Goal: Task Accomplishment & Management: Use online tool/utility

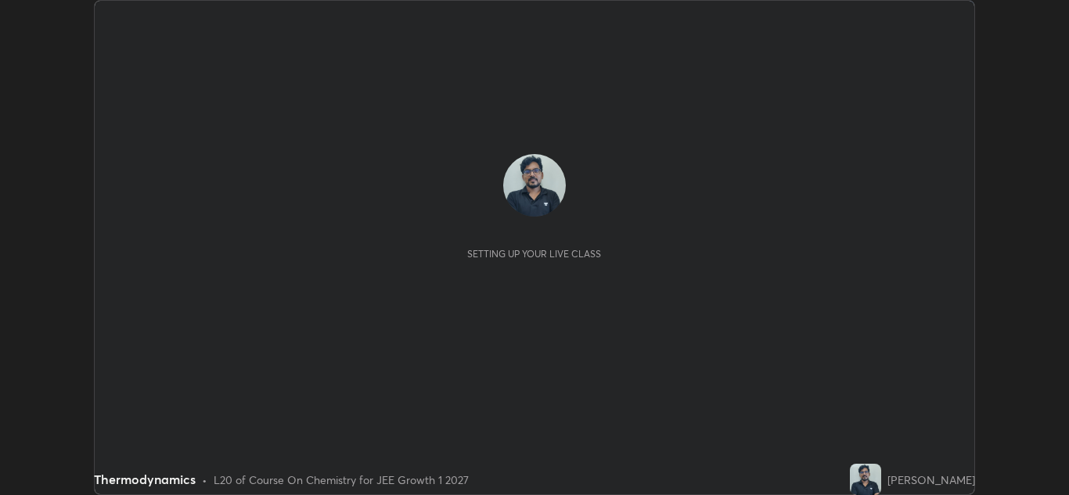
scroll to position [495, 1069]
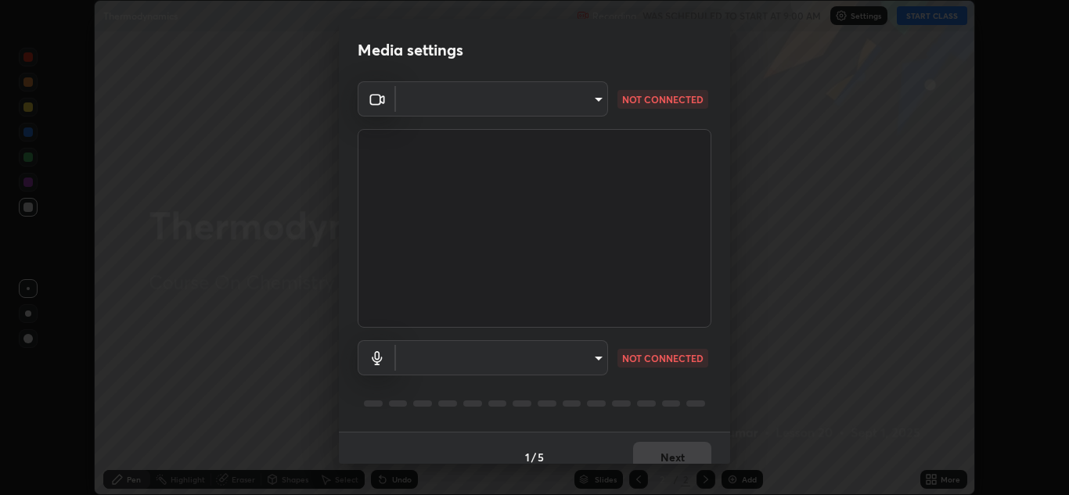
type input "a5fd4db2a2ff04be9e75800ceec395402009cfa99126b0c31c67d7c87717ec82"
type input "communications"
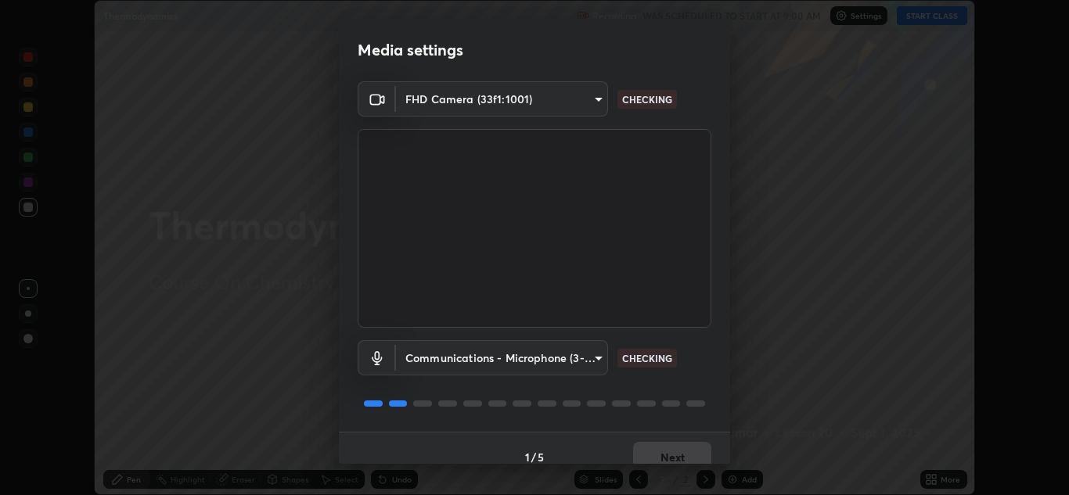
scroll to position [18, 0]
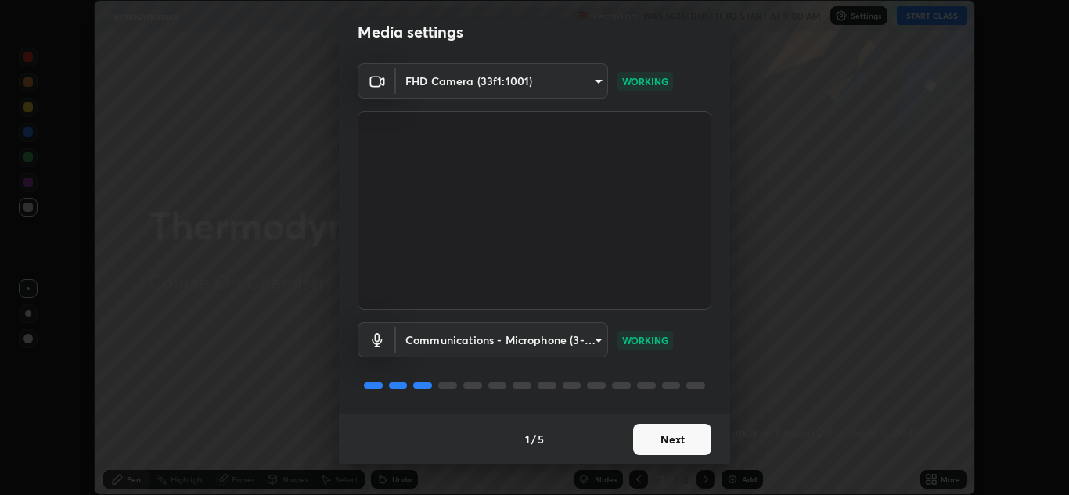
click at [684, 440] on button "Next" at bounding box center [672, 439] width 78 height 31
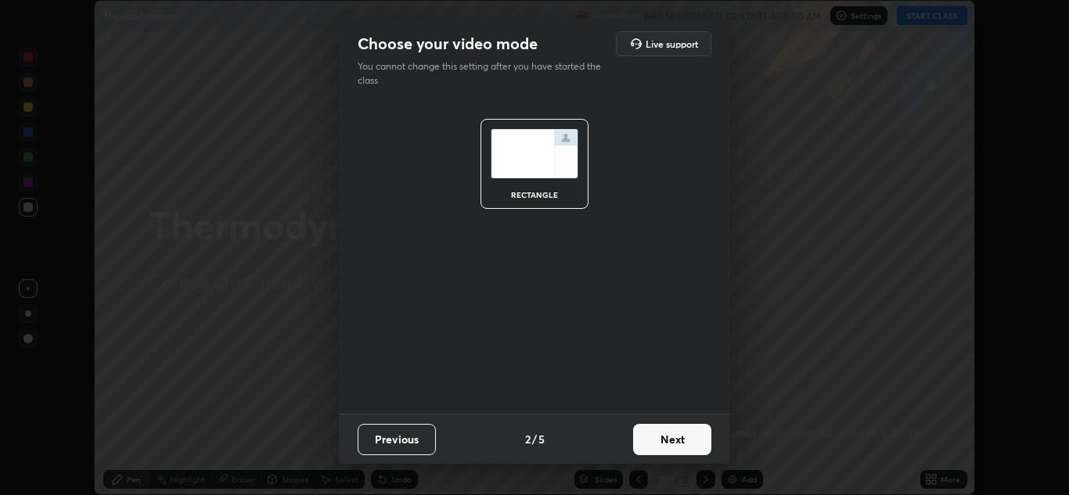
click at [689, 441] on button "Next" at bounding box center [672, 439] width 78 height 31
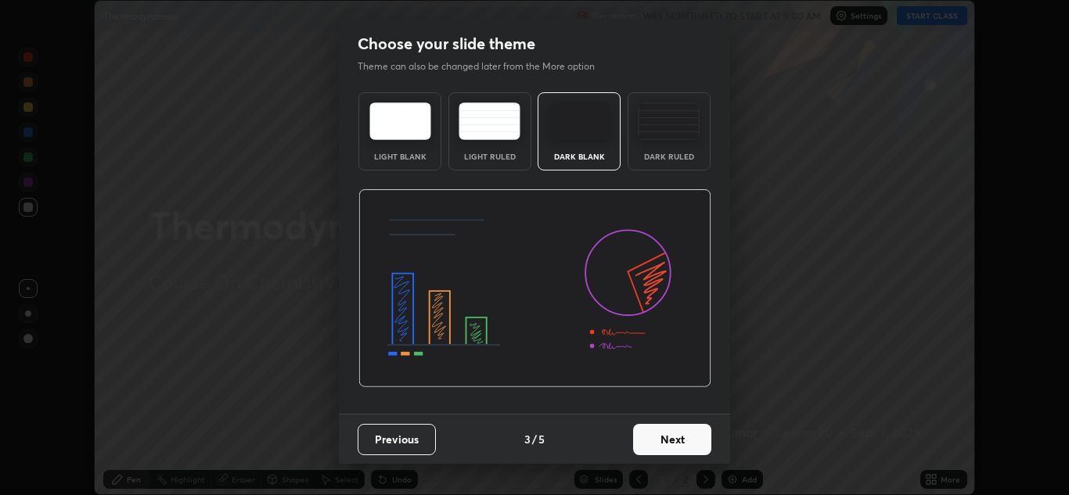
click at [686, 441] on button "Next" at bounding box center [672, 439] width 78 height 31
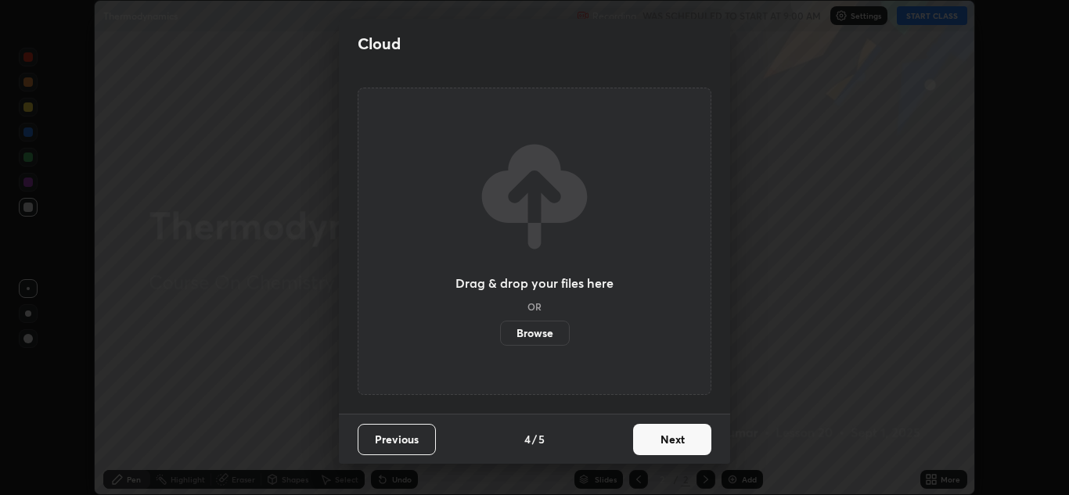
click at [683, 444] on button "Next" at bounding box center [672, 439] width 78 height 31
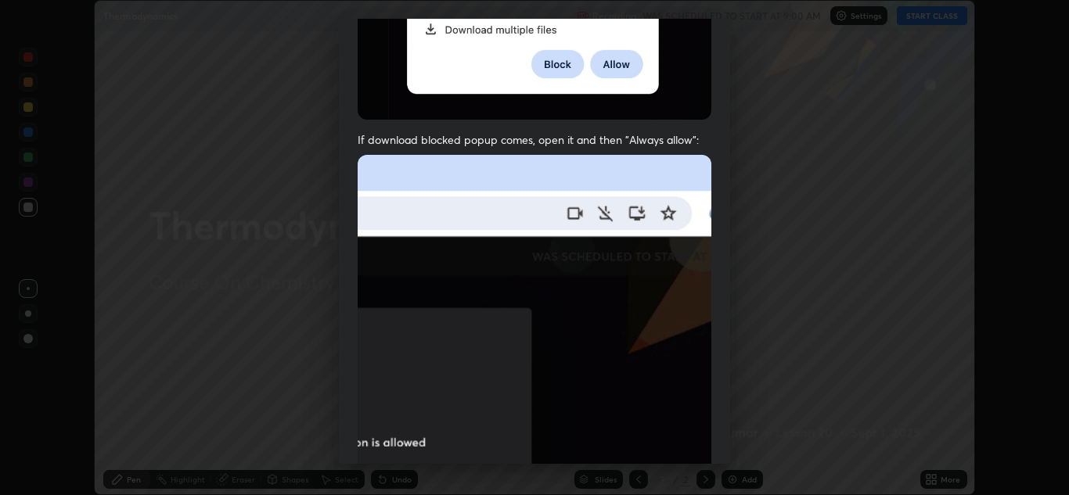
scroll to position [317, 0]
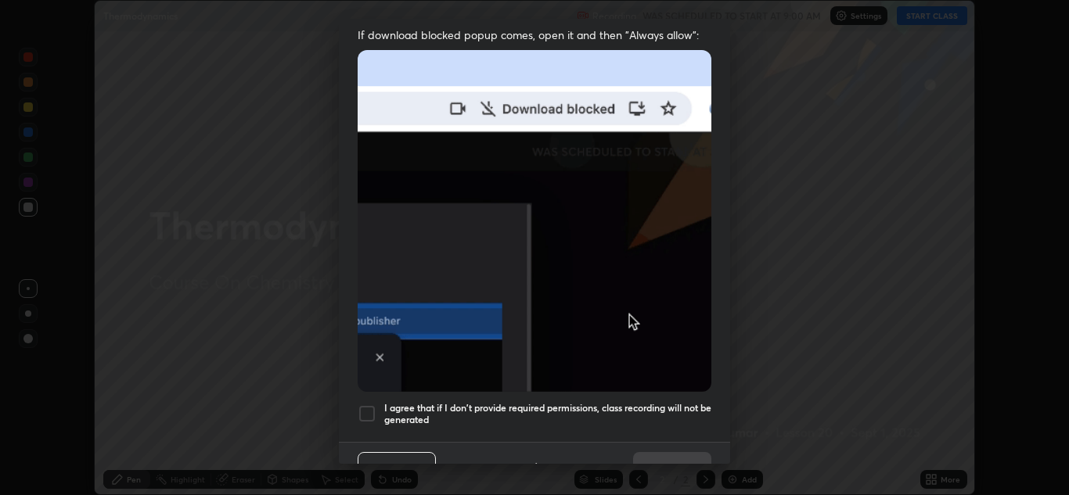
click at [366, 408] on div at bounding box center [367, 414] width 19 height 19
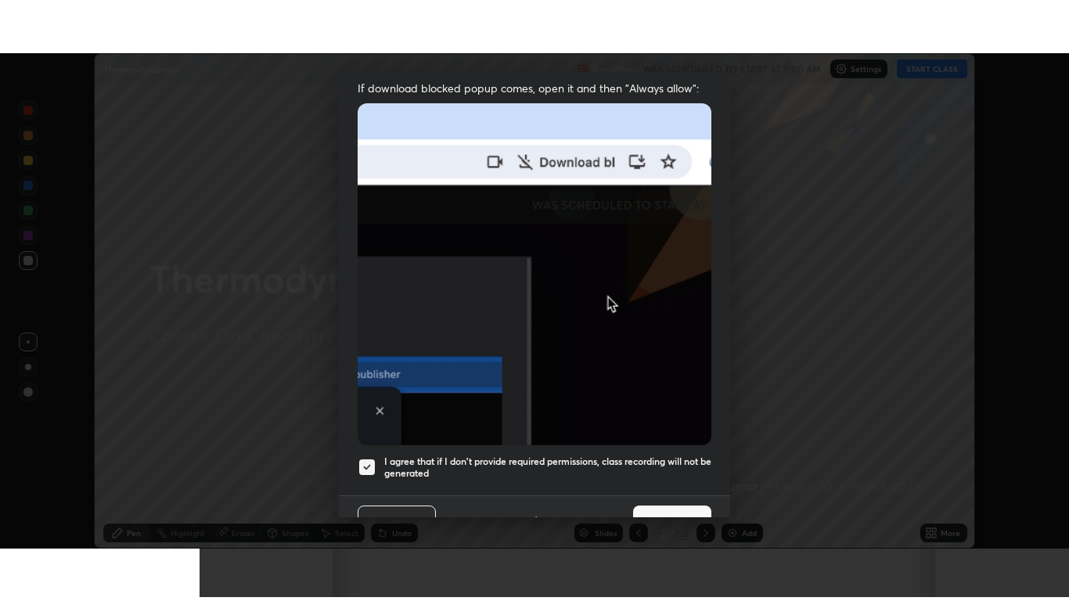
scroll to position [338, 0]
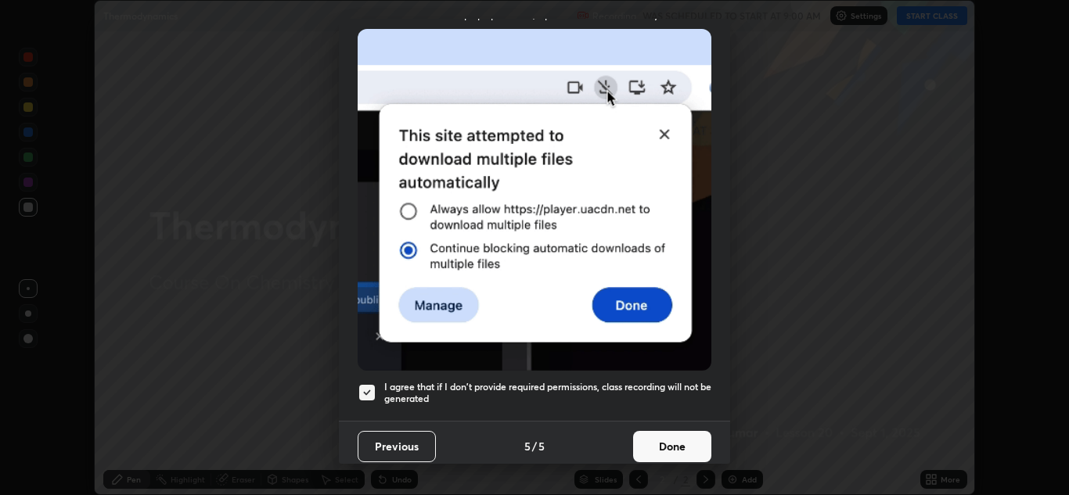
click at [676, 438] on button "Done" at bounding box center [672, 446] width 78 height 31
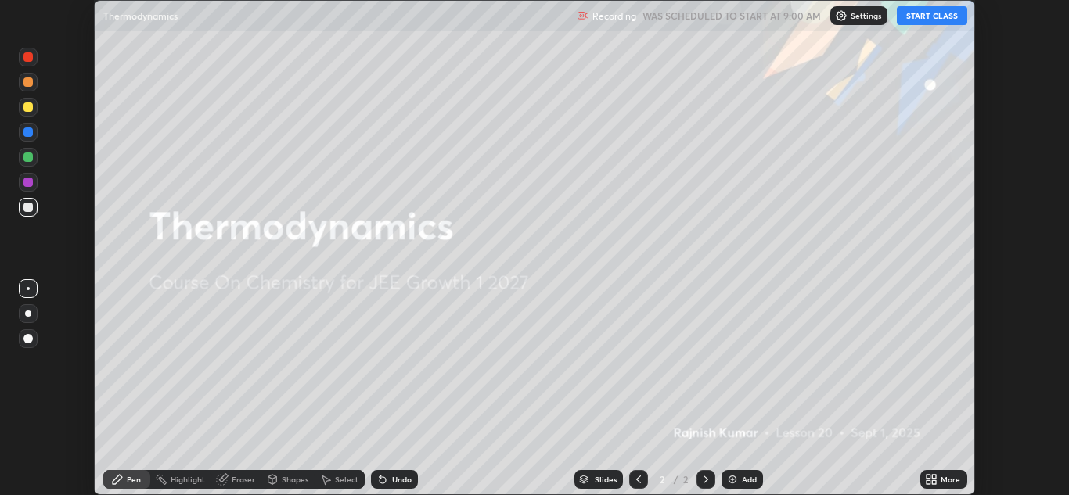
click at [943, 15] on button "START CLASS" at bounding box center [932, 15] width 70 height 19
click at [933, 477] on icon at bounding box center [934, 477] width 4 height 4
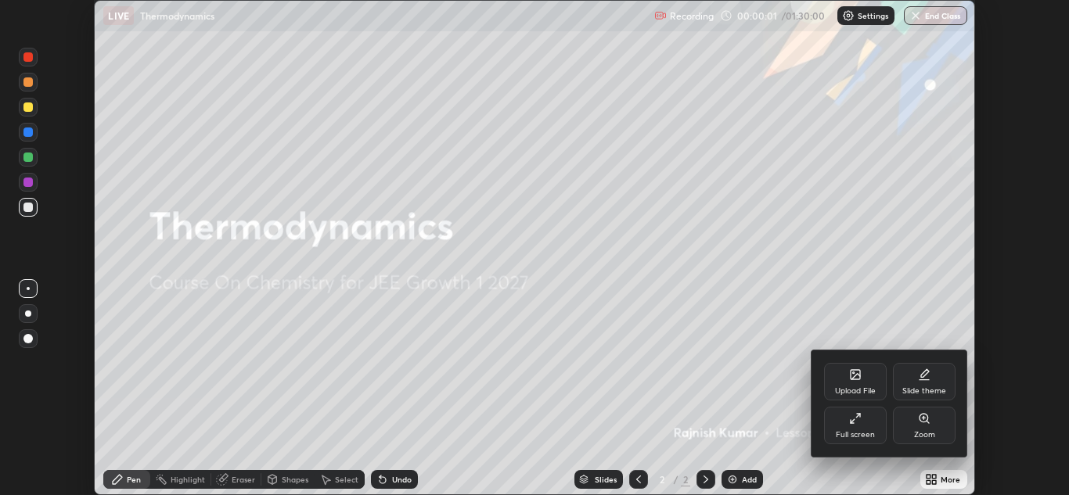
click at [866, 428] on div "Full screen" at bounding box center [855, 426] width 63 height 38
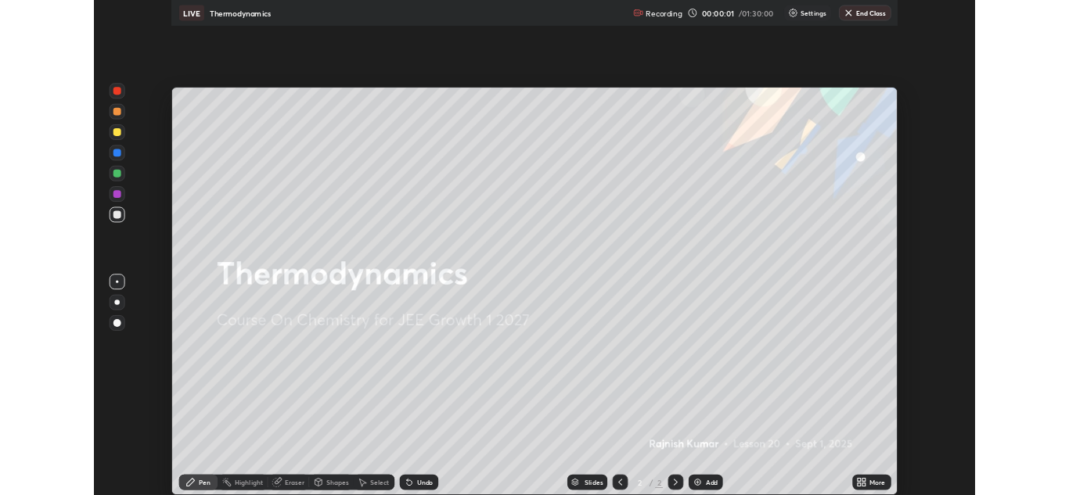
scroll to position [601, 1069]
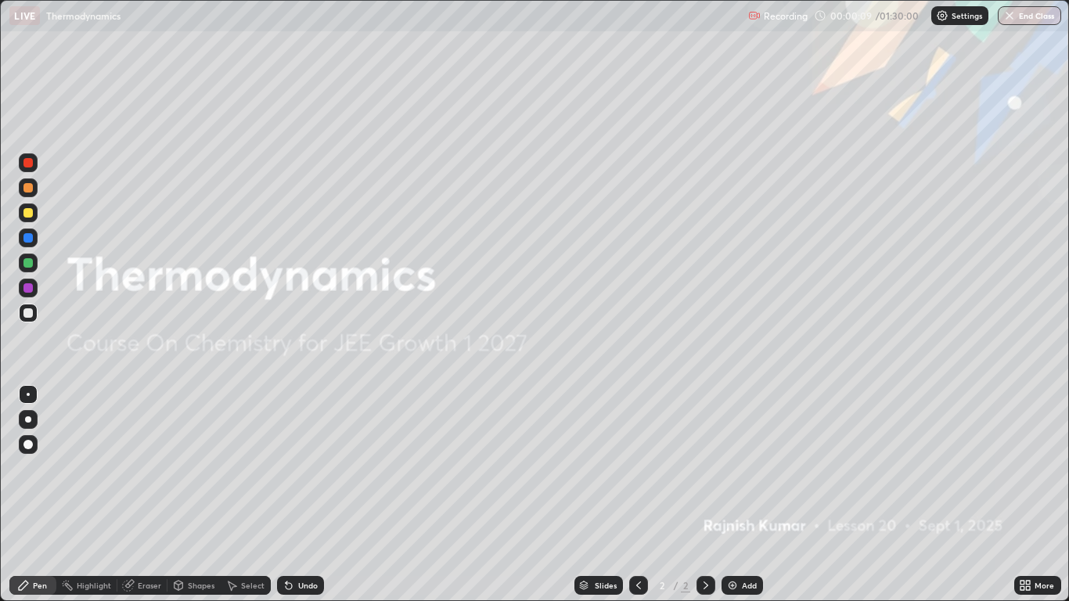
click at [739, 495] on div "Add" at bounding box center [742, 585] width 41 height 19
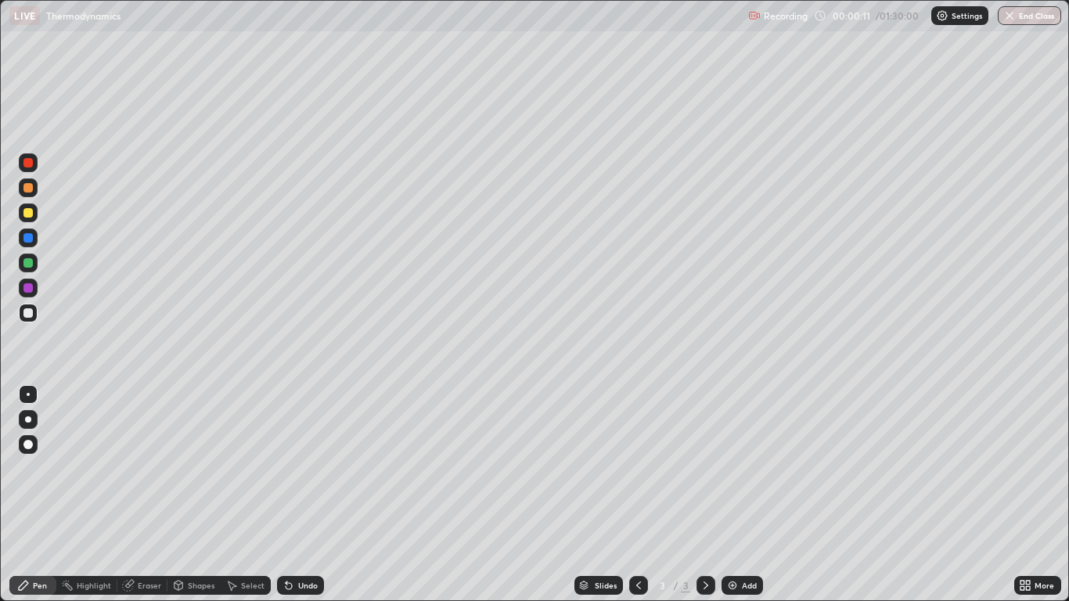
click at [34, 443] on div at bounding box center [28, 444] width 19 height 19
click at [31, 307] on div at bounding box center [28, 313] width 19 height 19
click at [26, 216] on div at bounding box center [27, 212] width 9 height 9
click at [27, 215] on div at bounding box center [27, 212] width 9 height 9
click at [308, 495] on div "Undo" at bounding box center [308, 585] width 20 height 8
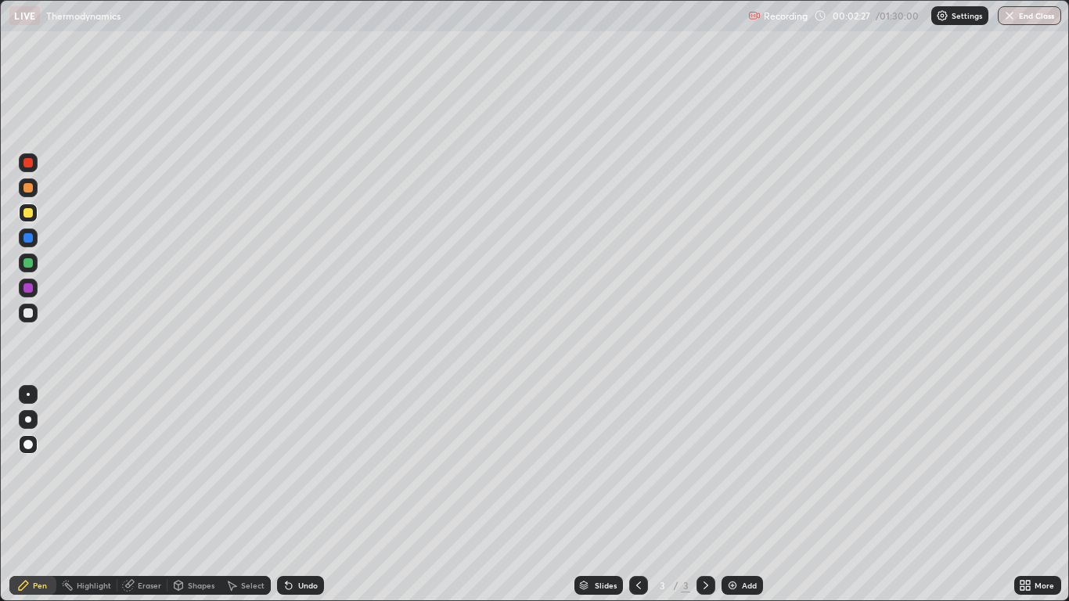
click at [306, 495] on div "Undo" at bounding box center [308, 585] width 20 height 8
click at [307, 495] on div "Undo" at bounding box center [308, 585] width 20 height 8
click at [311, 495] on div "Undo" at bounding box center [308, 585] width 20 height 8
click at [196, 495] on div "Shapes" at bounding box center [201, 585] width 27 height 8
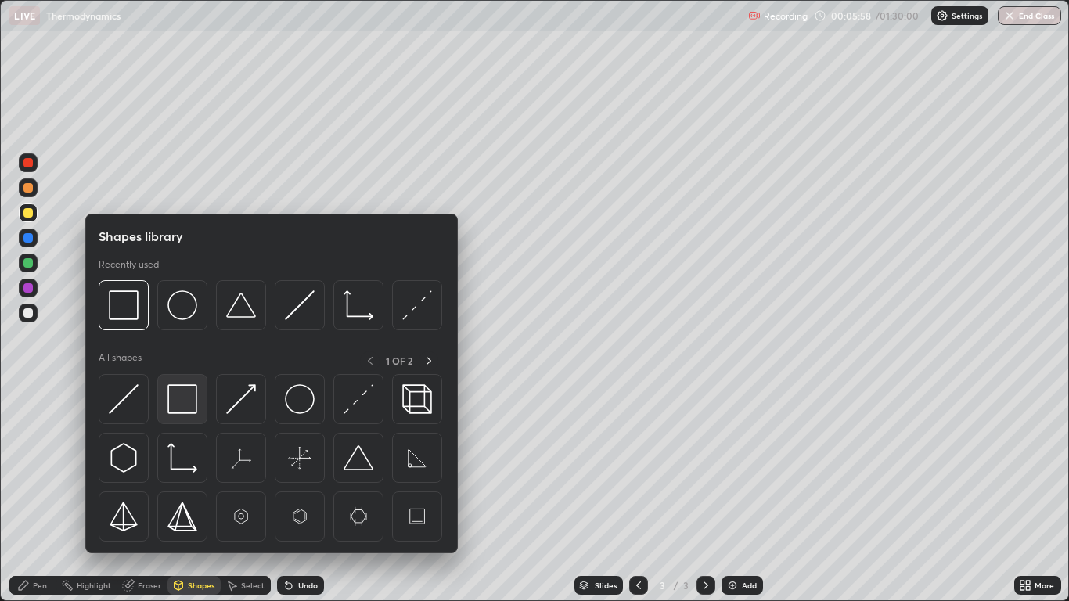
click at [180, 406] on img at bounding box center [182, 399] width 30 height 30
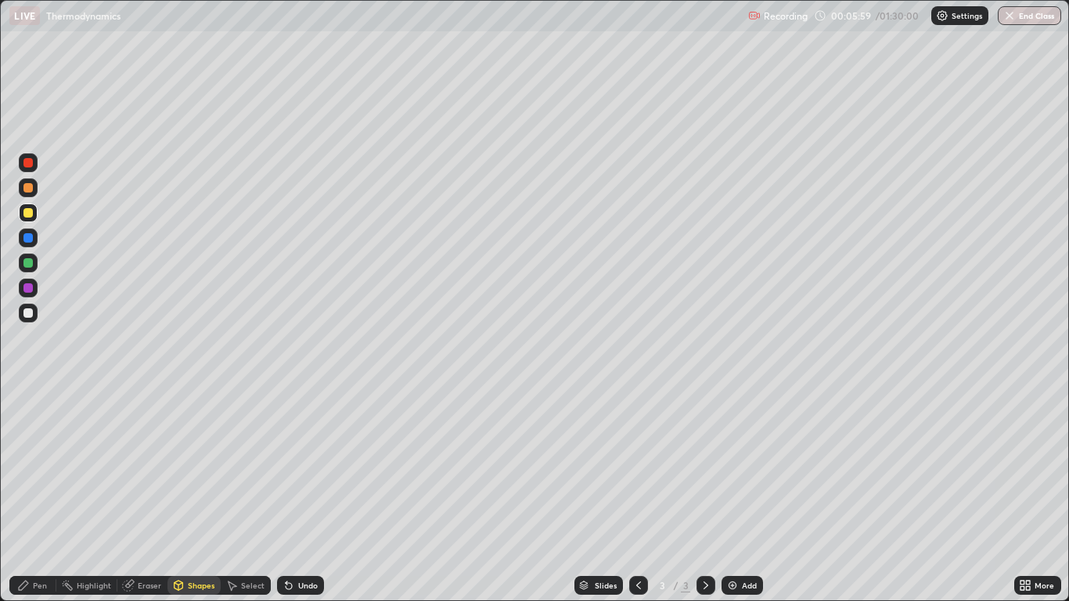
click at [32, 289] on div at bounding box center [27, 287] width 9 height 9
click at [29, 262] on div at bounding box center [27, 262] width 9 height 9
click at [190, 495] on div "Shapes" at bounding box center [193, 585] width 53 height 19
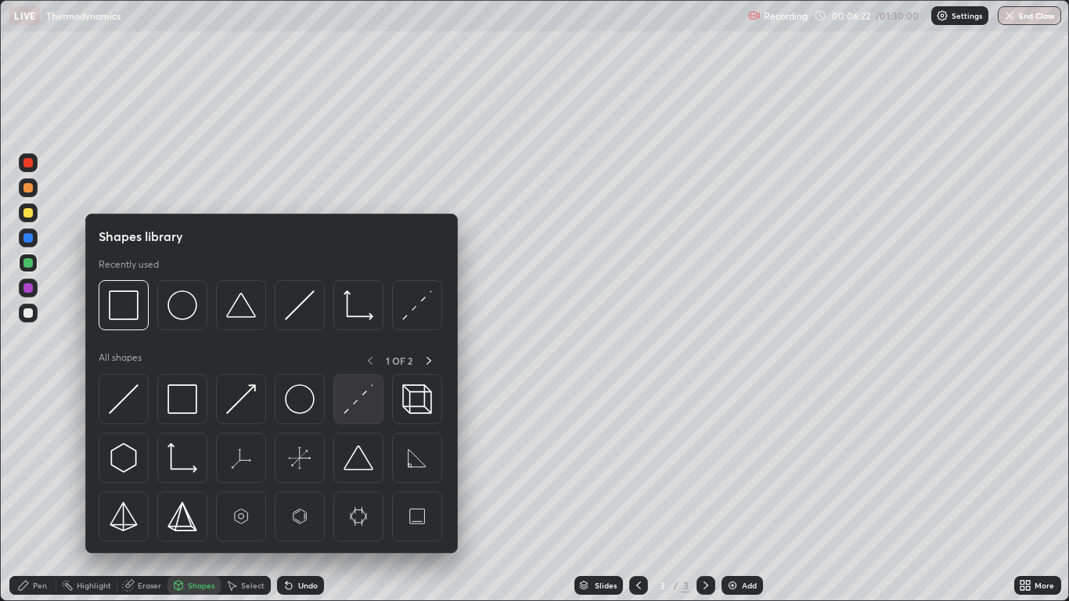
click at [357, 397] on img at bounding box center [359, 399] width 30 height 30
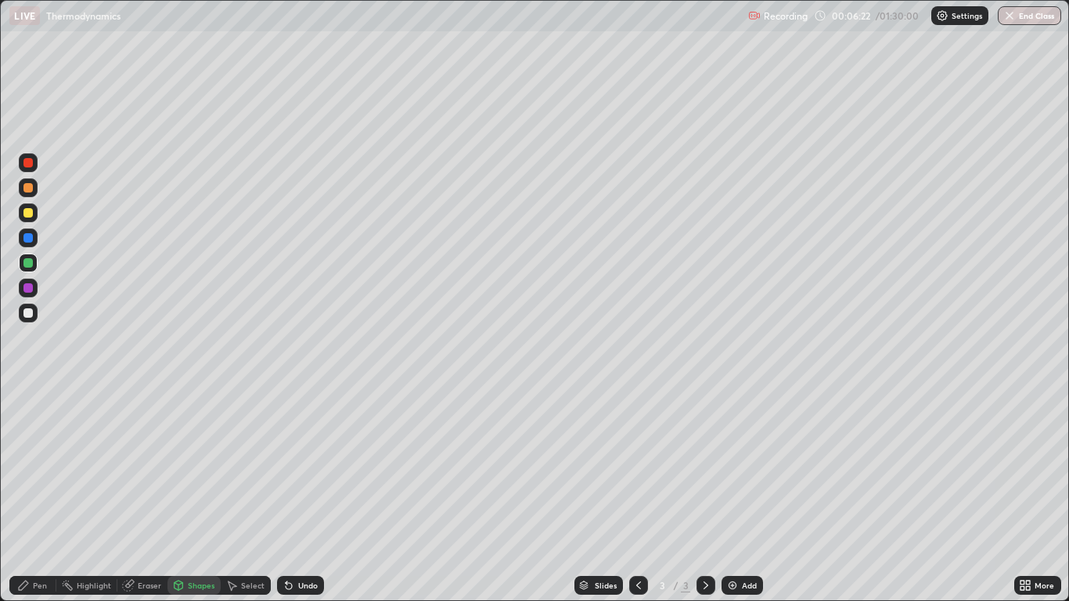
click at [32, 265] on div at bounding box center [27, 262] width 9 height 9
click at [253, 495] on div "Select" at bounding box center [252, 585] width 23 height 8
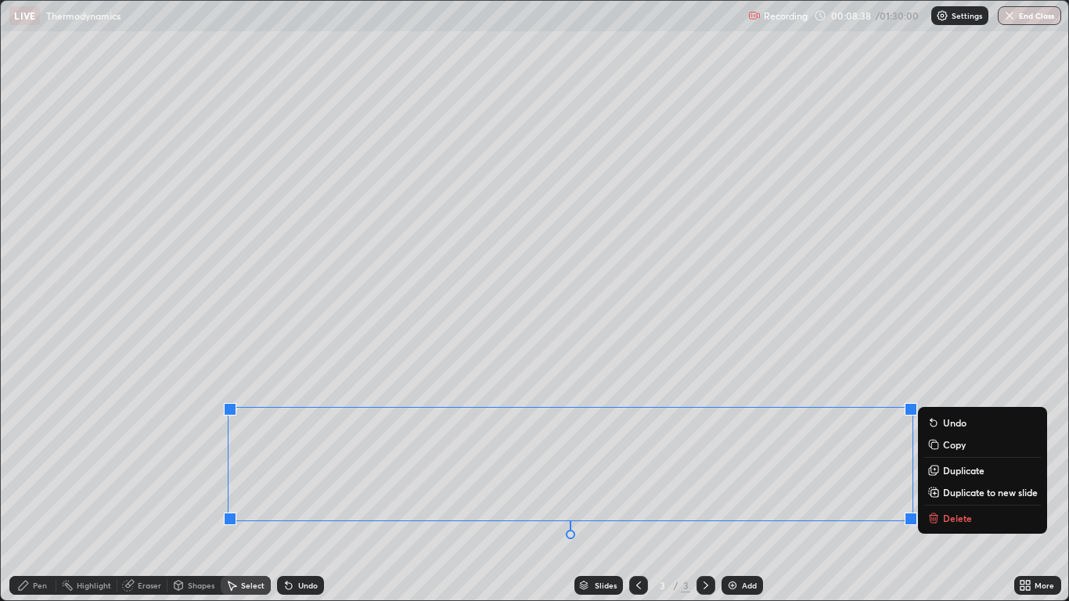
click at [995, 447] on button "Copy" at bounding box center [982, 444] width 117 height 19
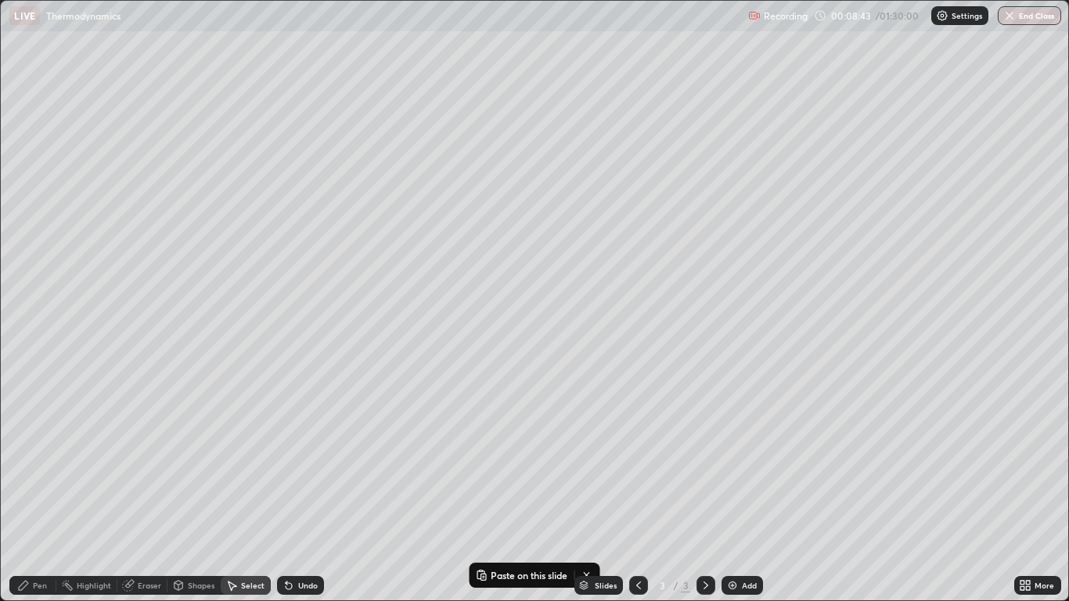
click at [740, 495] on div "Add" at bounding box center [742, 585] width 41 height 19
click at [369, 109] on p "Paste here" at bounding box center [358, 106] width 46 height 13
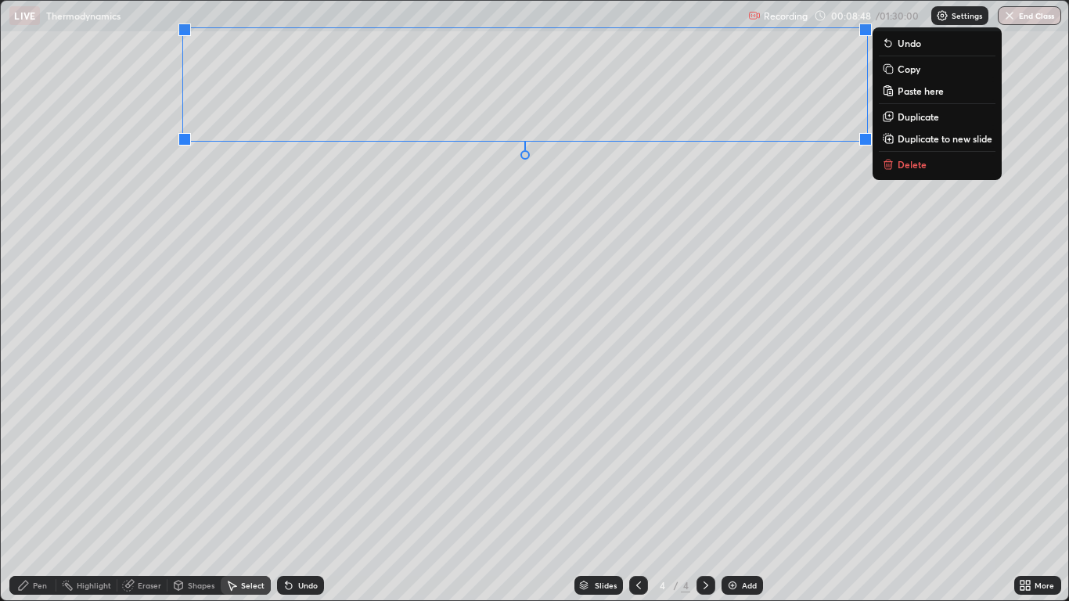
click at [349, 369] on div "0 ° Undo Copy Paste here Duplicate Duplicate to new slide Delete" at bounding box center [534, 300] width 1067 height 599
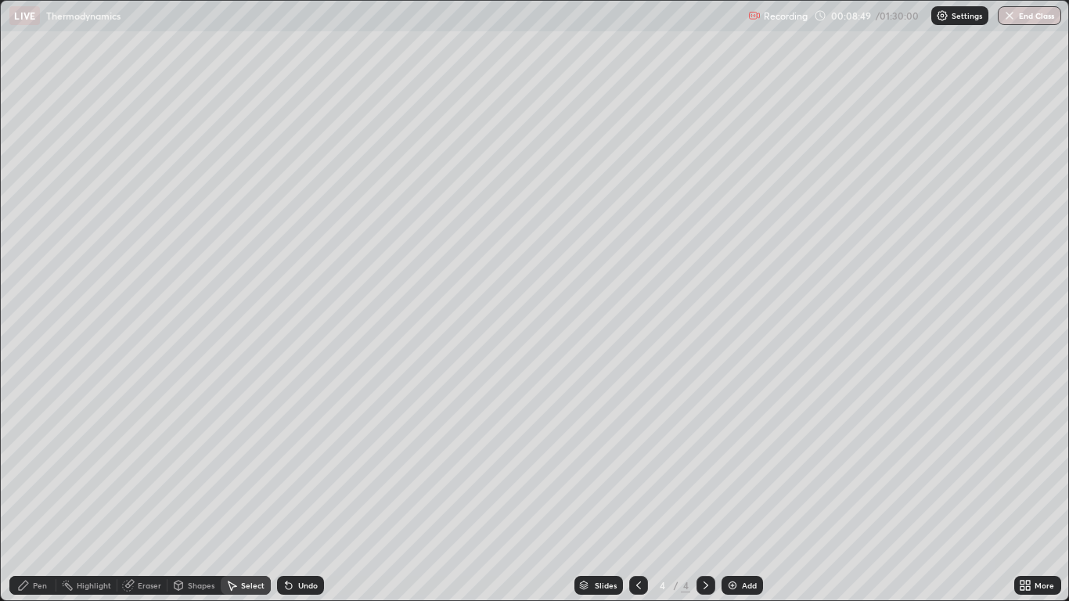
click at [157, 495] on div "Eraser" at bounding box center [149, 585] width 23 height 8
click at [42, 495] on div "Pen" at bounding box center [40, 585] width 14 height 8
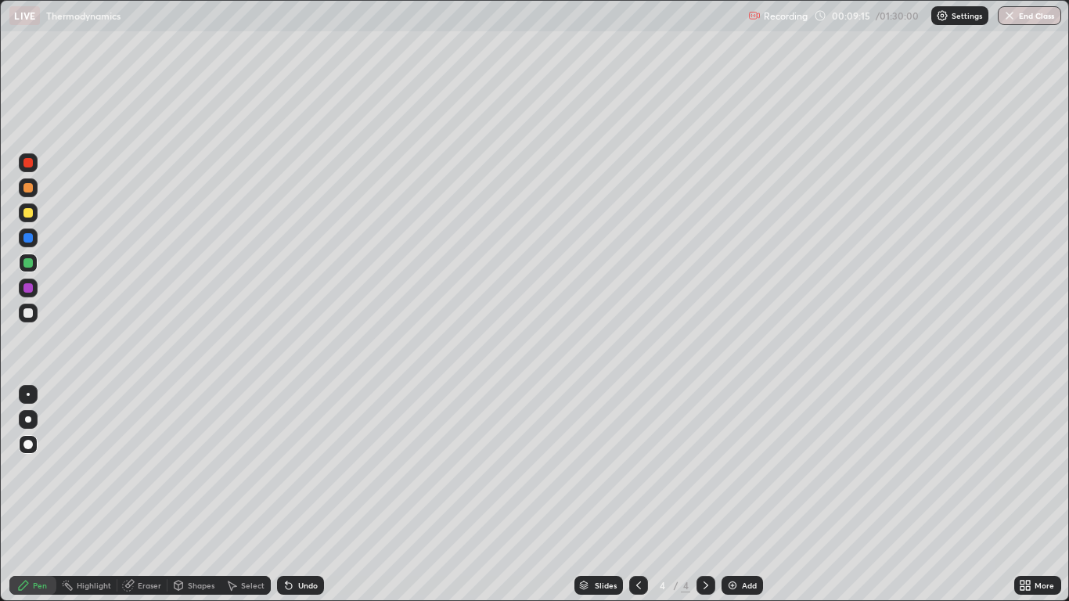
click at [304, 495] on div "Undo" at bounding box center [308, 585] width 20 height 8
click at [306, 495] on div "Undo" at bounding box center [308, 585] width 20 height 8
click at [29, 213] on div at bounding box center [27, 212] width 9 height 9
click at [191, 495] on div "Shapes" at bounding box center [201, 585] width 27 height 8
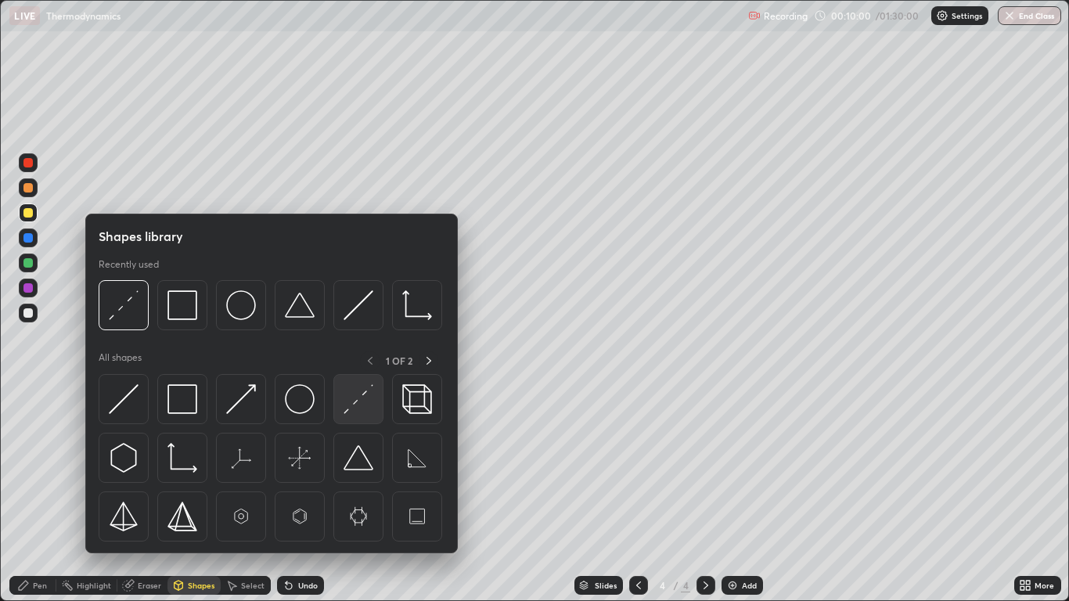
click at [356, 403] on img at bounding box center [359, 399] width 30 height 30
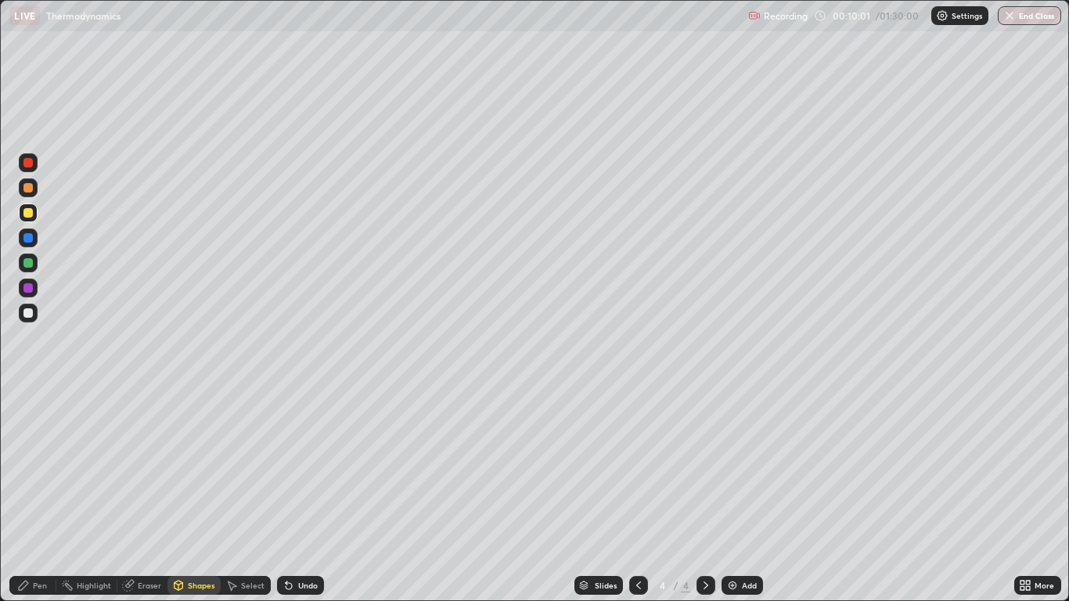
click at [29, 263] on div at bounding box center [27, 262] width 9 height 9
click at [39, 495] on div "Pen" at bounding box center [40, 585] width 14 height 8
click at [152, 495] on div "Eraser" at bounding box center [149, 585] width 23 height 8
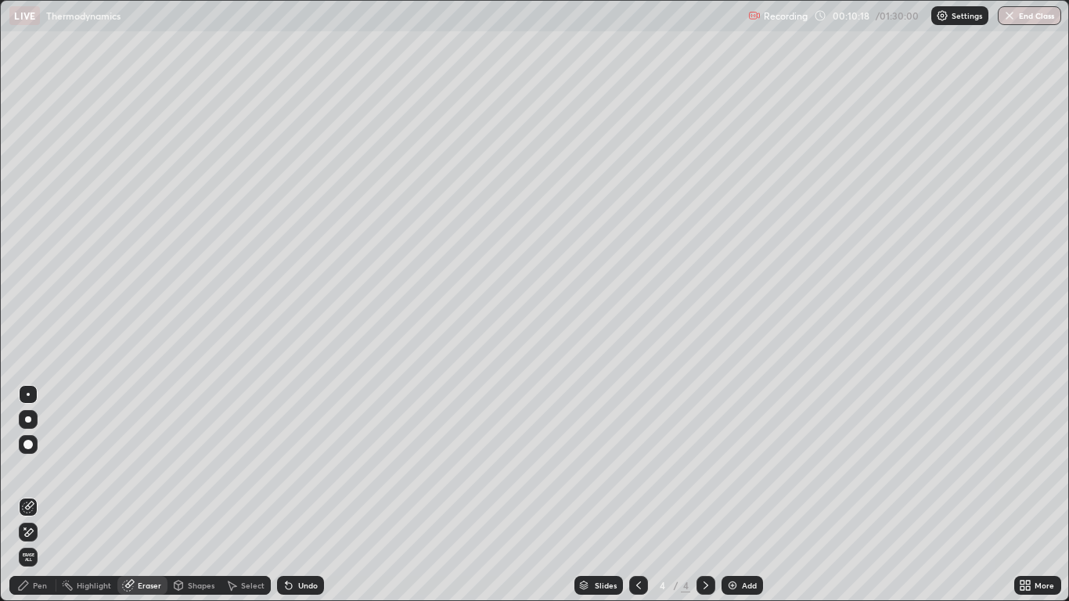
click at [34, 495] on div "Pen" at bounding box center [40, 585] width 14 height 8
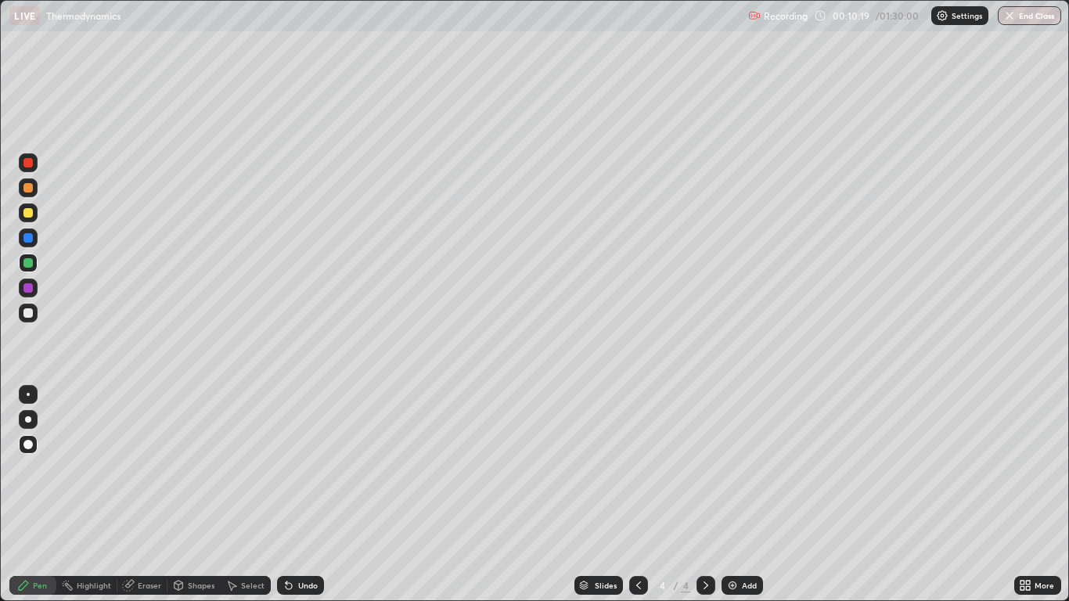
click at [32, 214] on div at bounding box center [27, 212] width 9 height 9
click at [311, 495] on div "Undo" at bounding box center [308, 585] width 20 height 8
click at [316, 495] on div "Undo" at bounding box center [300, 585] width 47 height 19
click at [319, 495] on div "Undo" at bounding box center [300, 585] width 47 height 19
click at [239, 495] on div "Select" at bounding box center [246, 585] width 50 height 19
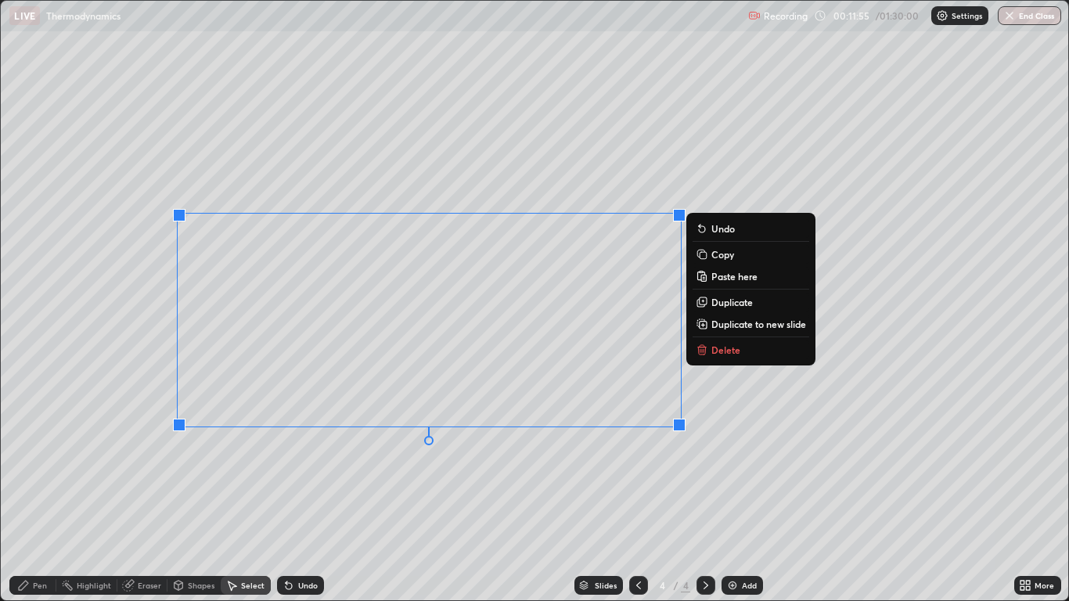
click at [186, 476] on div "0 ° Undo Copy Paste here Duplicate Duplicate to new slide Delete" at bounding box center [534, 300] width 1067 height 599
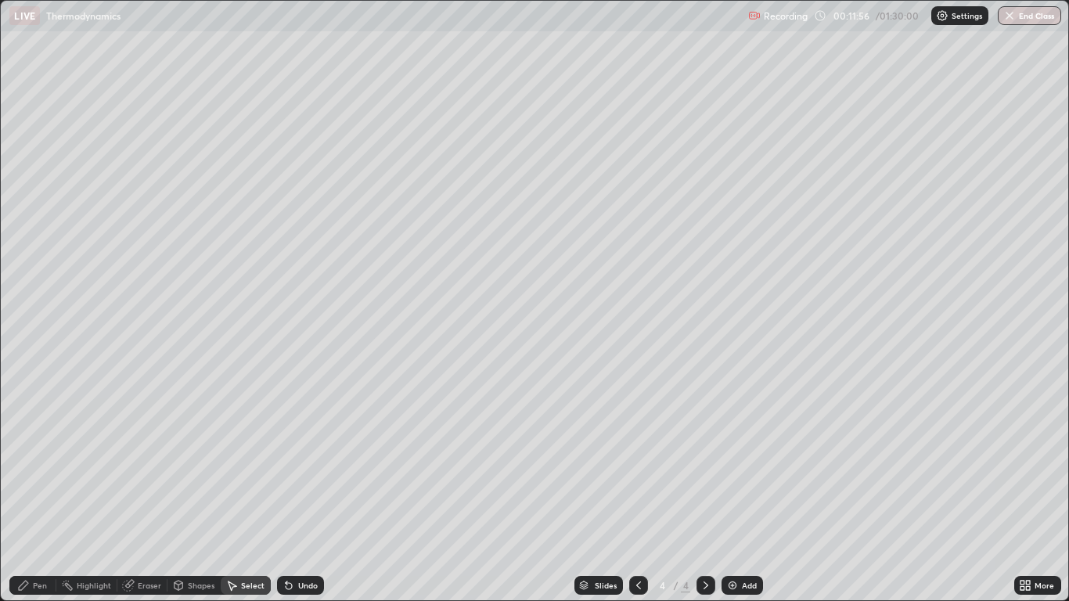
click at [31, 495] on div "Pen" at bounding box center [32, 585] width 47 height 19
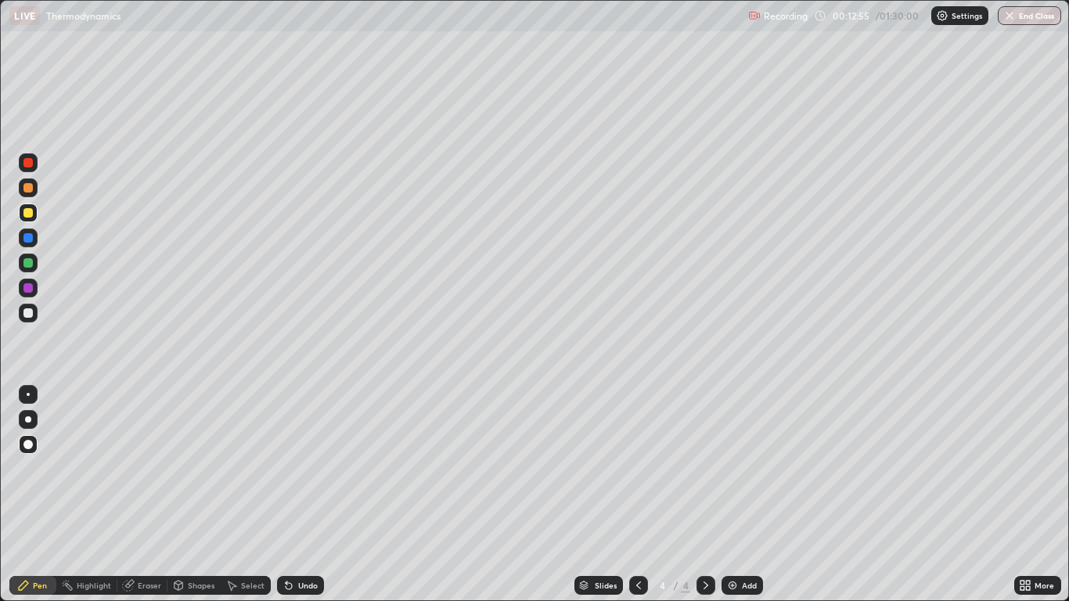
click at [300, 495] on div "Undo" at bounding box center [308, 585] width 20 height 8
click at [301, 495] on div "Undo" at bounding box center [308, 585] width 20 height 8
click at [298, 495] on div "Undo" at bounding box center [308, 585] width 20 height 8
click at [300, 495] on div "Undo" at bounding box center [308, 585] width 20 height 8
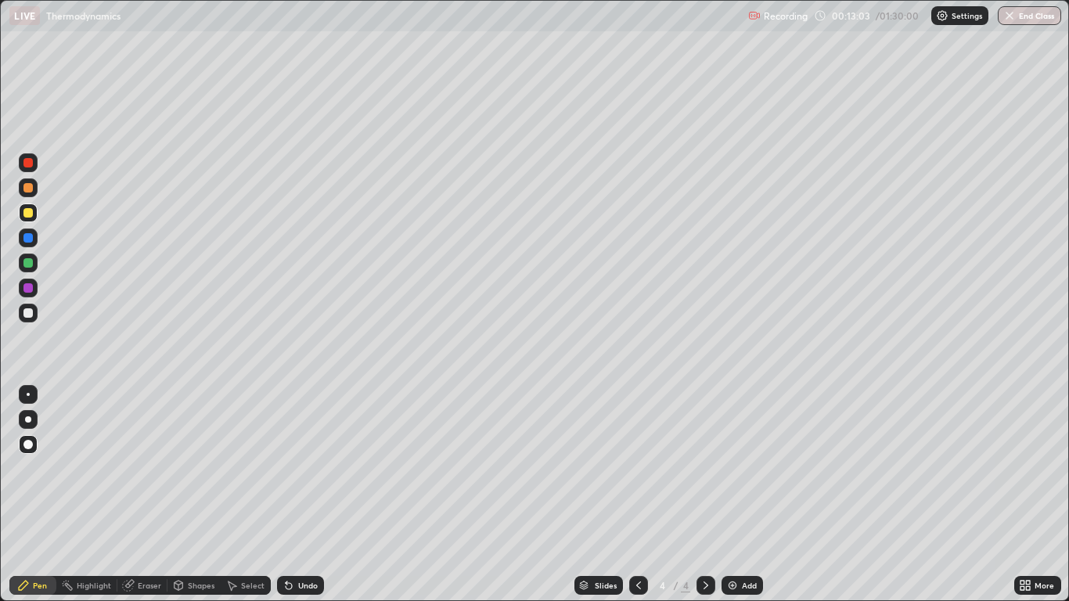
click at [290, 495] on icon at bounding box center [289, 585] width 13 height 13
click at [291, 495] on icon at bounding box center [289, 585] width 13 height 13
click at [638, 495] on icon at bounding box center [638, 585] width 13 height 13
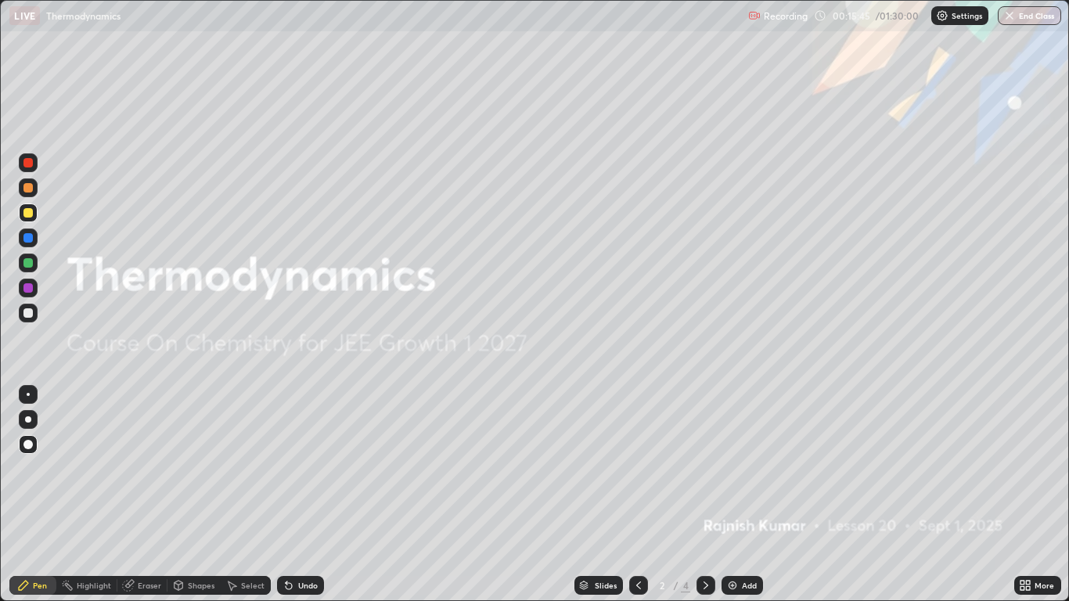
click at [705, 495] on icon at bounding box center [706, 585] width 13 height 13
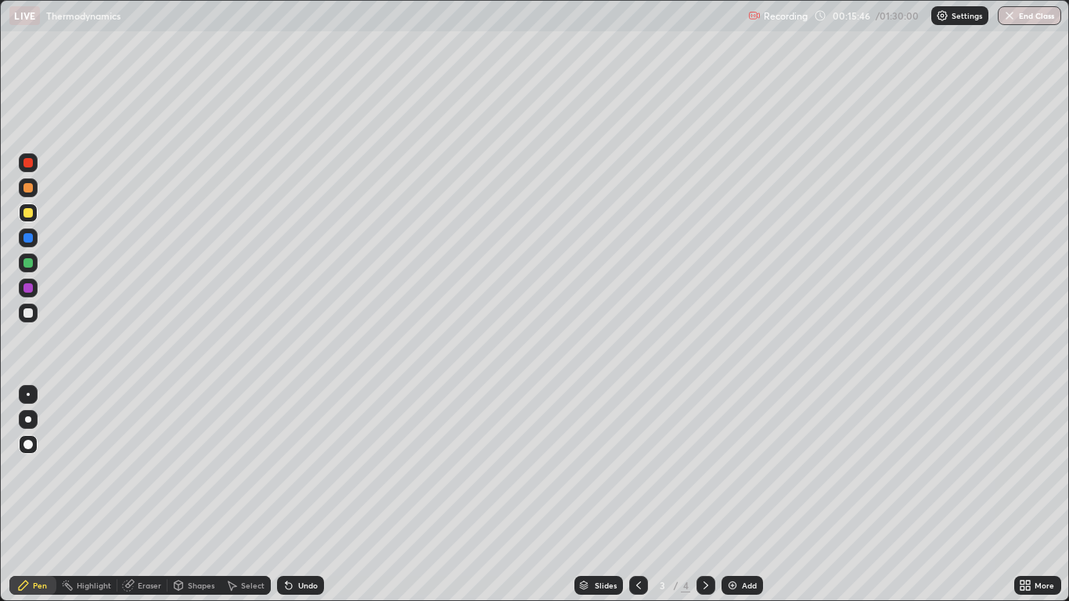
click at [706, 495] on div at bounding box center [705, 585] width 19 height 19
click at [705, 495] on icon at bounding box center [706, 585] width 13 height 13
click at [743, 495] on div "Add" at bounding box center [749, 585] width 15 height 8
click at [288, 495] on div "Undo" at bounding box center [300, 585] width 47 height 19
click at [289, 495] on div "Undo" at bounding box center [300, 585] width 47 height 19
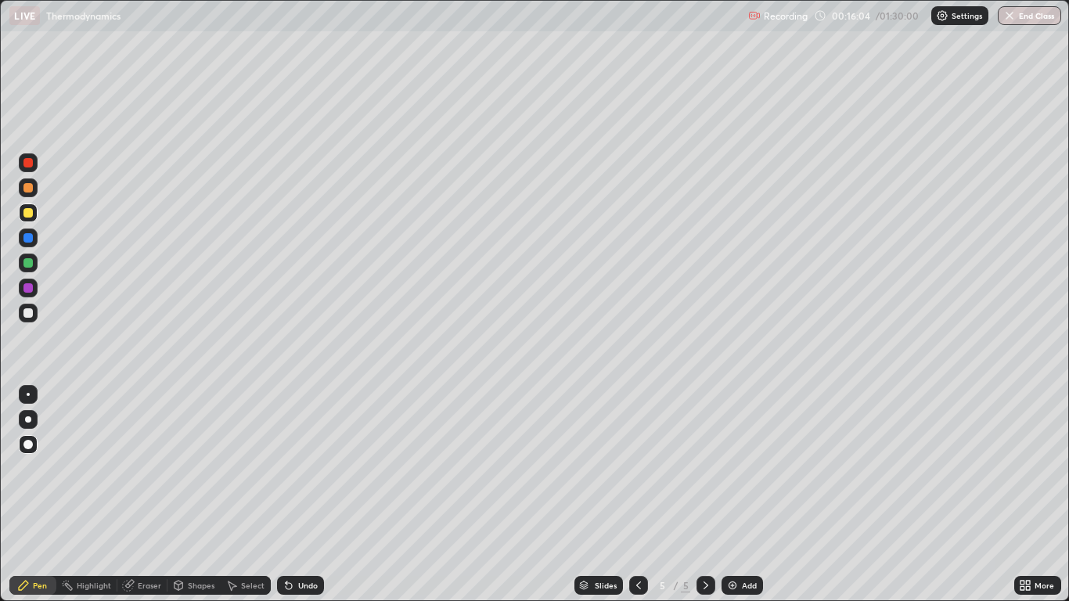
click at [286, 495] on icon at bounding box center [289, 586] width 6 height 6
click at [194, 495] on div "Shapes" at bounding box center [201, 585] width 27 height 8
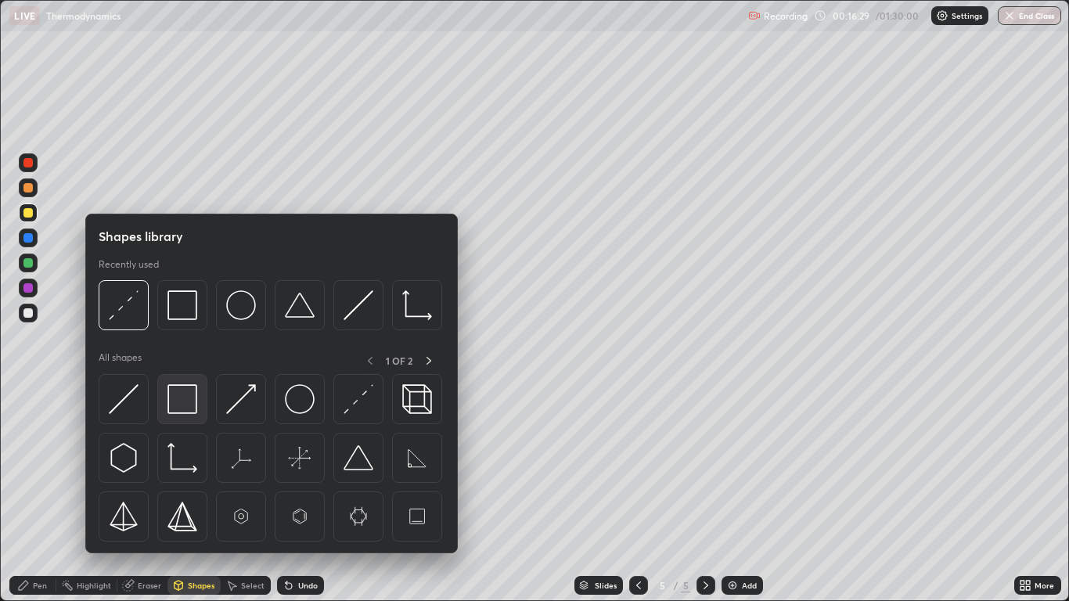
click at [187, 399] on img at bounding box center [182, 399] width 30 height 30
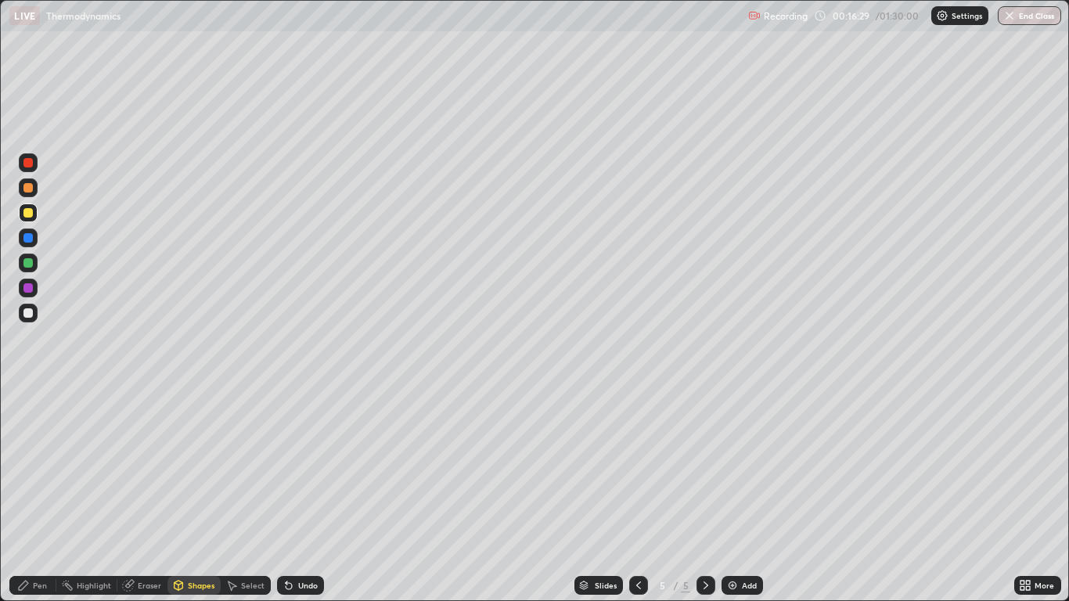
click at [31, 286] on div at bounding box center [27, 287] width 9 height 9
click at [39, 495] on div "Pen" at bounding box center [40, 585] width 14 height 8
click at [29, 313] on div at bounding box center [27, 312] width 9 height 9
click at [298, 495] on div "Undo" at bounding box center [308, 585] width 20 height 8
click at [287, 495] on icon at bounding box center [289, 586] width 6 height 6
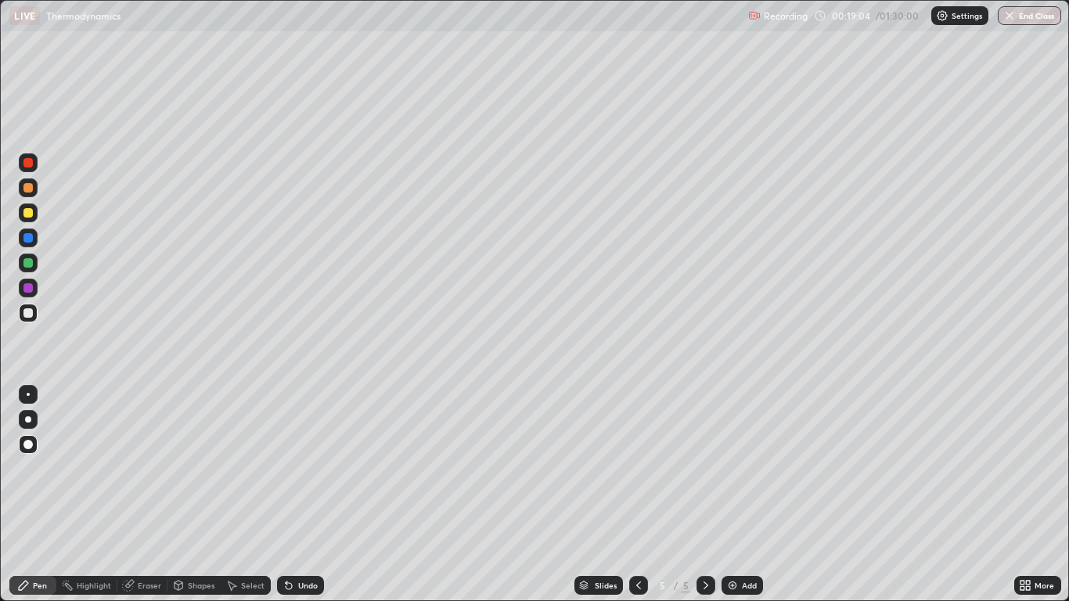
click at [302, 495] on div "Undo" at bounding box center [308, 585] width 20 height 8
click at [303, 495] on div "Undo" at bounding box center [308, 585] width 20 height 8
click at [208, 495] on div "Shapes" at bounding box center [201, 585] width 27 height 8
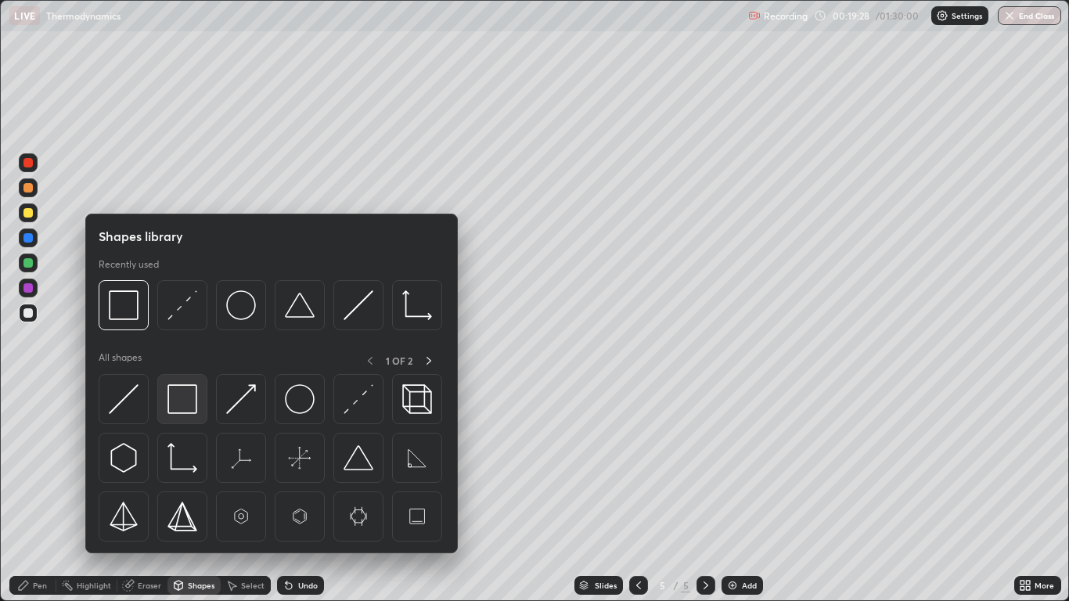
click at [189, 399] on img at bounding box center [182, 399] width 30 height 30
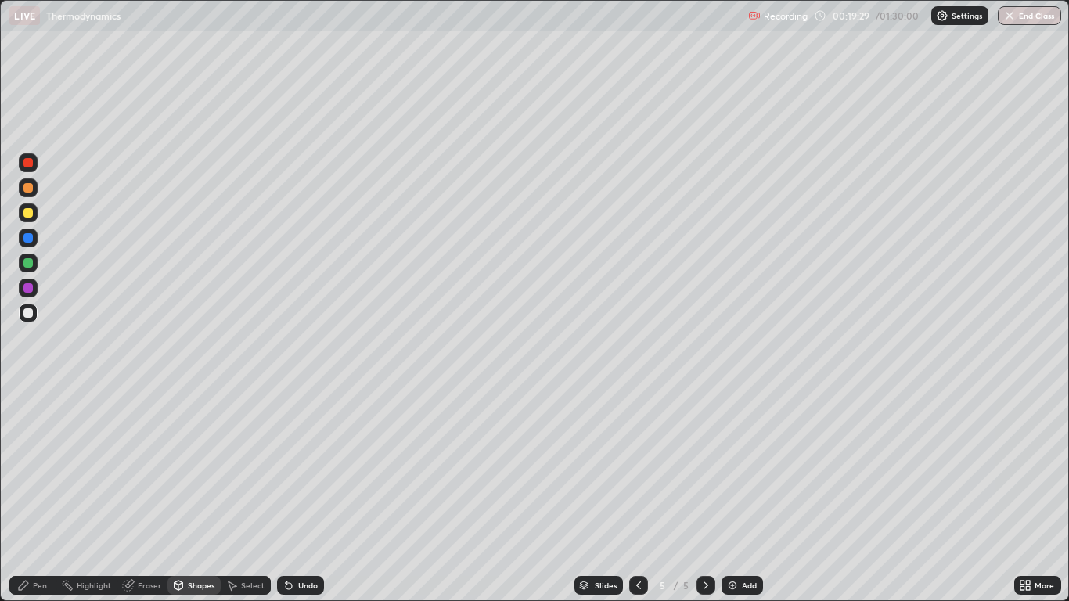
click at [31, 291] on div at bounding box center [27, 287] width 9 height 9
click at [307, 495] on div "Undo" at bounding box center [300, 585] width 47 height 19
click at [742, 495] on div "Add" at bounding box center [749, 585] width 15 height 8
click at [28, 189] on div at bounding box center [27, 187] width 9 height 9
click at [29, 215] on div at bounding box center [27, 212] width 9 height 9
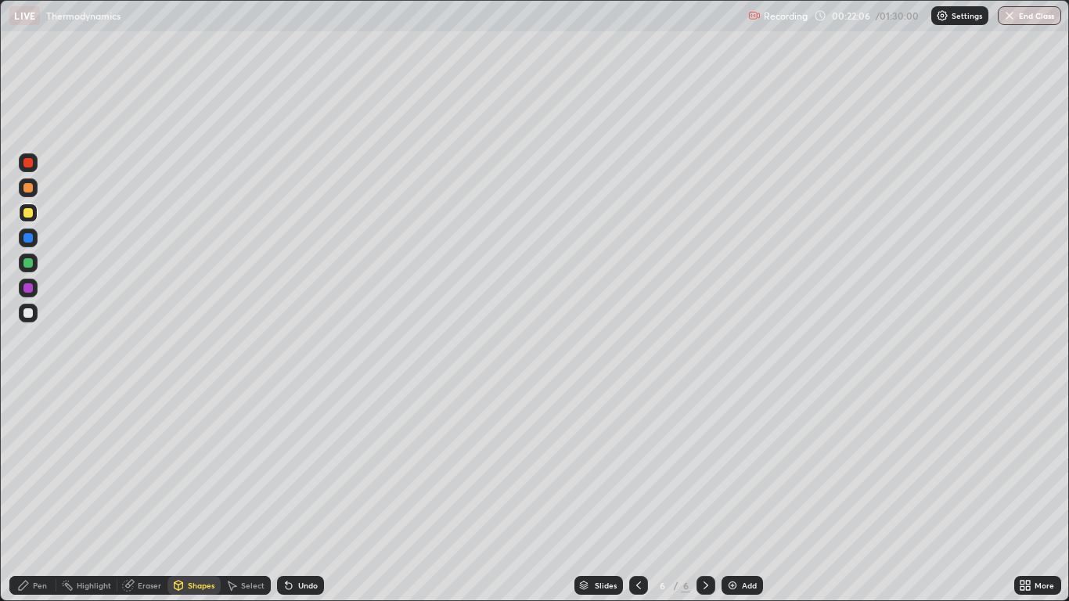
click at [41, 495] on div "Pen" at bounding box center [40, 585] width 14 height 8
click at [308, 495] on div "Undo" at bounding box center [308, 585] width 20 height 8
click at [308, 495] on div "Undo" at bounding box center [300, 585] width 47 height 19
click at [299, 495] on div "Undo" at bounding box center [300, 585] width 47 height 19
click at [293, 495] on div "Undo" at bounding box center [300, 585] width 47 height 19
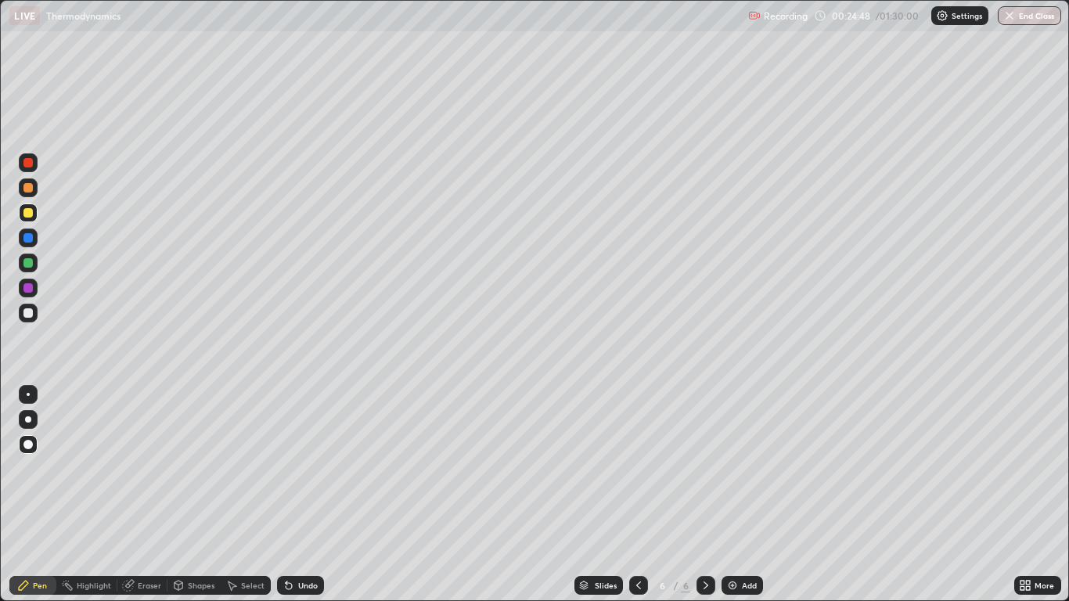
click at [309, 495] on div "Undo" at bounding box center [308, 585] width 20 height 8
click at [304, 495] on div "Undo" at bounding box center [308, 585] width 20 height 8
click at [309, 495] on div "Undo" at bounding box center [300, 585] width 47 height 19
click at [304, 495] on div "Undo" at bounding box center [308, 585] width 20 height 8
click at [194, 495] on div "Shapes" at bounding box center [193, 585] width 53 height 19
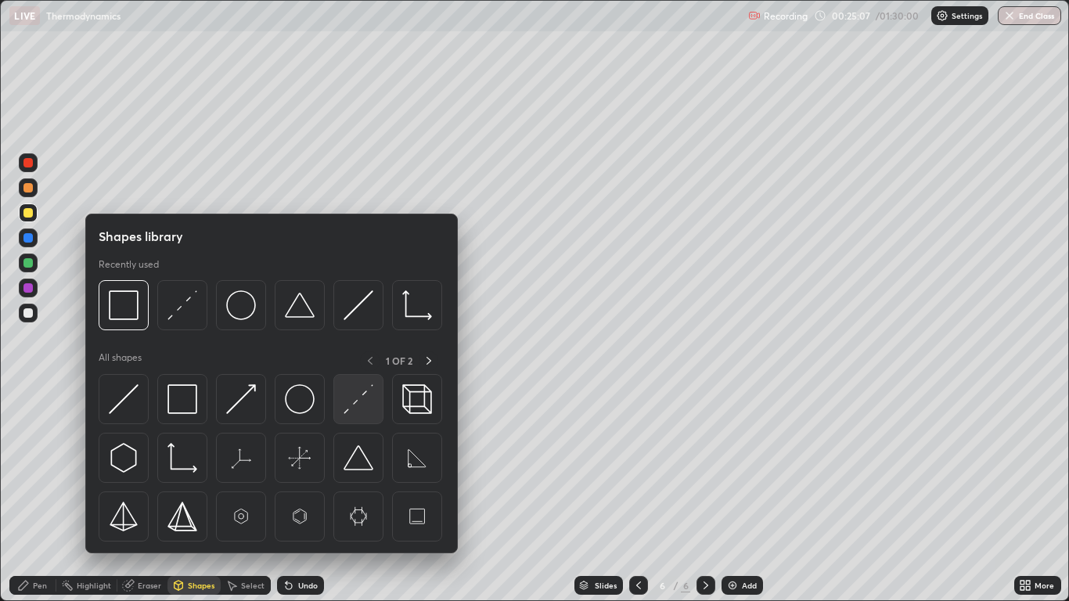
click at [358, 400] on img at bounding box center [359, 399] width 30 height 30
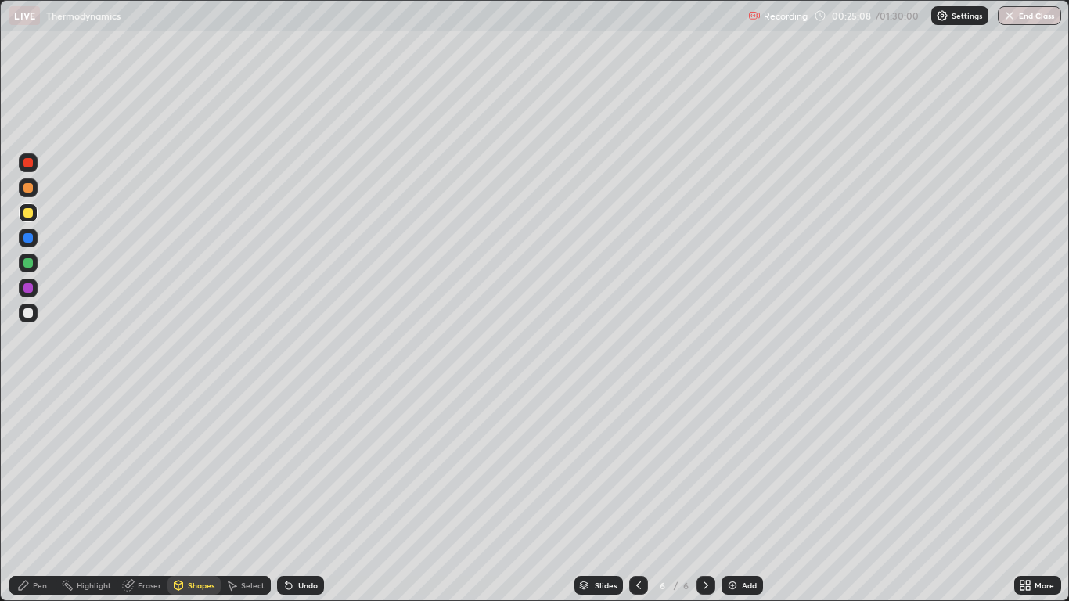
click at [29, 263] on div at bounding box center [27, 262] width 9 height 9
click at [733, 495] on img at bounding box center [732, 585] width 13 height 13
click at [638, 495] on icon at bounding box center [638, 585] width 13 height 13
click at [705, 495] on icon at bounding box center [706, 585] width 13 height 13
click at [29, 219] on div at bounding box center [28, 212] width 19 height 19
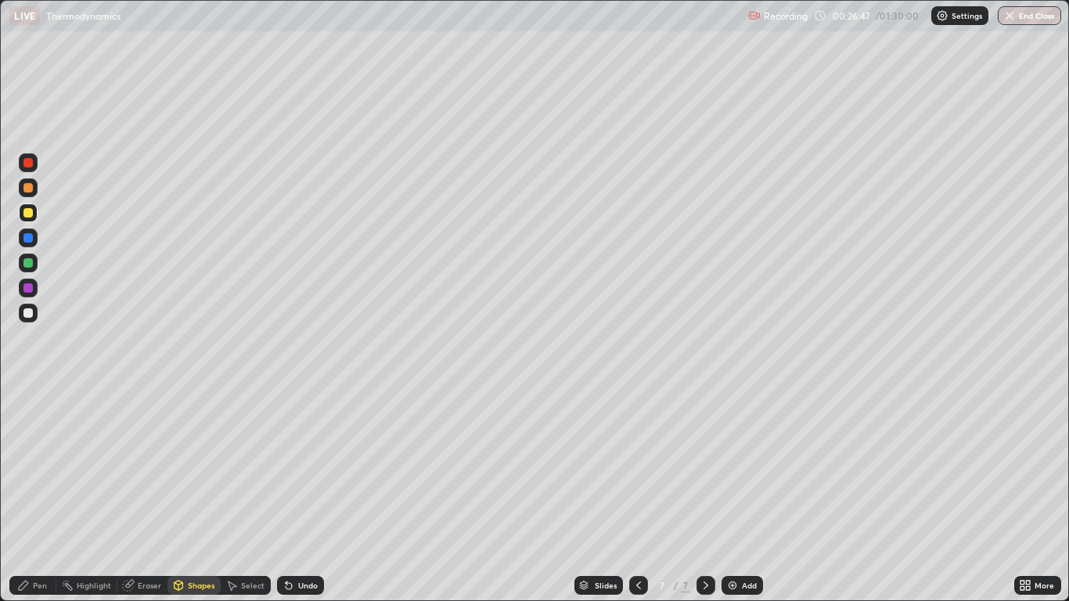
click at [304, 495] on div "Undo" at bounding box center [308, 585] width 20 height 8
click at [302, 495] on div "Undo" at bounding box center [308, 585] width 20 height 8
click at [35, 495] on div "Pen" at bounding box center [40, 585] width 14 height 8
click at [638, 495] on icon at bounding box center [638, 585] width 13 height 13
click at [243, 495] on div "Select" at bounding box center [252, 585] width 23 height 8
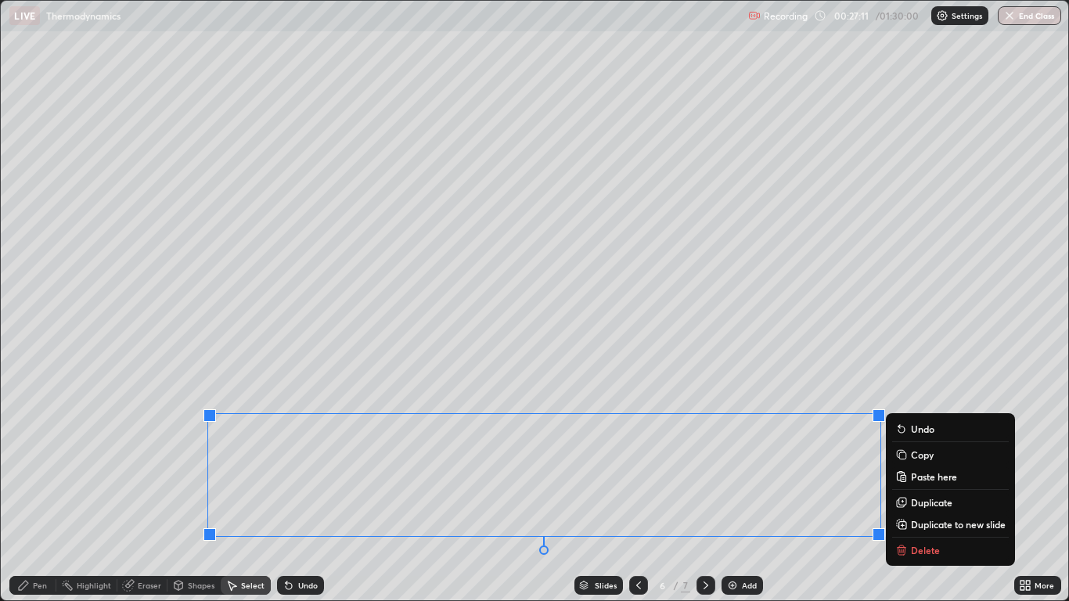
click at [930, 457] on p "Copy" at bounding box center [922, 454] width 23 height 13
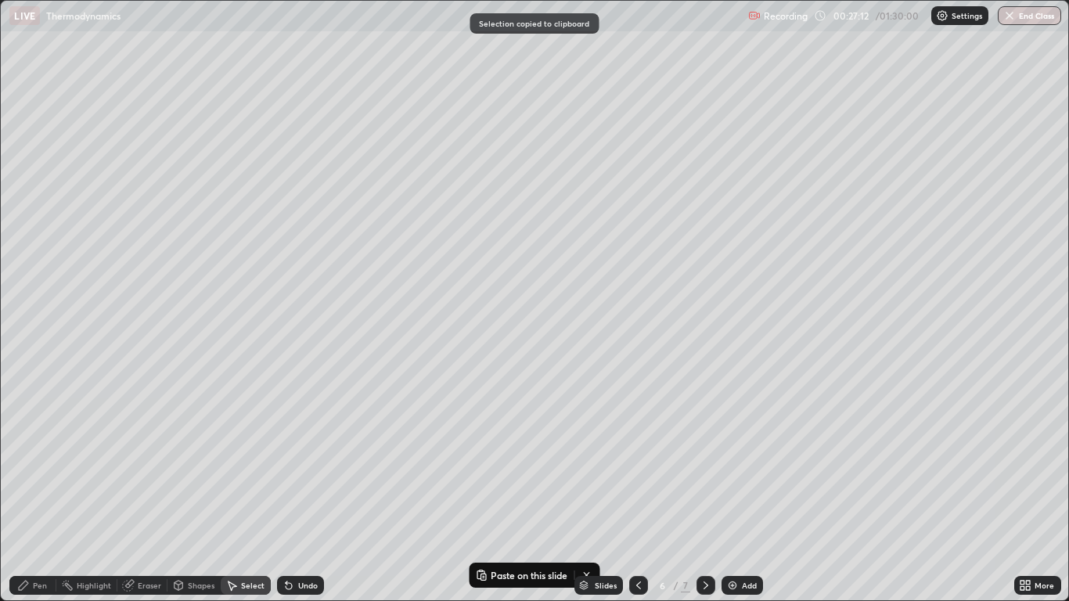
click at [700, 495] on icon at bounding box center [706, 585] width 13 height 13
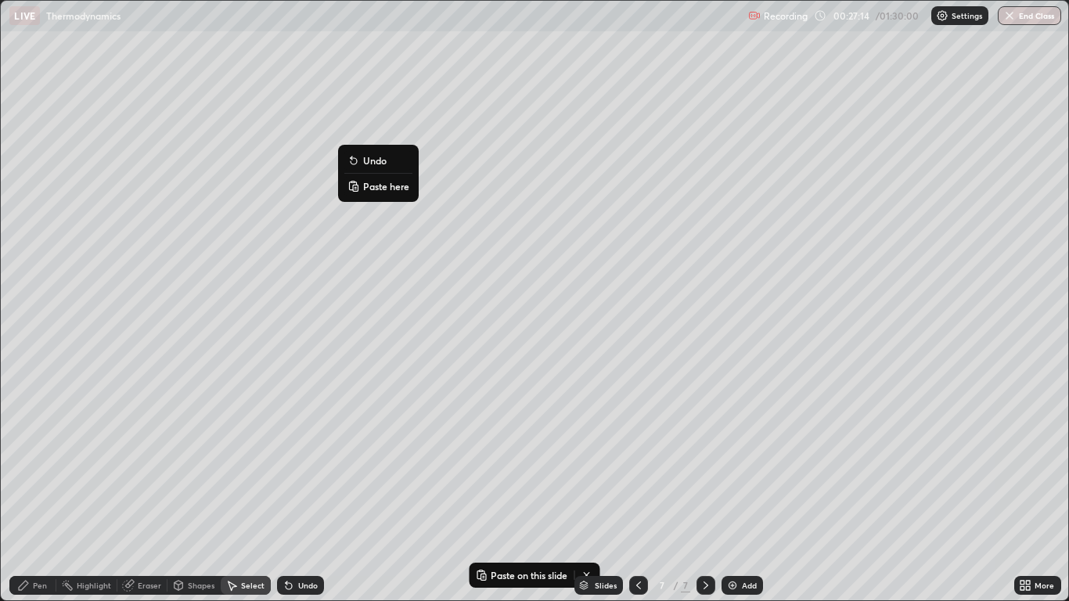
click at [378, 188] on p "Paste here" at bounding box center [386, 186] width 46 height 13
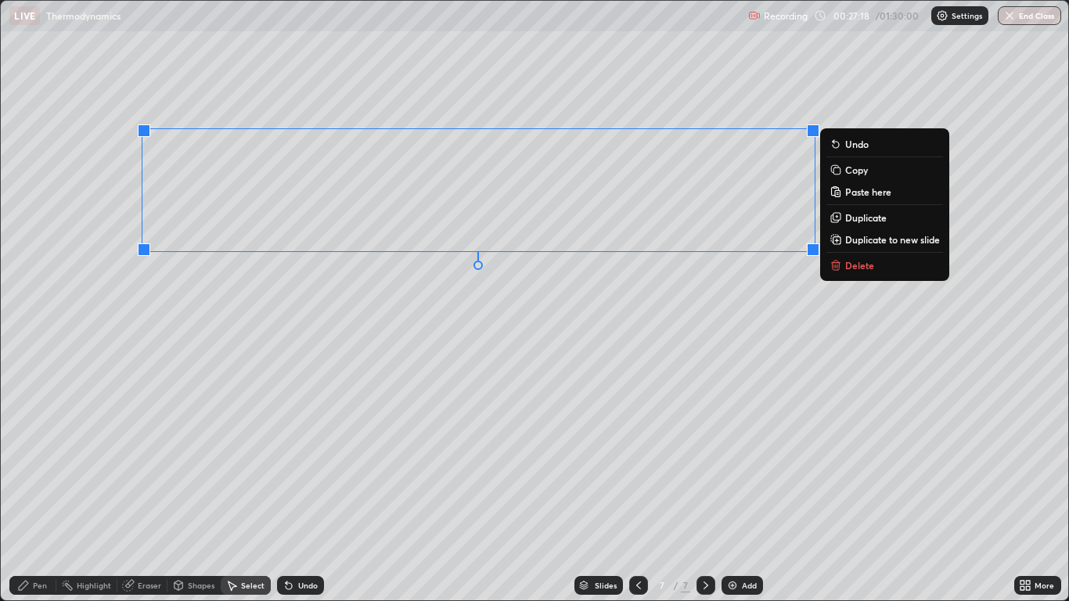
click at [142, 495] on div "Eraser" at bounding box center [149, 585] width 23 height 8
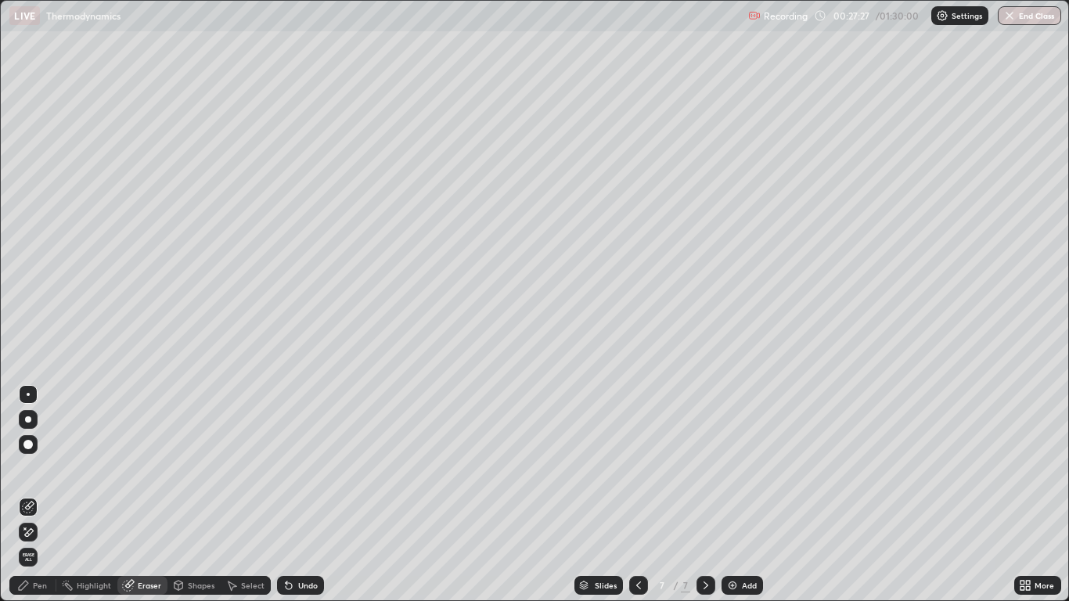
click at [34, 495] on div "Pen" at bounding box center [40, 585] width 14 height 8
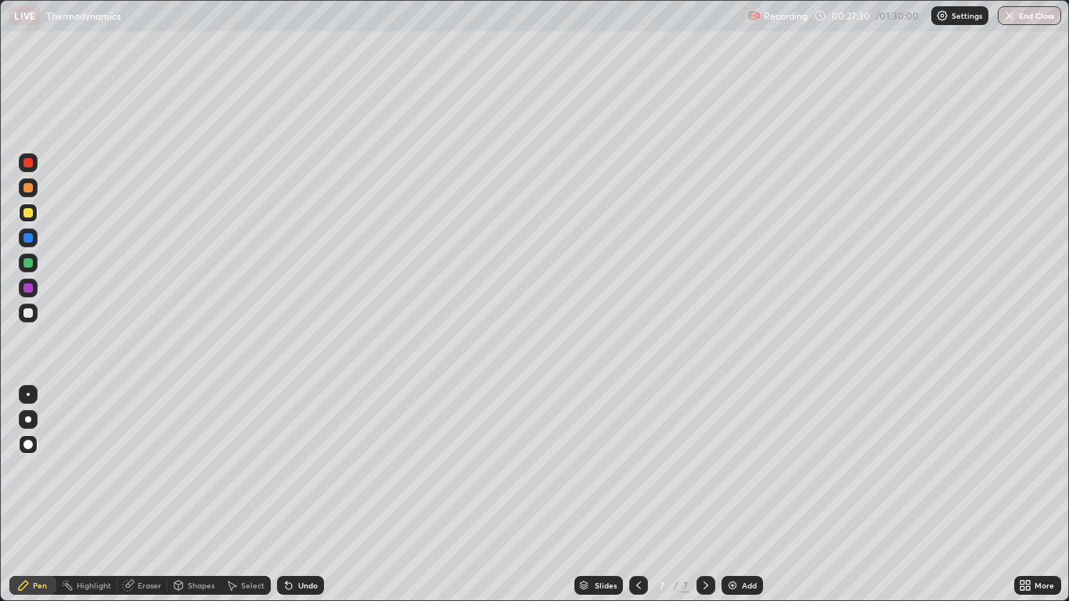
click at [142, 495] on div "Eraser" at bounding box center [149, 585] width 23 height 8
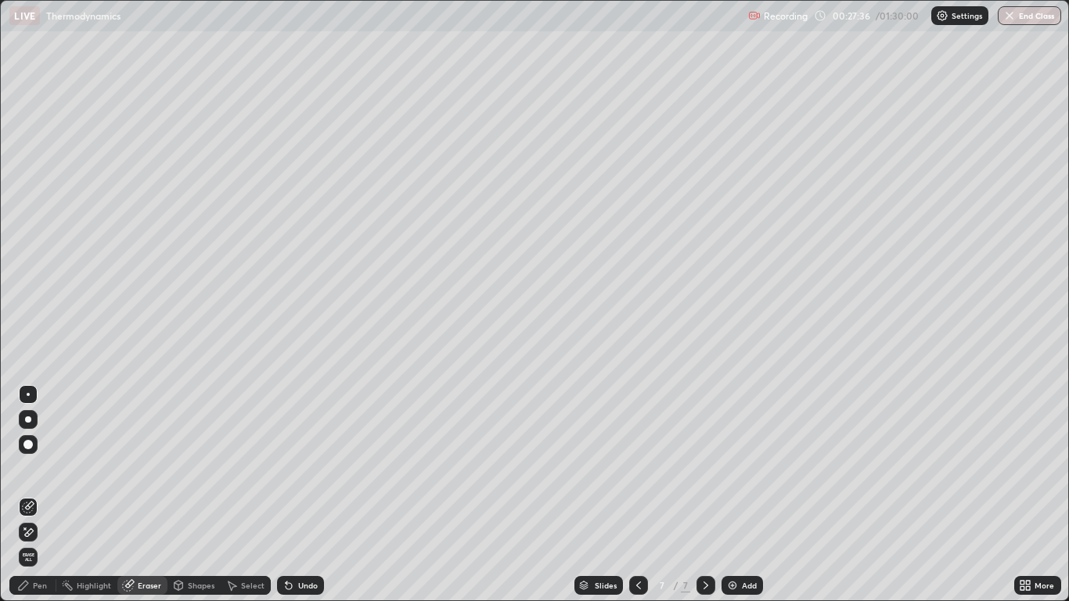
click at [39, 495] on div "Pen" at bounding box center [40, 585] width 14 height 8
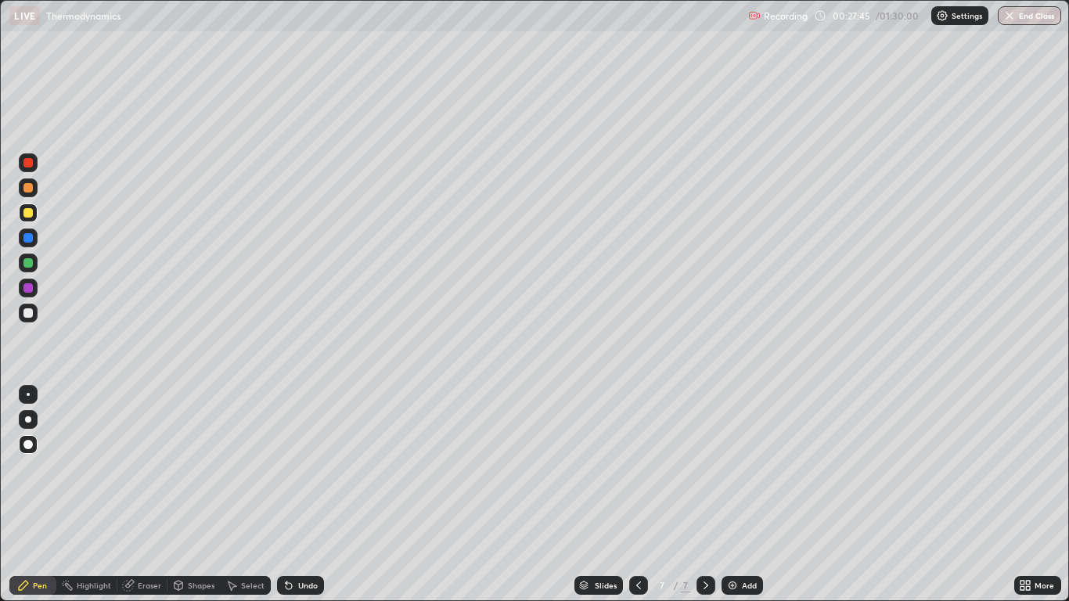
click at [250, 495] on div "Select" at bounding box center [252, 585] width 23 height 8
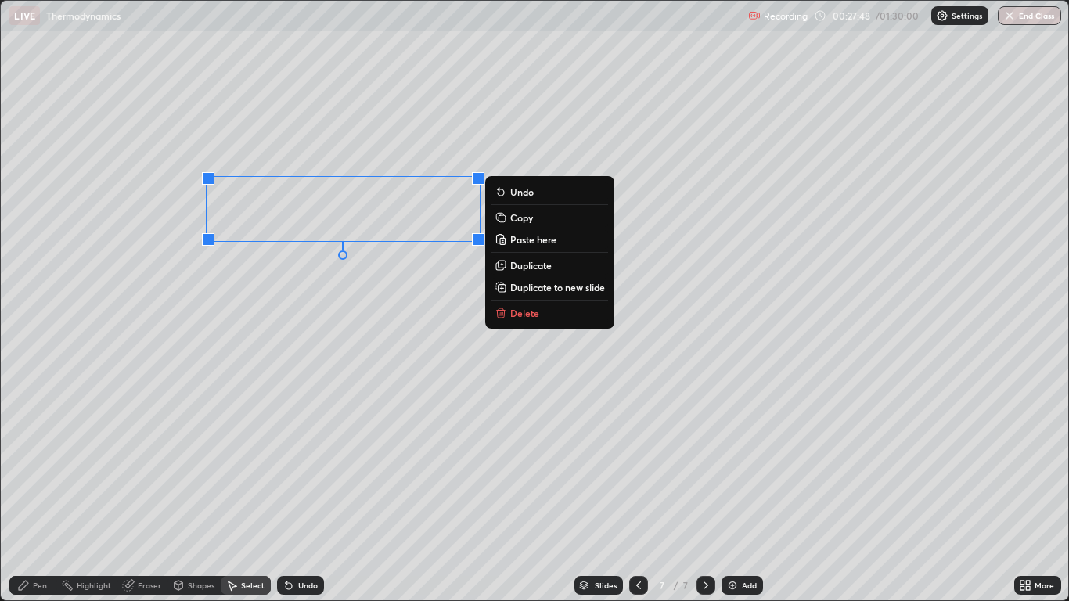
click at [301, 306] on div "0 ° Undo Copy Paste here Duplicate Duplicate to new slide Delete" at bounding box center [534, 300] width 1067 height 599
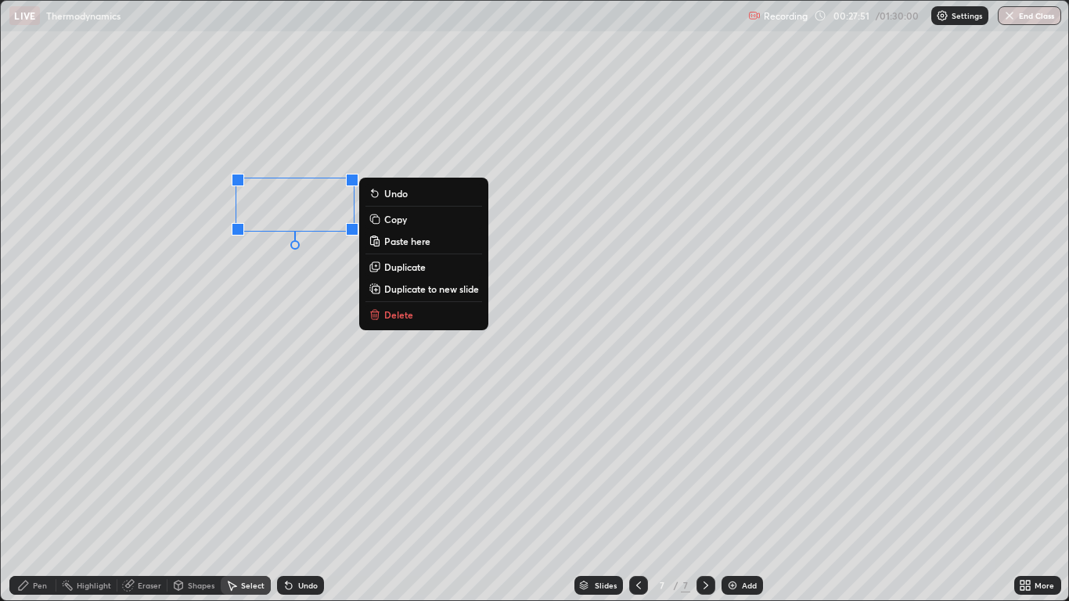
click at [267, 293] on div "0 ° Undo Copy Paste here Duplicate Duplicate to new slide Delete" at bounding box center [534, 300] width 1067 height 599
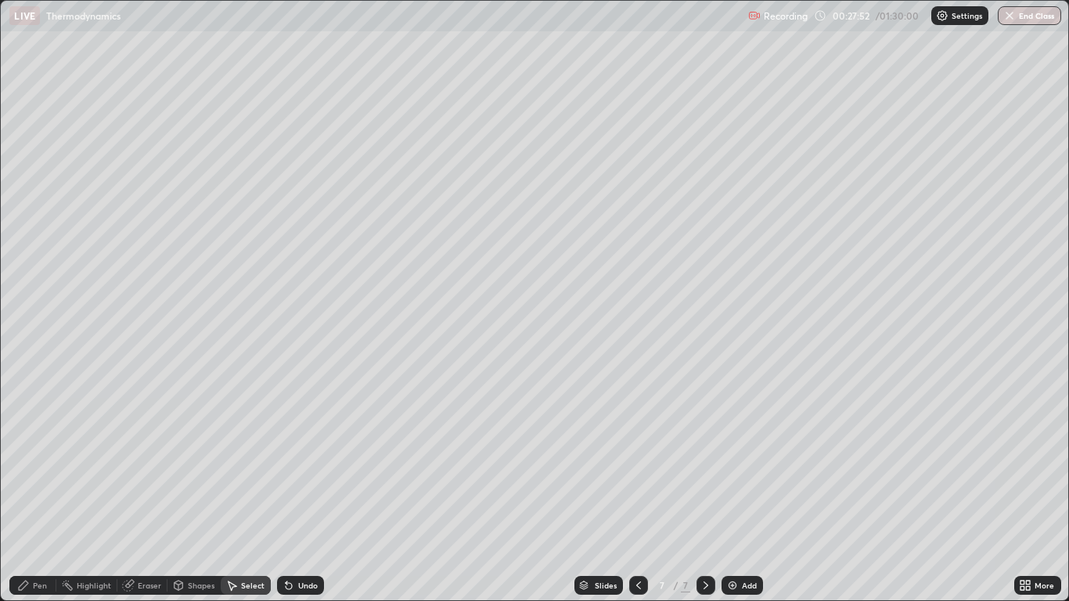
click at [155, 495] on div "Eraser" at bounding box center [149, 585] width 23 height 8
click at [195, 495] on div "Shapes" at bounding box center [201, 585] width 27 height 8
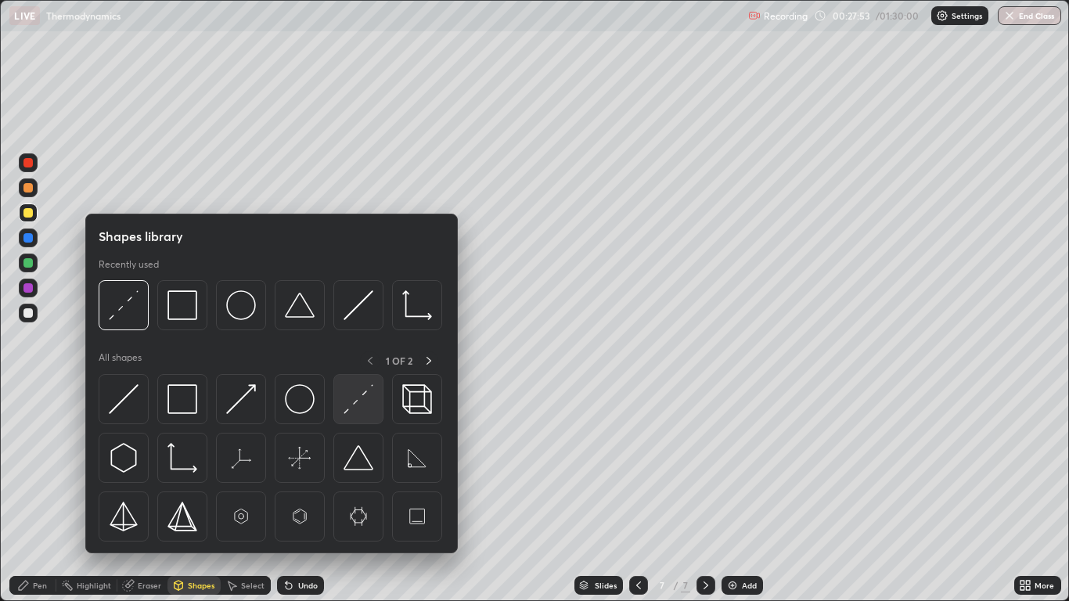
click at [347, 405] on img at bounding box center [359, 399] width 30 height 30
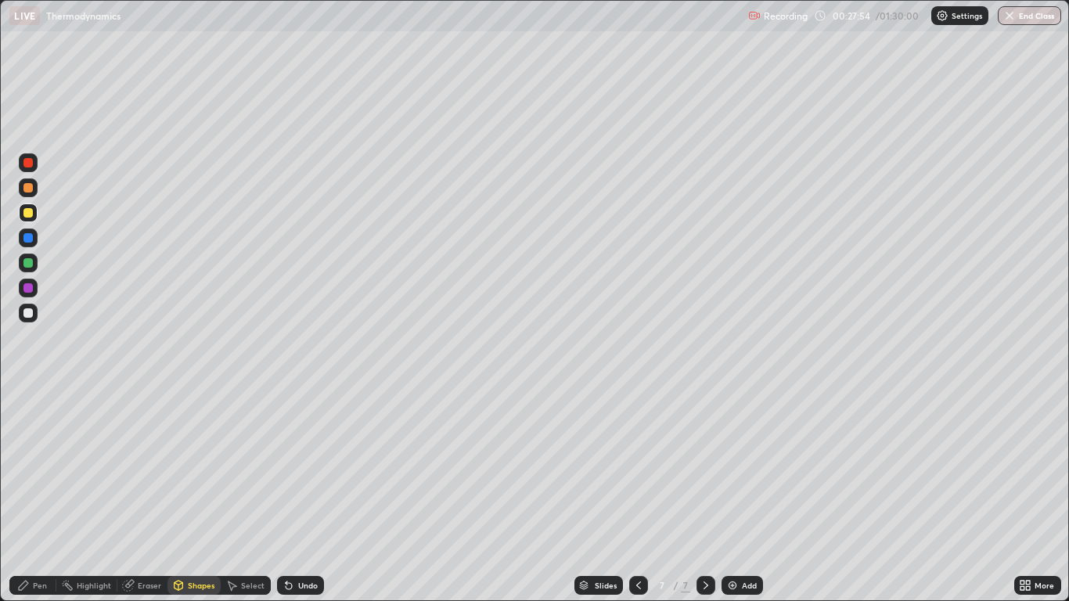
click at [37, 263] on div at bounding box center [28, 263] width 19 height 19
click at [33, 495] on div "Pen" at bounding box center [40, 585] width 14 height 8
click at [302, 495] on div "Undo" at bounding box center [300, 585] width 47 height 19
click at [308, 495] on div "Undo" at bounding box center [308, 585] width 20 height 8
click at [193, 495] on div "Shapes" at bounding box center [201, 585] width 27 height 8
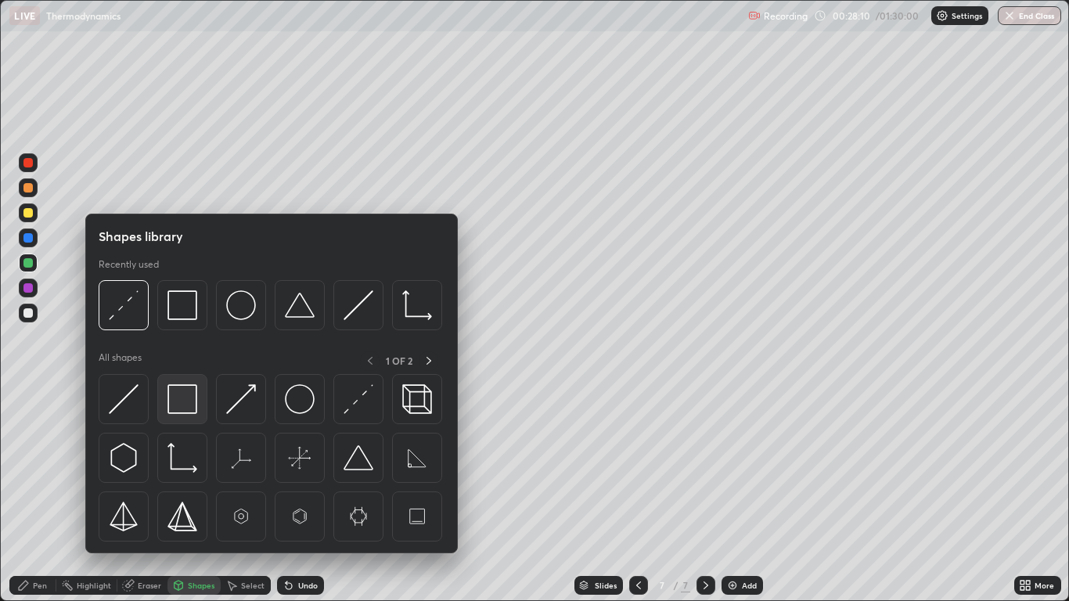
click at [183, 397] on img at bounding box center [182, 399] width 30 height 30
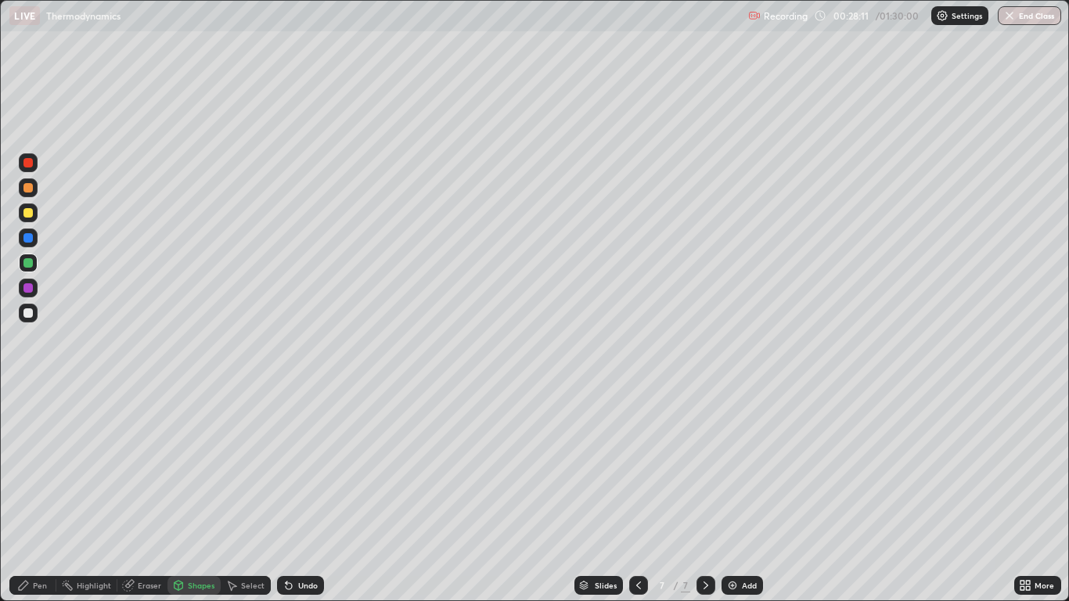
click at [34, 289] on div at bounding box center [28, 288] width 19 height 19
click at [42, 495] on div "Pen" at bounding box center [40, 585] width 14 height 8
click at [29, 264] on div at bounding box center [27, 262] width 9 height 9
click at [193, 495] on div "Shapes" at bounding box center [201, 585] width 27 height 8
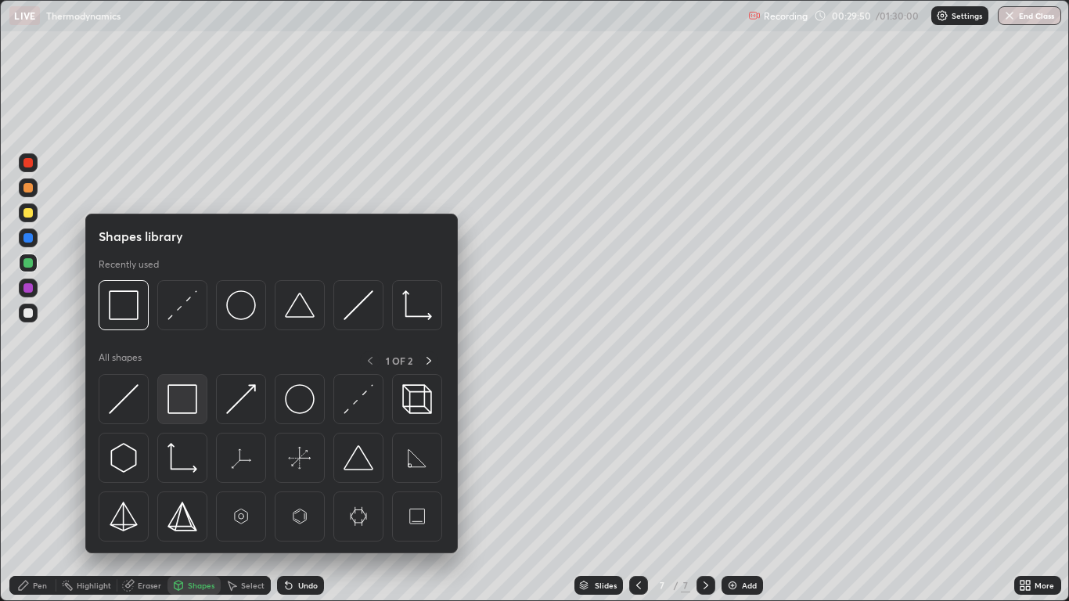
click at [180, 407] on img at bounding box center [182, 399] width 30 height 30
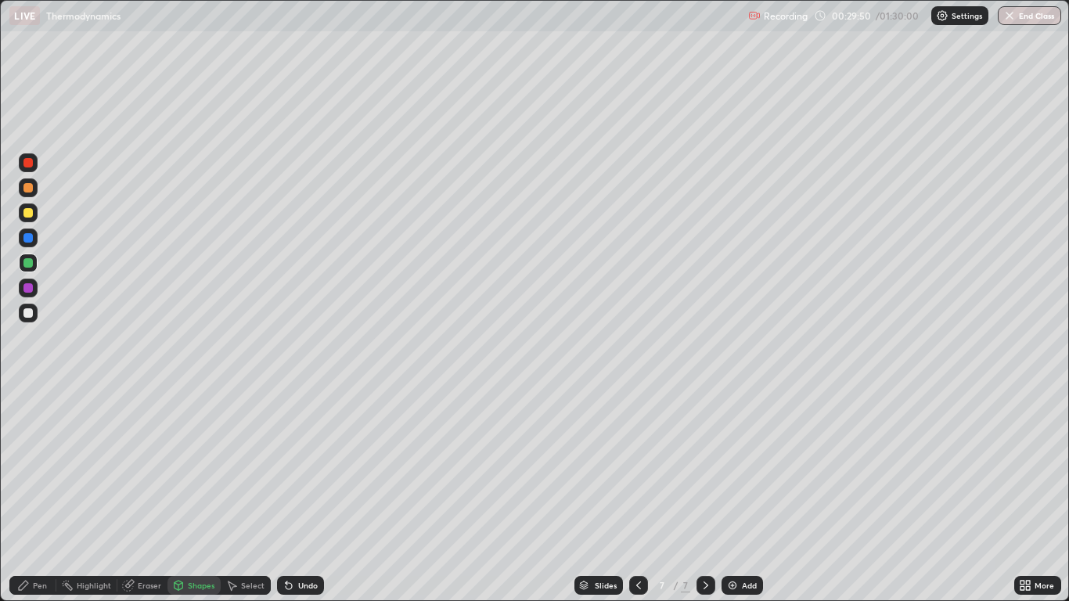
click at [35, 292] on div at bounding box center [28, 288] width 19 height 19
click at [149, 495] on div "Eraser" at bounding box center [149, 585] width 23 height 8
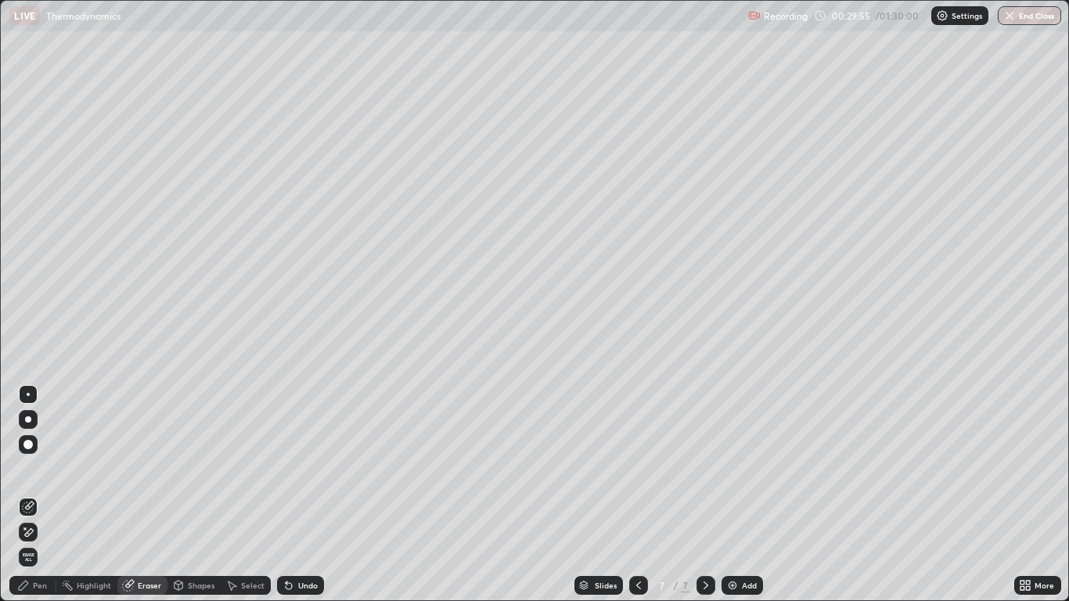
click at [40, 495] on div "Pen" at bounding box center [40, 585] width 14 height 8
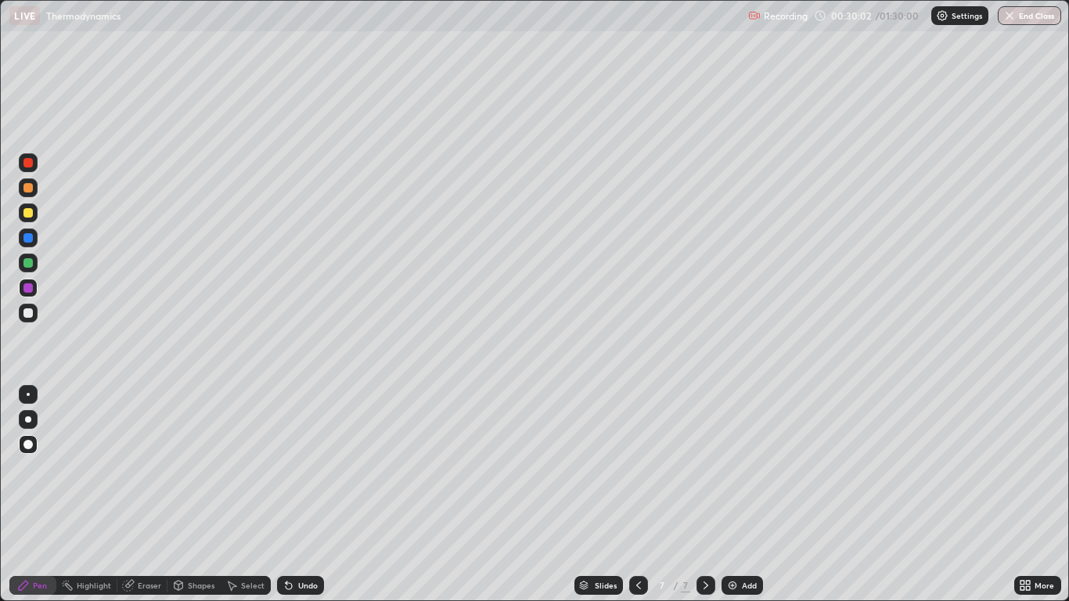
click at [27, 313] on div at bounding box center [27, 312] width 9 height 9
click at [305, 495] on div "Undo" at bounding box center [308, 585] width 20 height 8
click at [313, 495] on div "Undo" at bounding box center [300, 585] width 47 height 19
click at [631, 495] on div at bounding box center [638, 585] width 19 height 19
click at [638, 495] on icon at bounding box center [638, 585] width 13 height 13
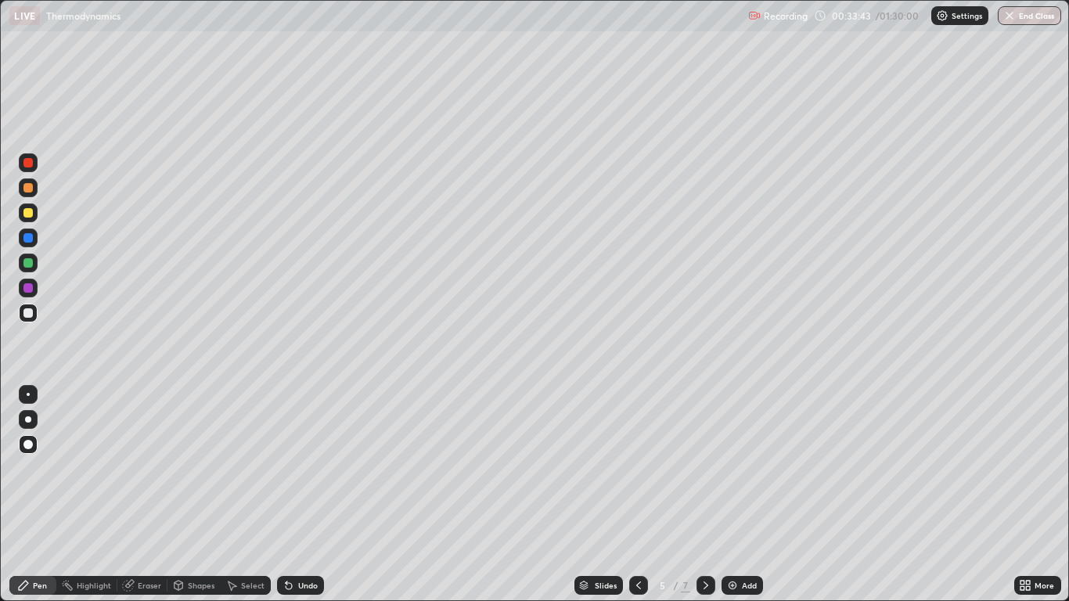
click at [705, 495] on icon at bounding box center [706, 585] width 13 height 13
click at [707, 495] on icon at bounding box center [706, 585] width 5 height 8
click at [742, 495] on div "Add" at bounding box center [749, 585] width 15 height 8
click at [29, 215] on div at bounding box center [27, 212] width 9 height 9
click at [304, 495] on div "Undo" at bounding box center [300, 585] width 47 height 19
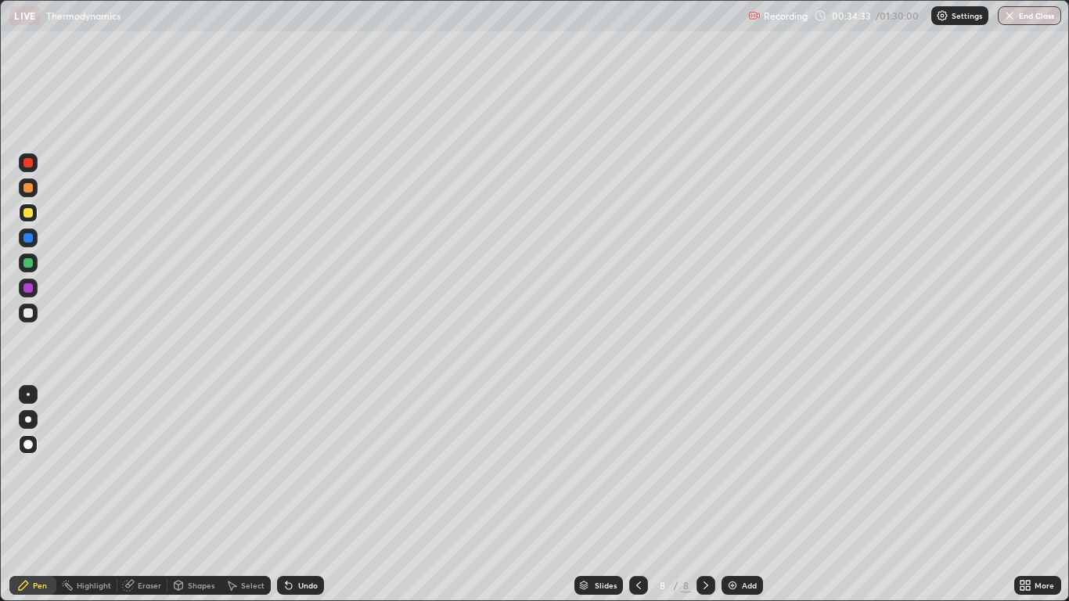
click at [301, 495] on div "Undo" at bounding box center [308, 585] width 20 height 8
click at [308, 495] on div "Undo" at bounding box center [308, 585] width 20 height 8
click at [202, 495] on div "Shapes" at bounding box center [201, 585] width 27 height 8
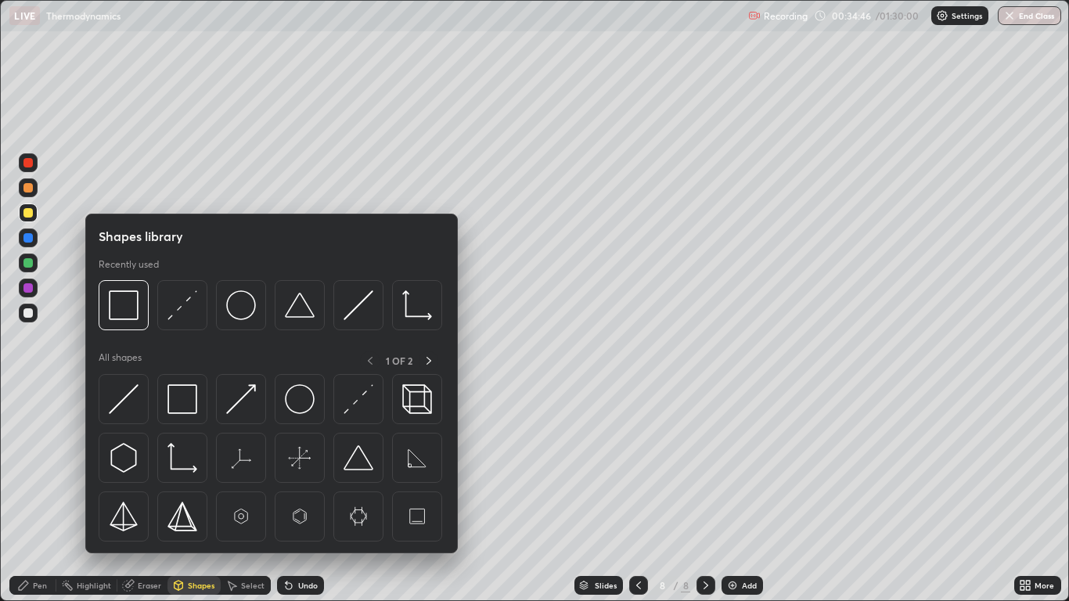
click at [358, 400] on img at bounding box center [359, 399] width 30 height 30
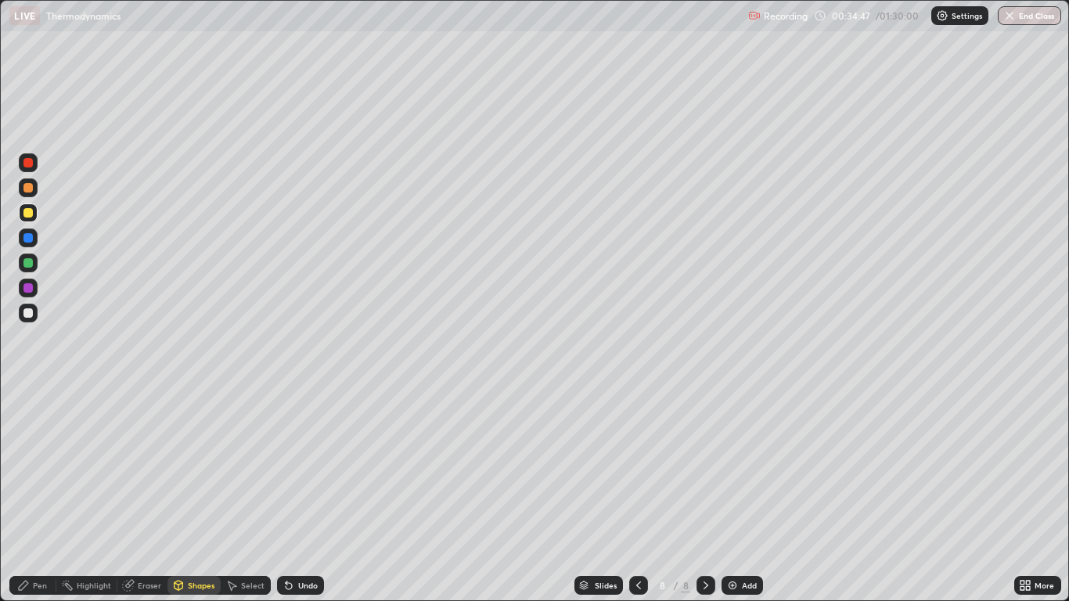
click at [29, 263] on div at bounding box center [27, 262] width 9 height 9
click at [34, 495] on div "Pen" at bounding box center [32, 585] width 47 height 19
click at [201, 495] on div "Shapes" at bounding box center [193, 585] width 53 height 19
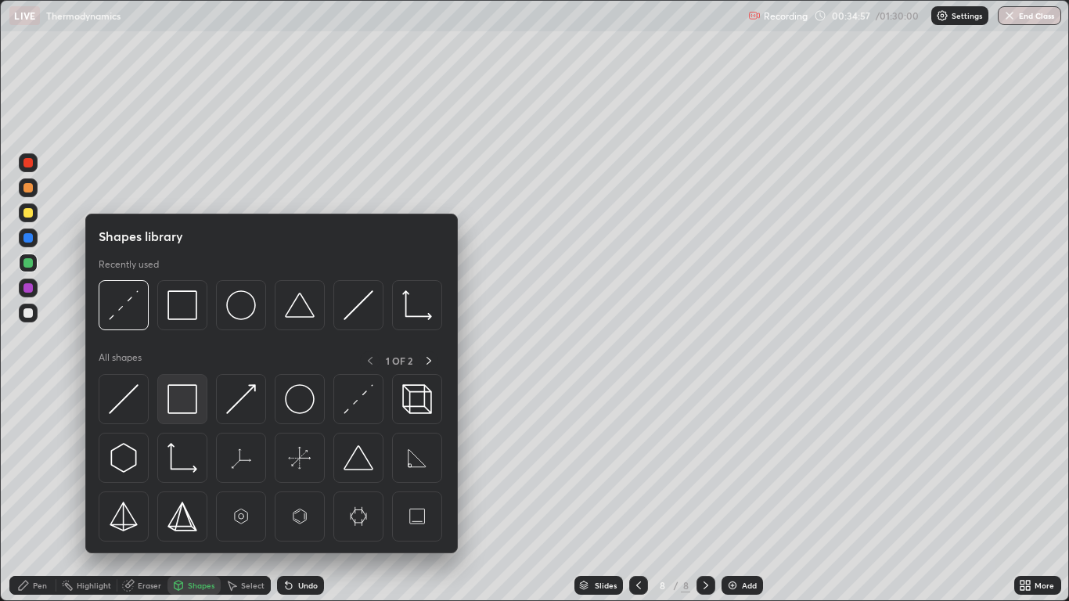
click at [187, 405] on img at bounding box center [182, 399] width 30 height 30
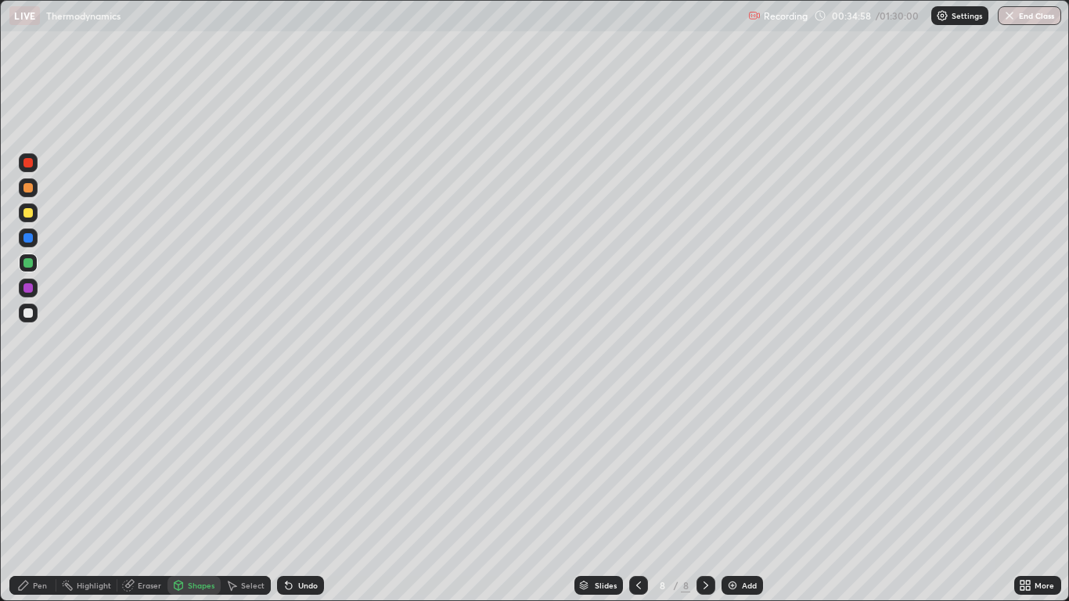
click at [31, 289] on div at bounding box center [27, 287] width 9 height 9
click at [38, 495] on div "Pen" at bounding box center [40, 585] width 14 height 8
click at [28, 264] on div at bounding box center [27, 262] width 9 height 9
click at [29, 213] on div at bounding box center [27, 212] width 9 height 9
click at [153, 495] on div "Eraser" at bounding box center [142, 585] width 50 height 19
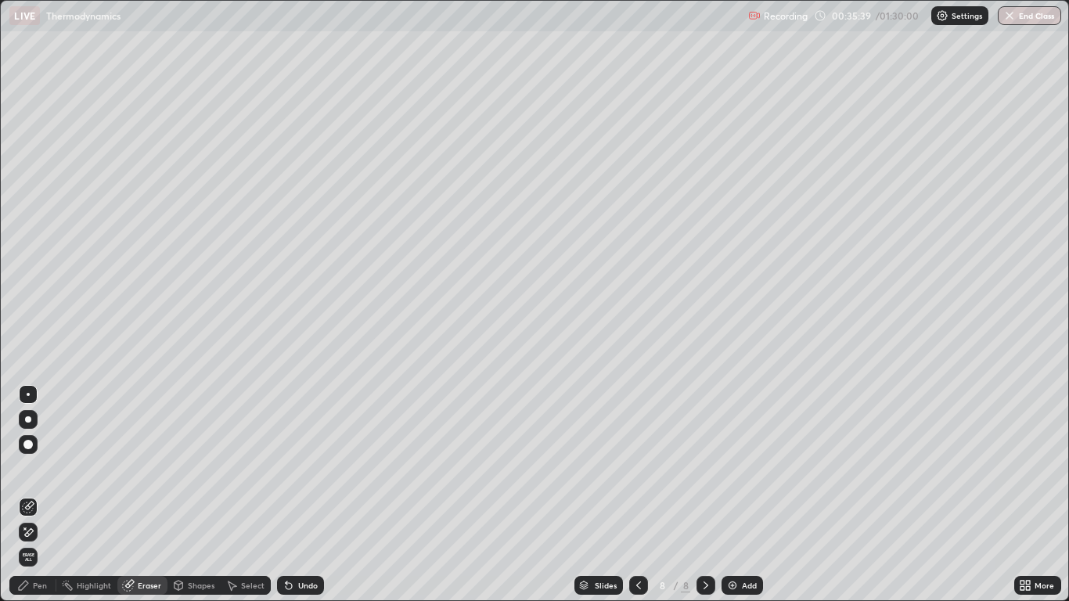
click at [41, 495] on div "Pen" at bounding box center [40, 585] width 14 height 8
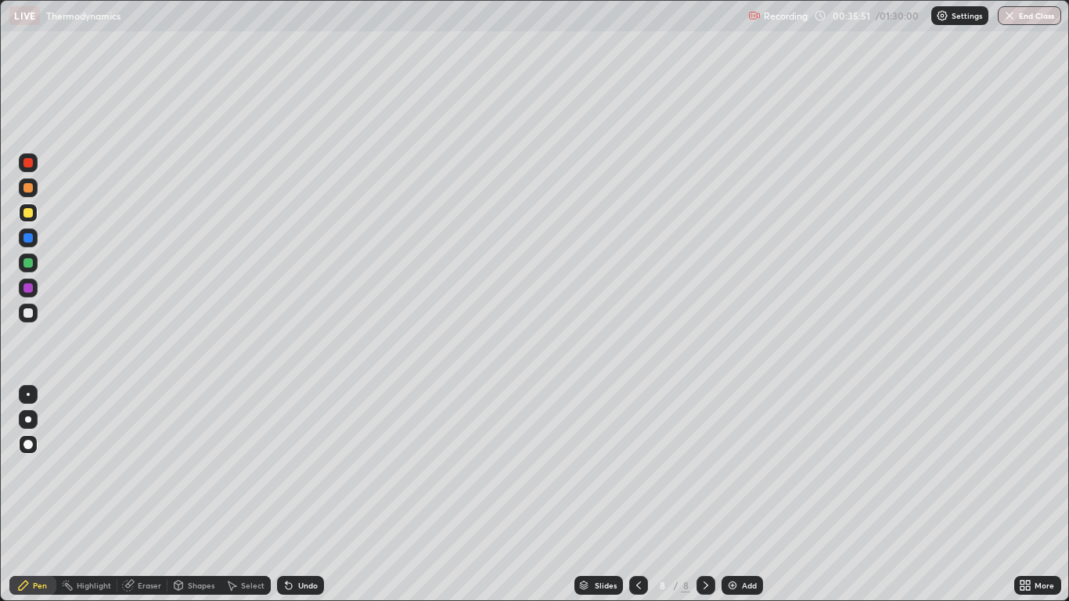
click at [307, 495] on div "Undo" at bounding box center [300, 585] width 47 height 19
click at [302, 495] on div "Undo" at bounding box center [300, 585] width 47 height 19
click at [202, 495] on div "Shapes" at bounding box center [201, 585] width 27 height 8
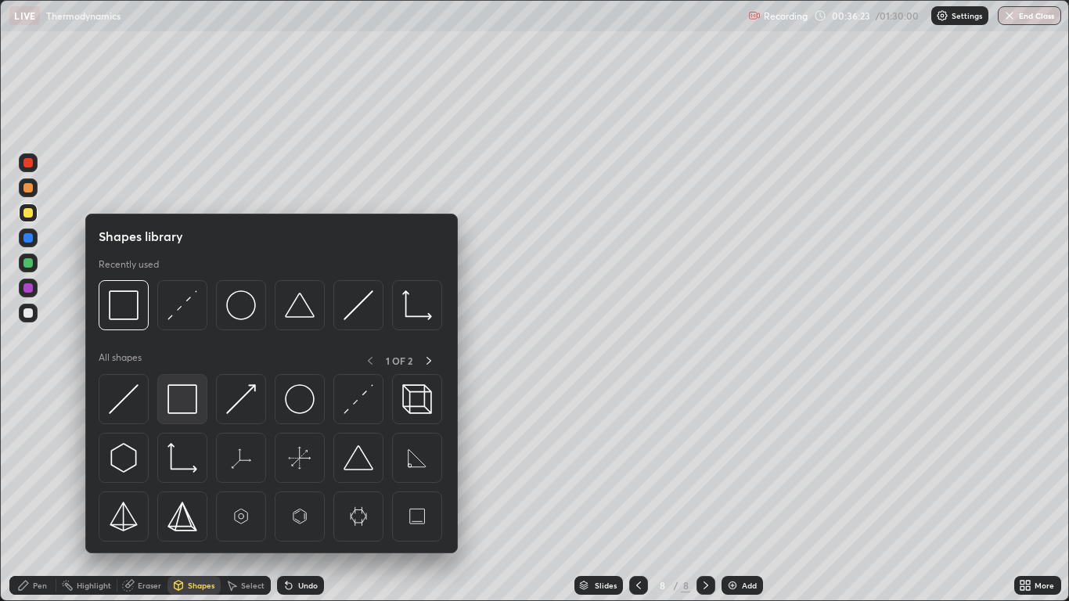
click at [178, 401] on img at bounding box center [182, 399] width 30 height 30
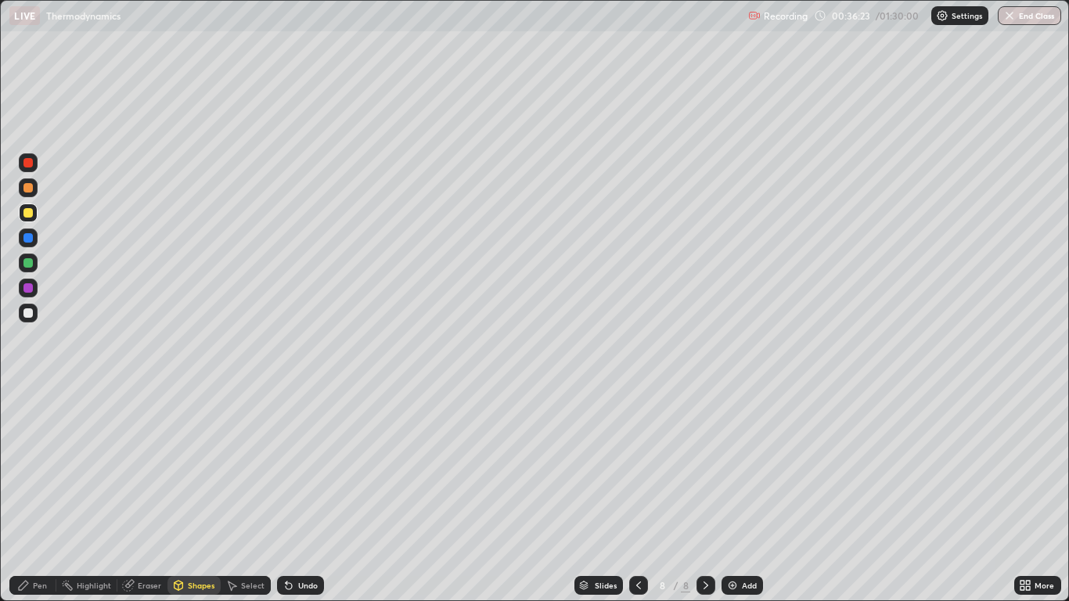
click at [28, 265] on div at bounding box center [27, 262] width 9 height 9
click at [48, 495] on div "Pen" at bounding box center [32, 585] width 47 height 19
click at [25, 267] on div at bounding box center [27, 262] width 9 height 9
click at [195, 495] on div "Shapes" at bounding box center [201, 585] width 27 height 8
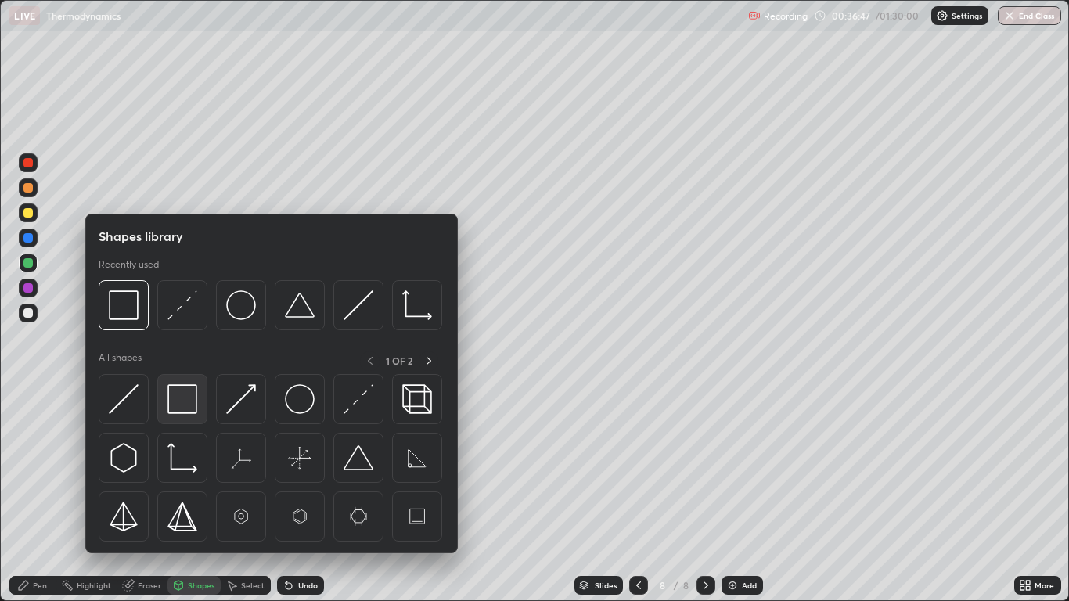
click at [189, 401] on img at bounding box center [182, 399] width 30 height 30
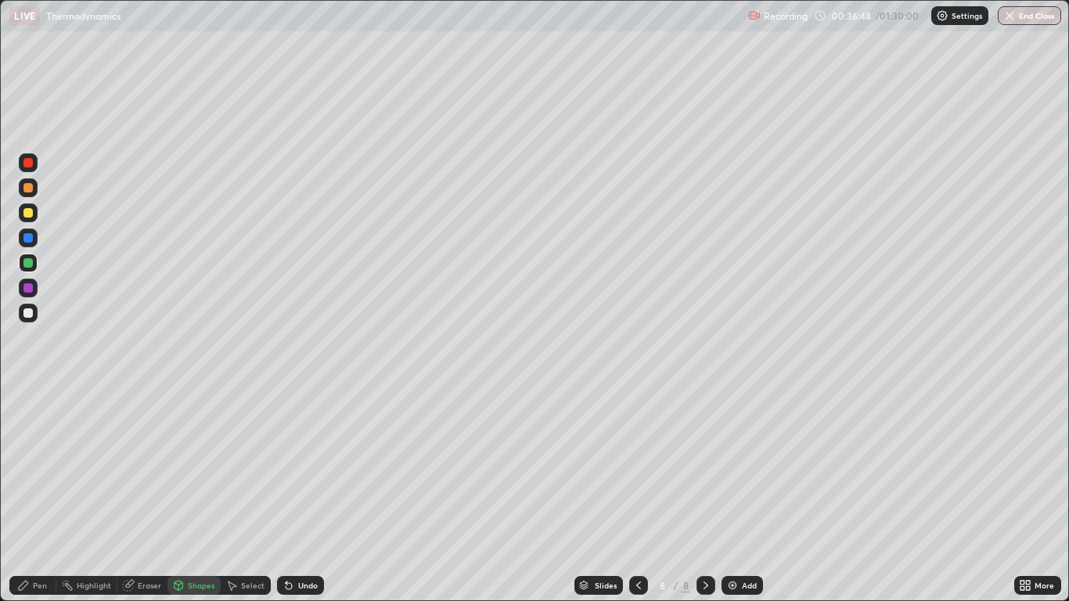
click at [30, 286] on div at bounding box center [27, 287] width 9 height 9
click at [244, 495] on div "Select" at bounding box center [246, 585] width 50 height 19
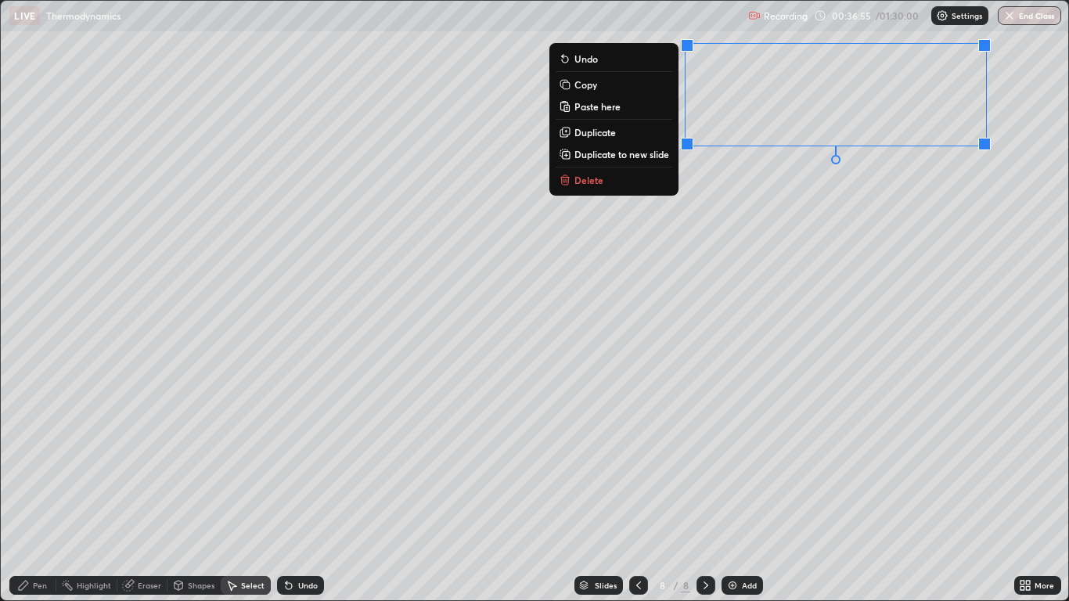
click at [830, 253] on div "0 ° Undo Copy Paste here Duplicate Duplicate to new slide Delete" at bounding box center [534, 300] width 1067 height 599
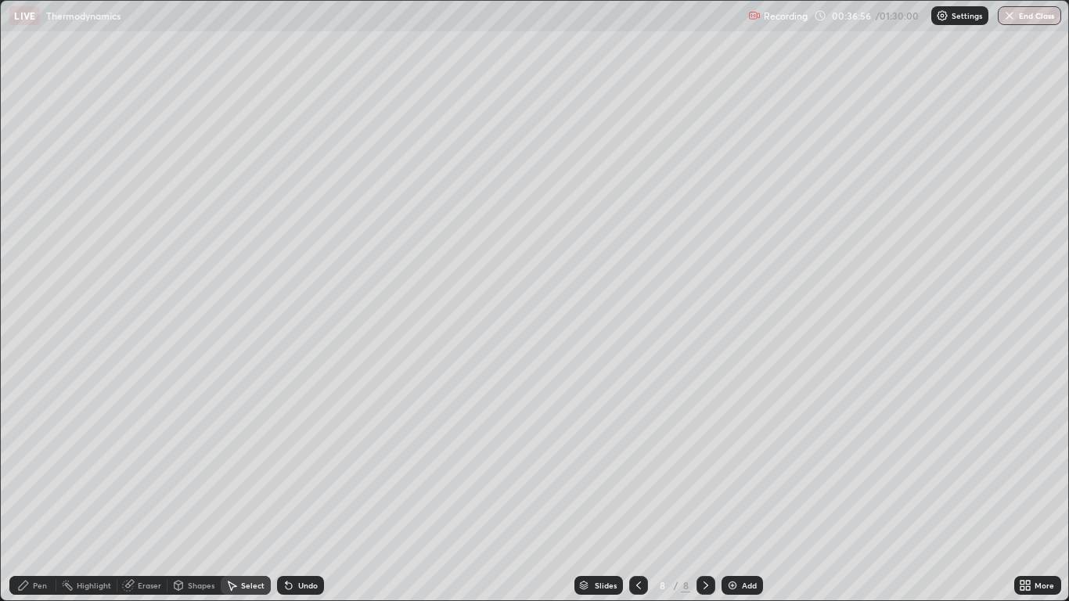
click at [40, 495] on div "Pen" at bounding box center [40, 585] width 14 height 8
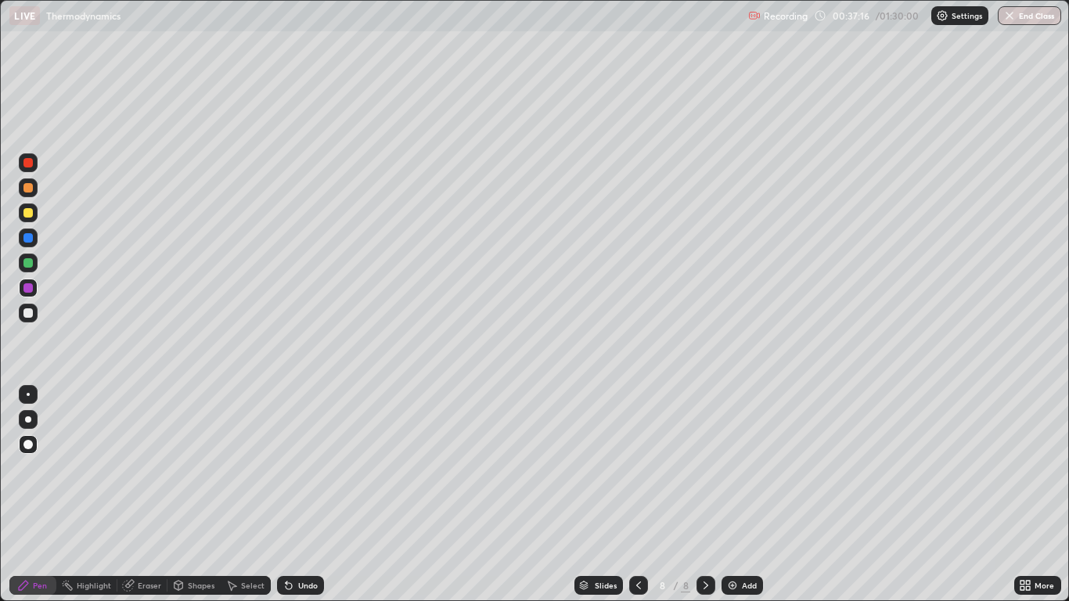
click at [28, 262] on div at bounding box center [27, 262] width 9 height 9
click at [303, 495] on div "Undo" at bounding box center [308, 585] width 20 height 8
click at [304, 495] on div "Undo" at bounding box center [308, 585] width 20 height 8
click at [307, 495] on div "Undo" at bounding box center [308, 585] width 20 height 8
click at [234, 495] on icon at bounding box center [233, 585] width 9 height 9
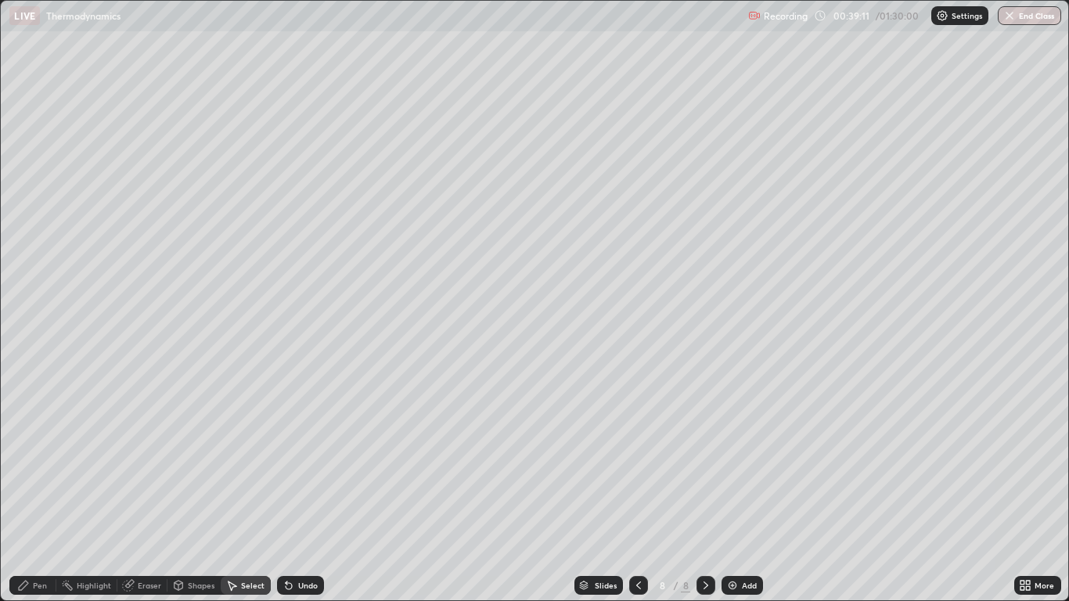
click at [191, 495] on div "Shapes" at bounding box center [193, 585] width 53 height 19
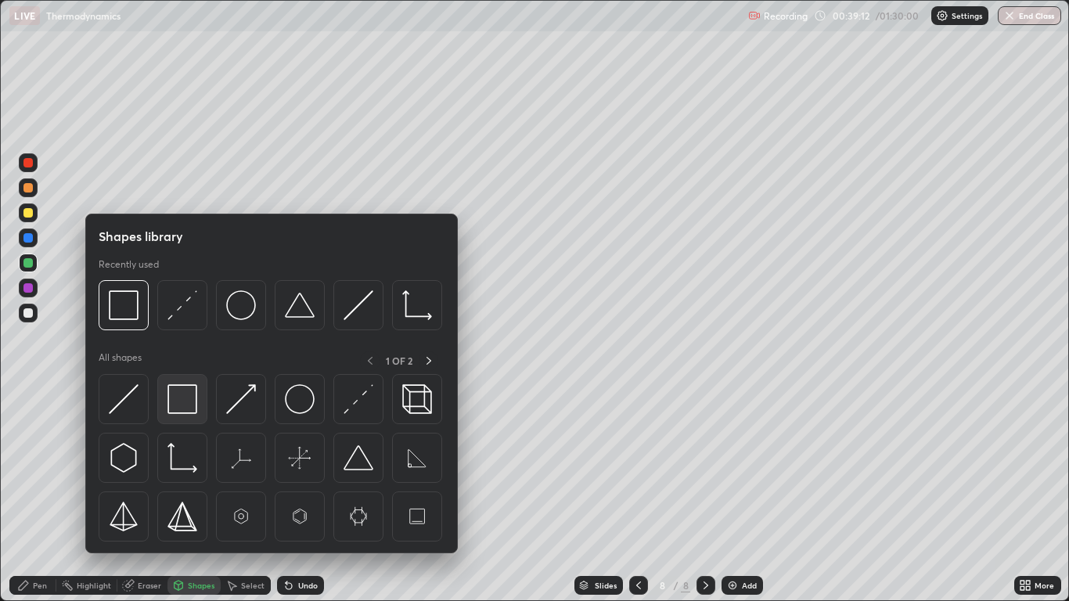
click at [180, 408] on img at bounding box center [182, 399] width 30 height 30
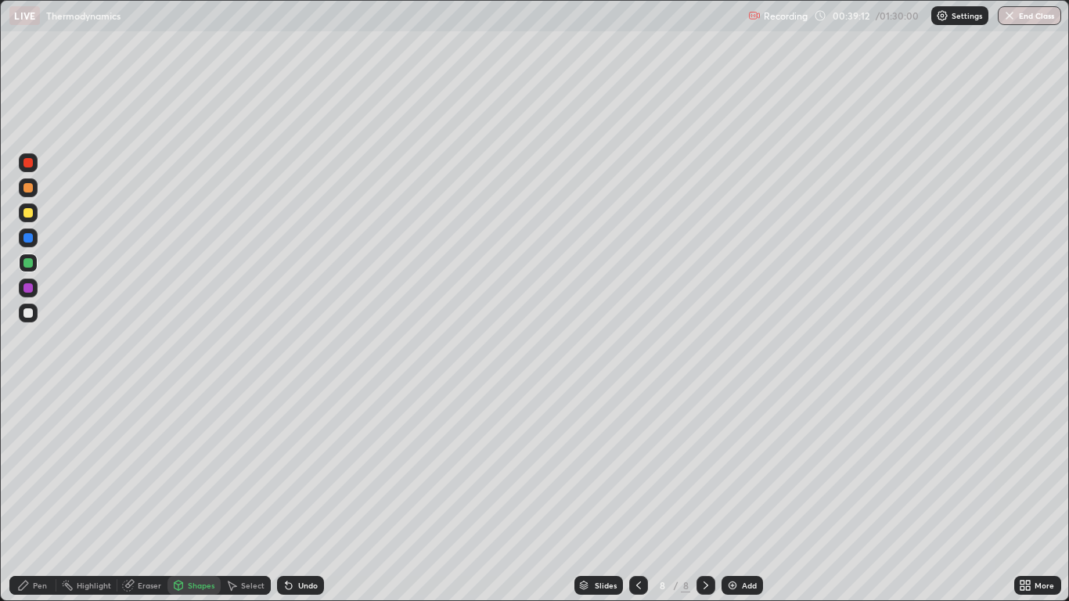
click at [28, 296] on div at bounding box center [28, 288] width 19 height 19
click at [746, 495] on div "Add" at bounding box center [749, 585] width 15 height 8
click at [36, 495] on div "Pen" at bounding box center [40, 585] width 14 height 8
click at [33, 219] on div at bounding box center [28, 212] width 19 height 19
click at [203, 495] on div "Shapes" at bounding box center [201, 585] width 27 height 8
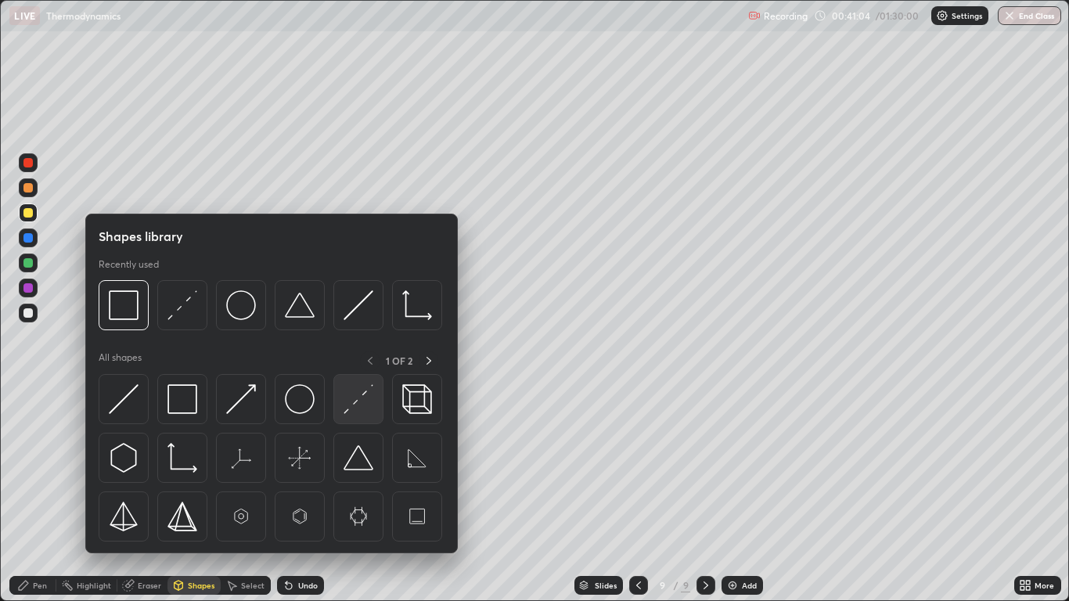
click at [366, 401] on img at bounding box center [359, 399] width 30 height 30
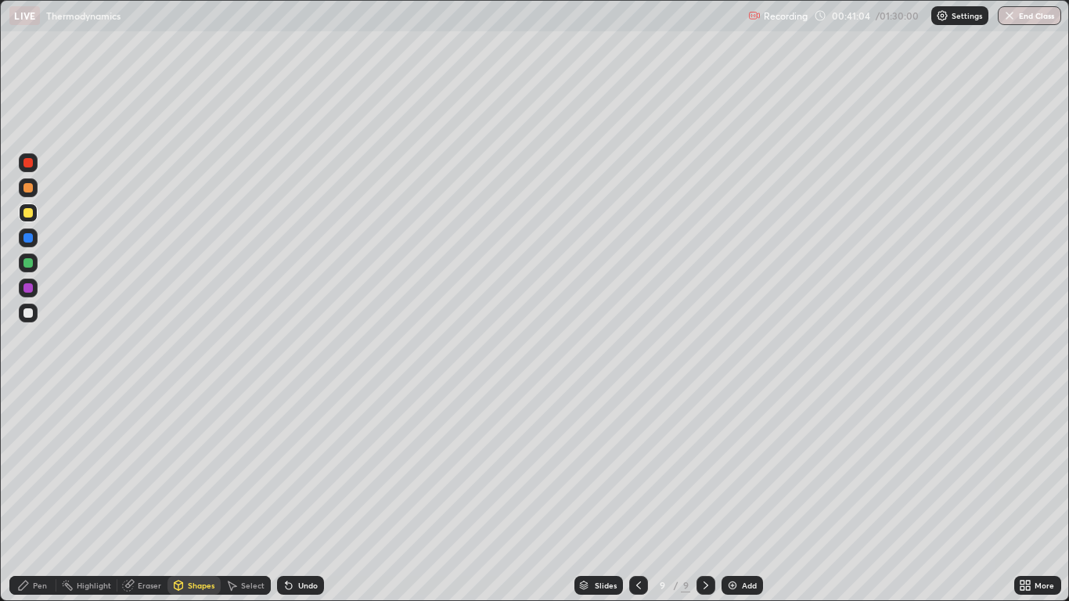
click at [35, 265] on div at bounding box center [28, 263] width 19 height 19
click at [38, 495] on div "Pen" at bounding box center [32, 585] width 47 height 19
click at [195, 495] on div "Shapes" at bounding box center [201, 585] width 27 height 8
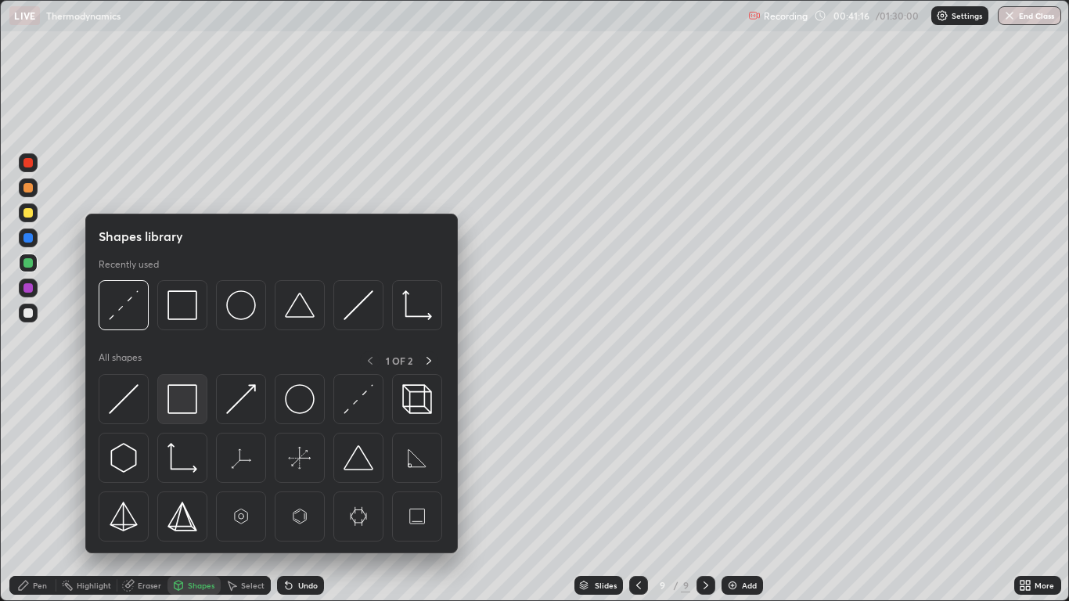
click at [185, 400] on img at bounding box center [182, 399] width 30 height 30
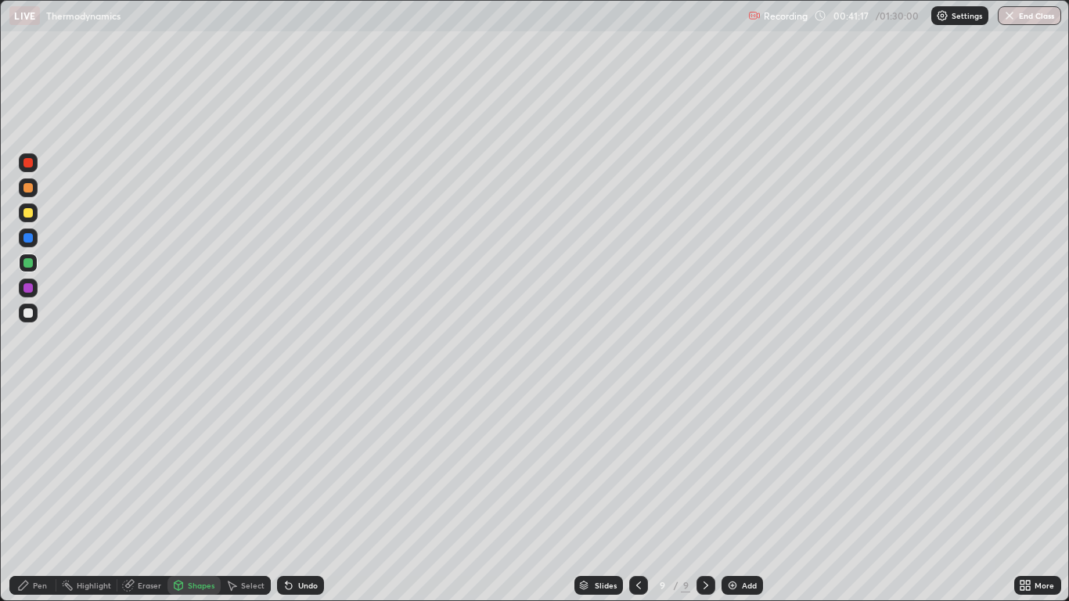
click at [30, 289] on div at bounding box center [27, 287] width 9 height 9
click at [45, 495] on div "Pen" at bounding box center [40, 585] width 14 height 8
click at [28, 266] on div at bounding box center [27, 262] width 9 height 9
click at [31, 262] on div at bounding box center [27, 262] width 9 height 9
click at [305, 495] on div "Undo" at bounding box center [308, 585] width 20 height 8
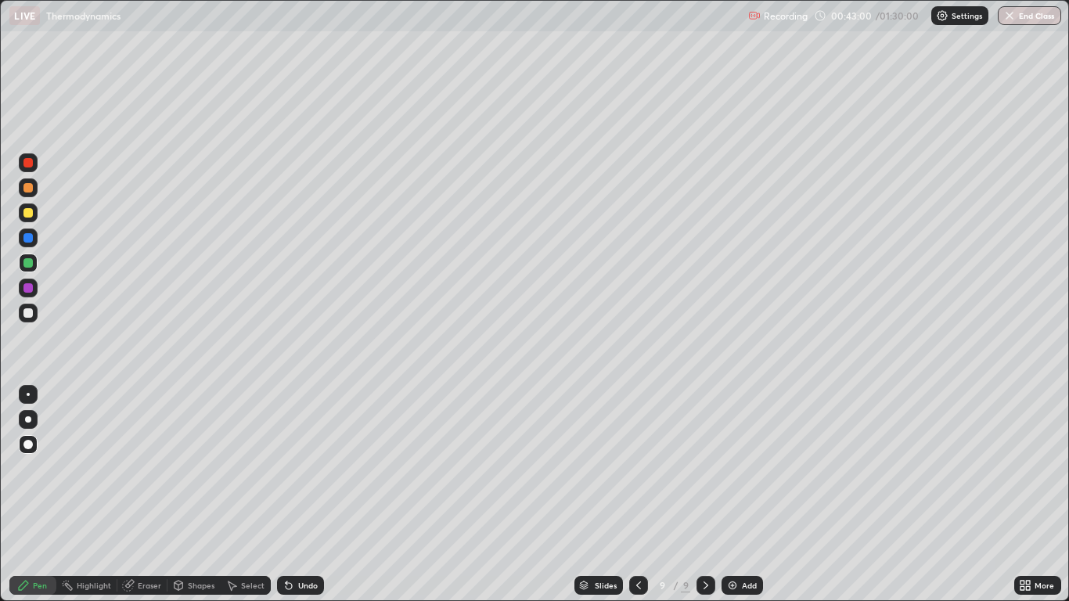
click at [308, 495] on div "Undo" at bounding box center [308, 585] width 20 height 8
click at [146, 495] on div "Eraser" at bounding box center [149, 585] width 23 height 8
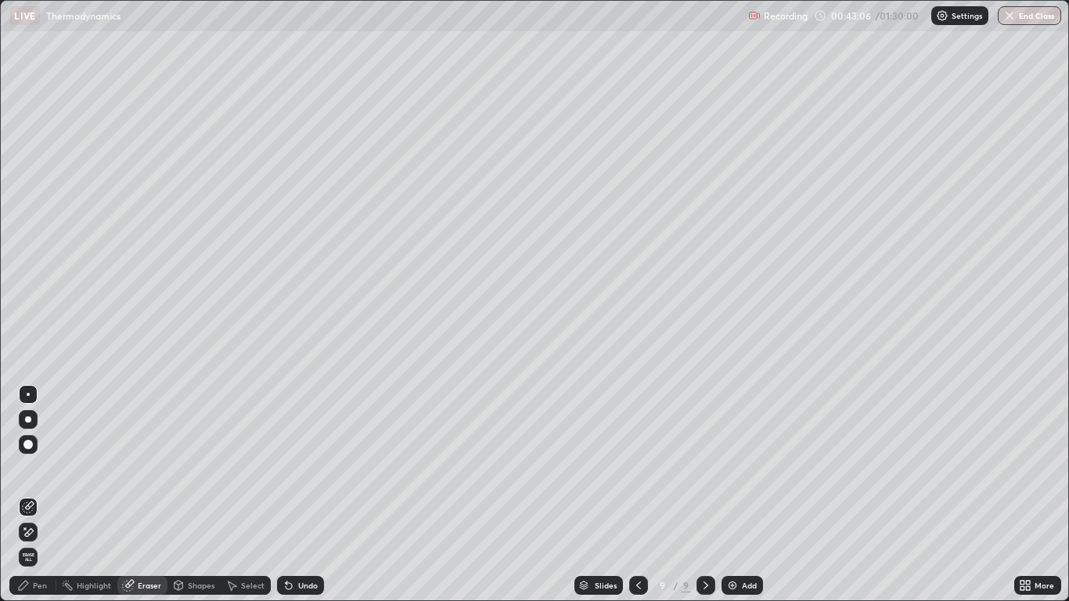
click at [38, 495] on div "Pen" at bounding box center [40, 585] width 14 height 8
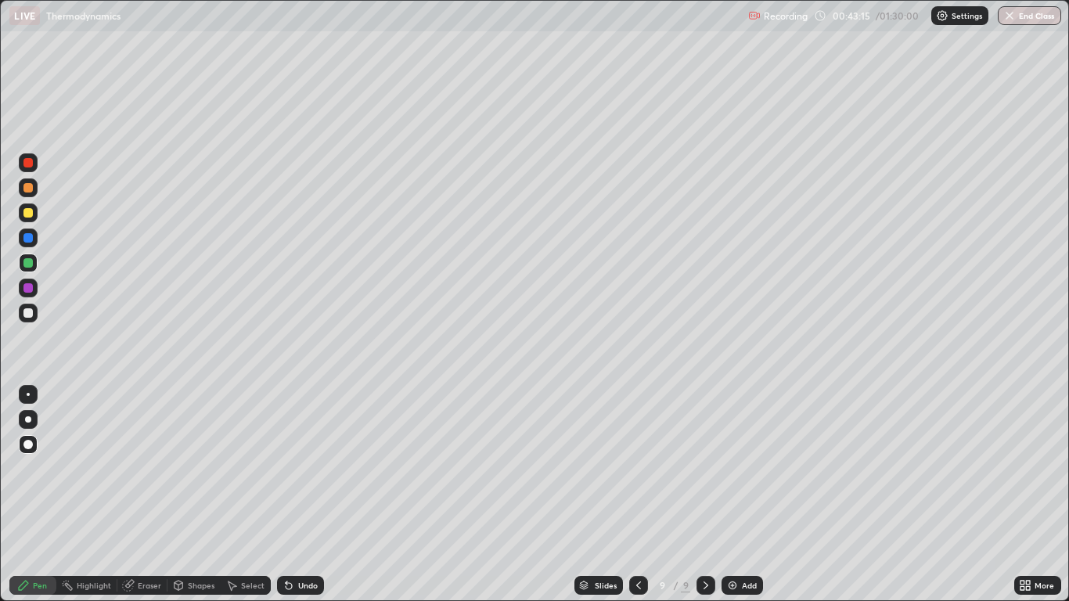
click at [196, 495] on div "Shapes" at bounding box center [201, 585] width 27 height 8
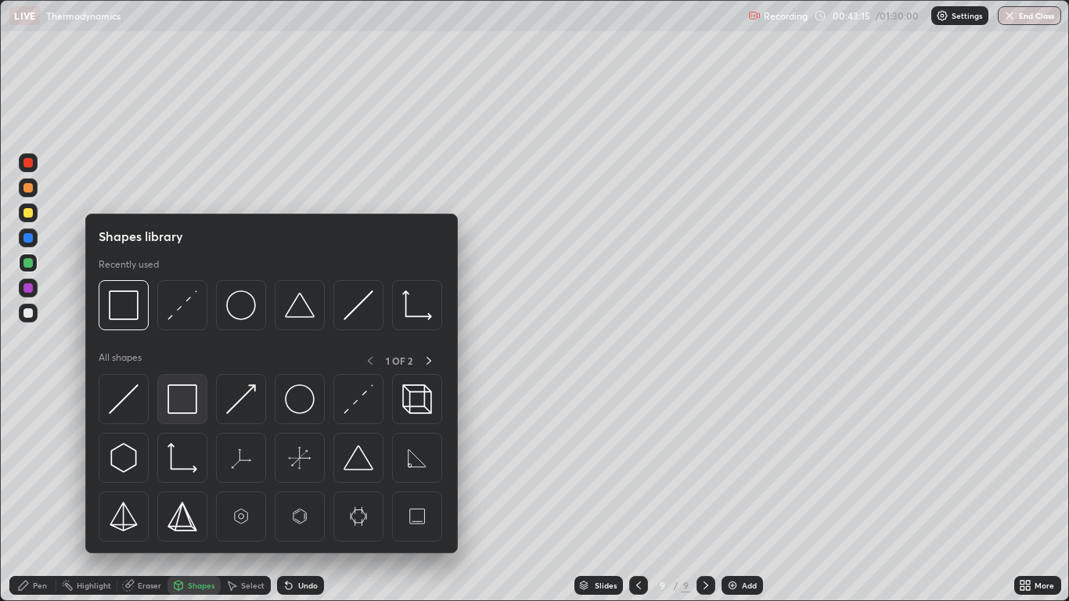
click at [182, 408] on img at bounding box center [182, 399] width 30 height 30
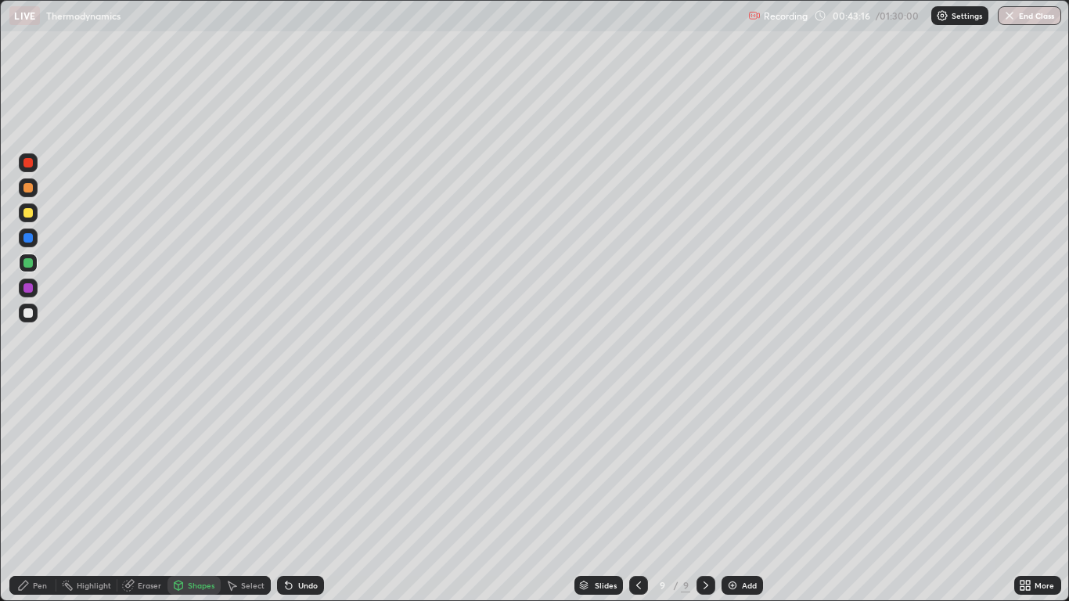
click at [29, 289] on div at bounding box center [27, 287] width 9 height 9
click at [34, 495] on div "Pen" at bounding box center [40, 585] width 14 height 8
click at [185, 495] on div "Shapes" at bounding box center [193, 585] width 53 height 19
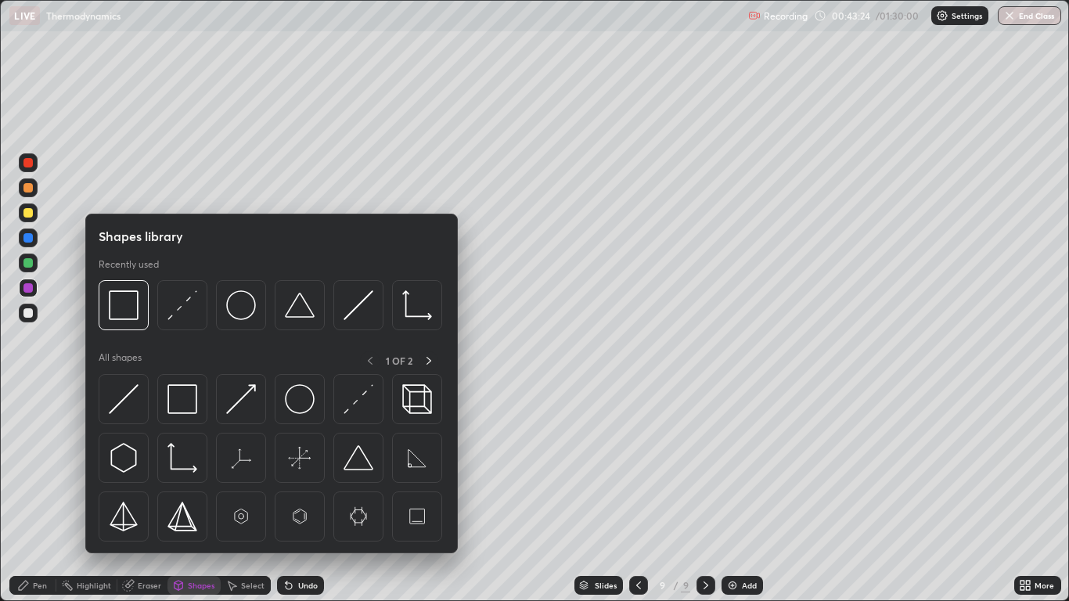
click at [191, 495] on div "Shapes" at bounding box center [201, 585] width 27 height 8
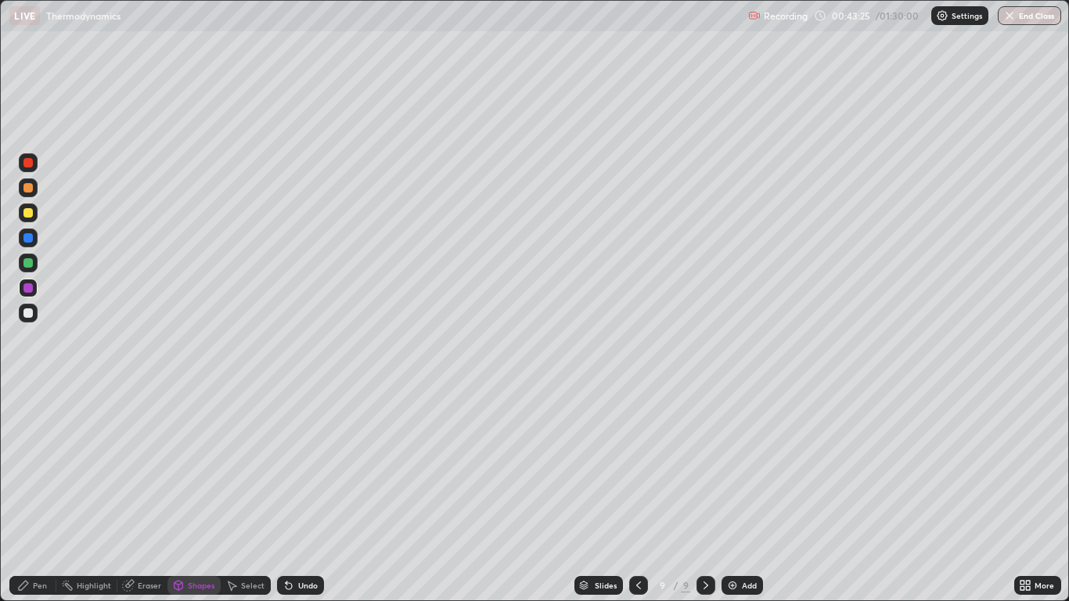
click at [27, 267] on div at bounding box center [27, 262] width 9 height 9
click at [293, 495] on div "Undo" at bounding box center [300, 585] width 47 height 19
click at [291, 495] on icon at bounding box center [289, 585] width 13 height 13
click at [294, 495] on div "Undo" at bounding box center [300, 585] width 47 height 19
click at [300, 495] on div "Undo" at bounding box center [300, 585] width 47 height 19
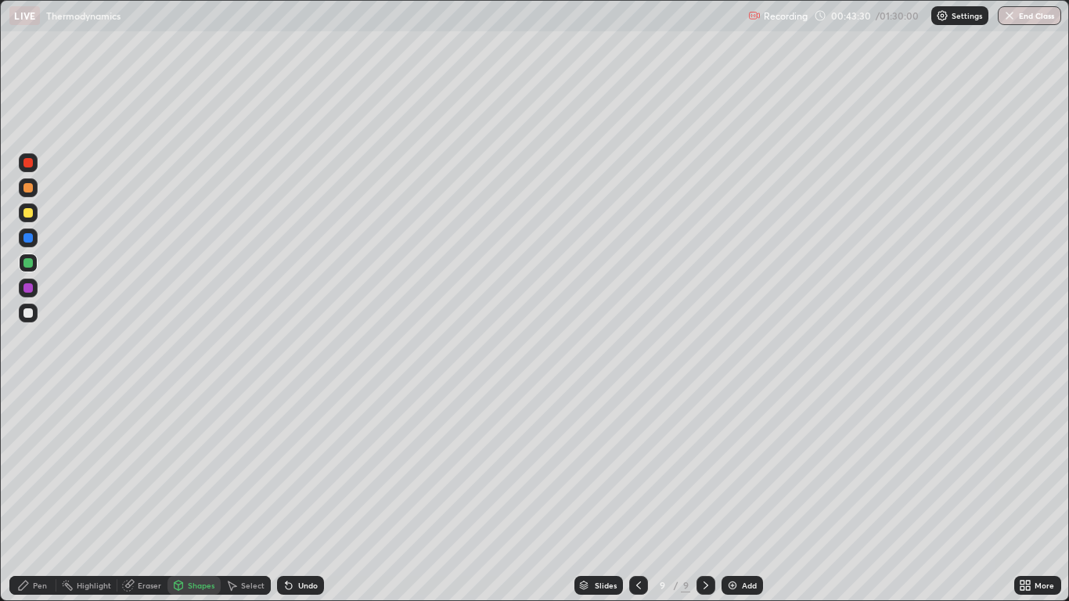
click at [37, 495] on div "Pen" at bounding box center [40, 585] width 14 height 8
click at [736, 495] on div "Add" at bounding box center [742, 585] width 41 height 19
click at [642, 495] on icon at bounding box center [638, 585] width 13 height 13
click at [707, 495] on icon at bounding box center [706, 585] width 13 height 13
click at [192, 495] on div "Shapes" at bounding box center [193, 585] width 53 height 19
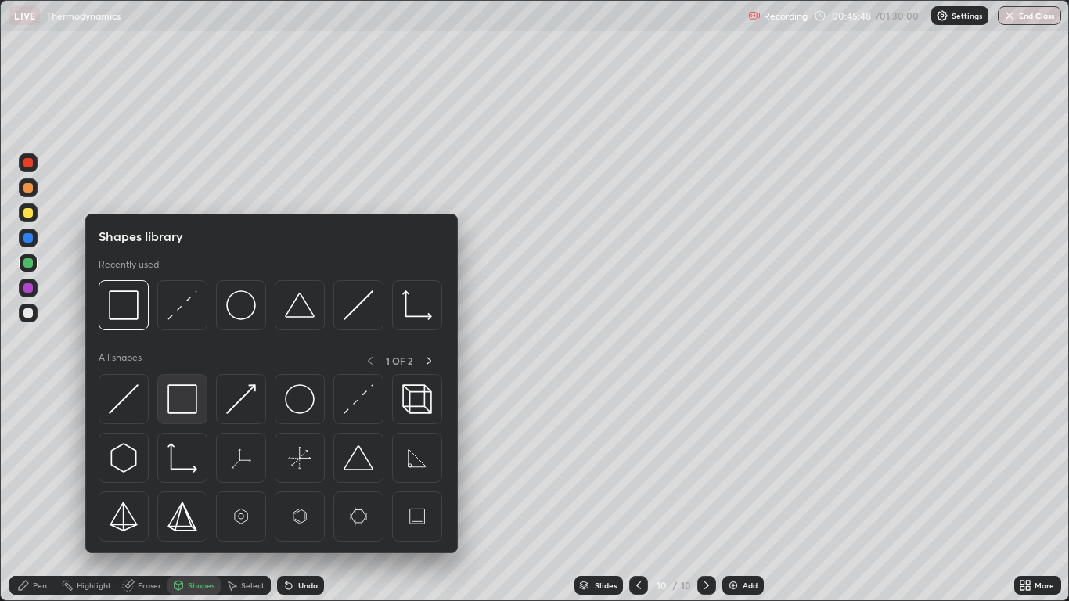
click at [184, 398] on img at bounding box center [182, 399] width 30 height 30
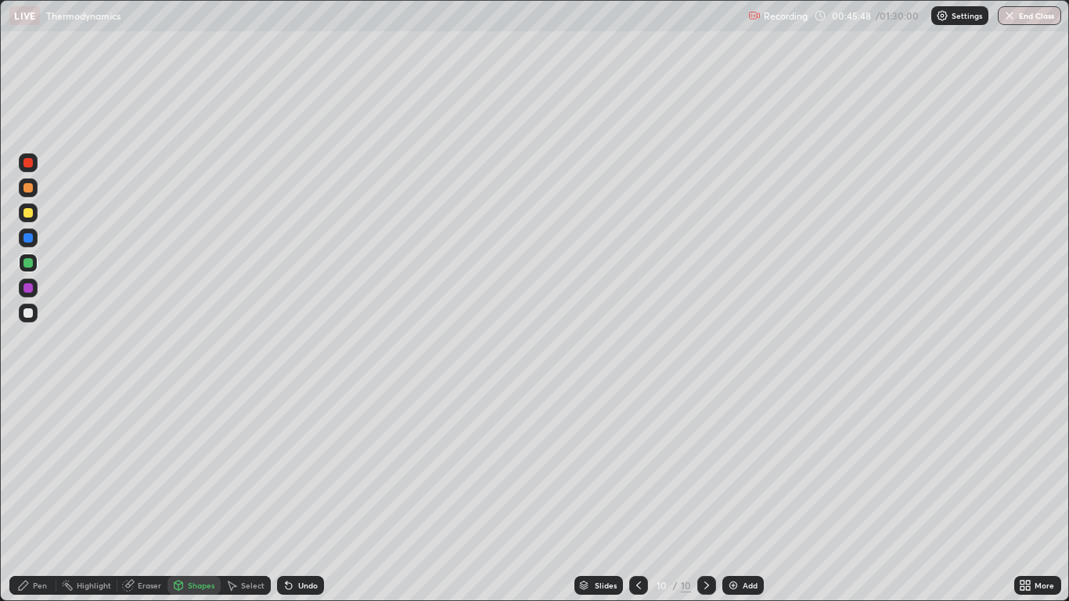
click at [32, 289] on div at bounding box center [27, 287] width 9 height 9
click at [38, 495] on div "Pen" at bounding box center [40, 585] width 14 height 8
click at [29, 314] on div at bounding box center [27, 312] width 9 height 9
click at [310, 495] on div "Undo" at bounding box center [300, 585] width 47 height 19
click at [307, 495] on div "Undo" at bounding box center [300, 585] width 47 height 19
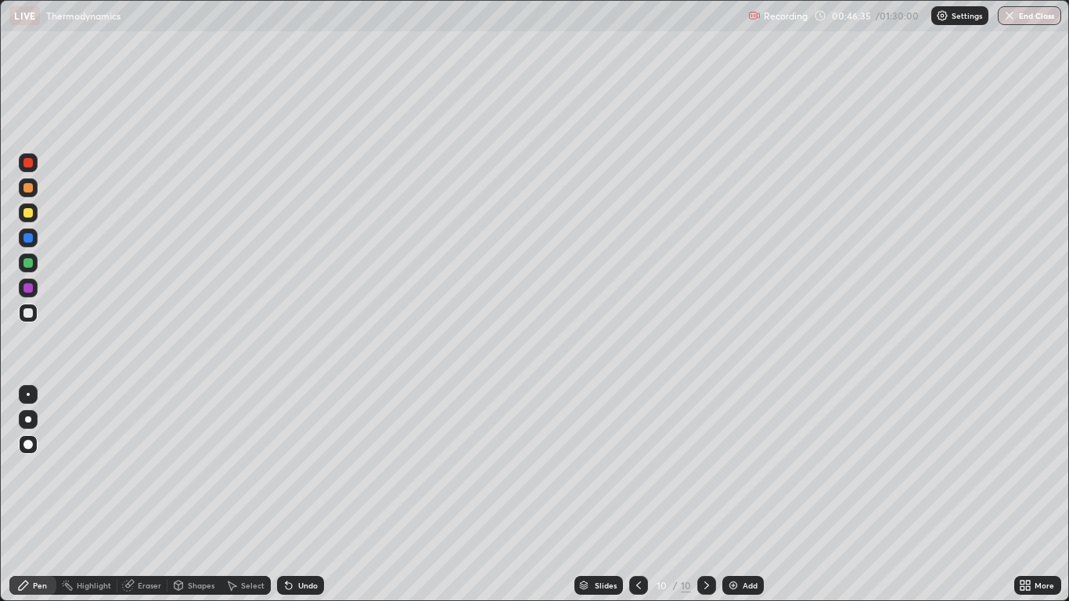
click at [304, 495] on div "Undo" at bounding box center [308, 585] width 20 height 8
click at [294, 495] on div "Undo" at bounding box center [300, 585] width 47 height 19
click at [193, 495] on div "Shapes" at bounding box center [201, 585] width 27 height 8
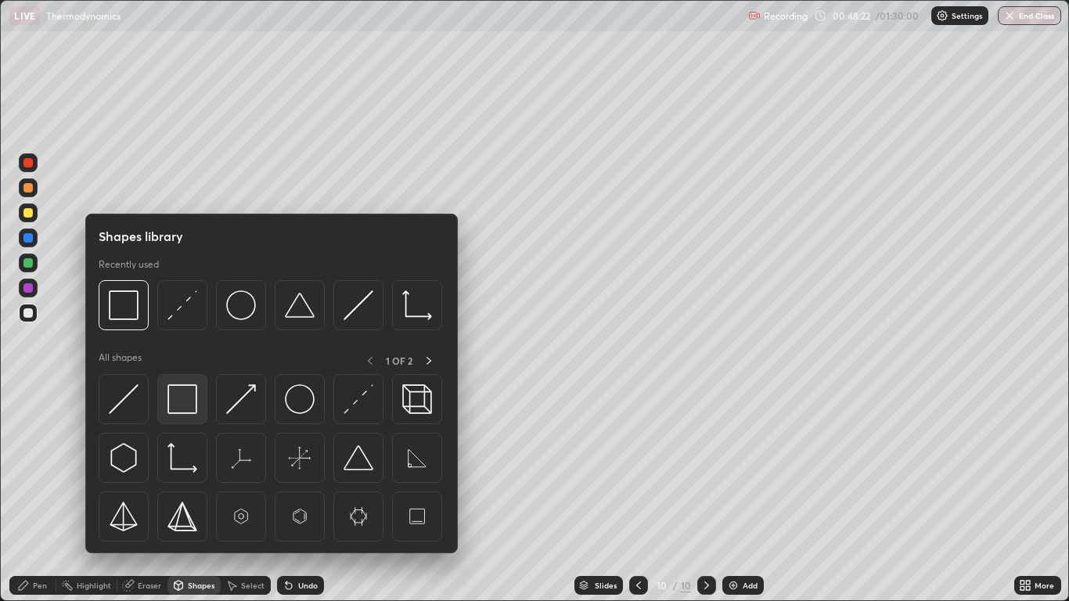
click at [184, 397] on img at bounding box center [182, 399] width 30 height 30
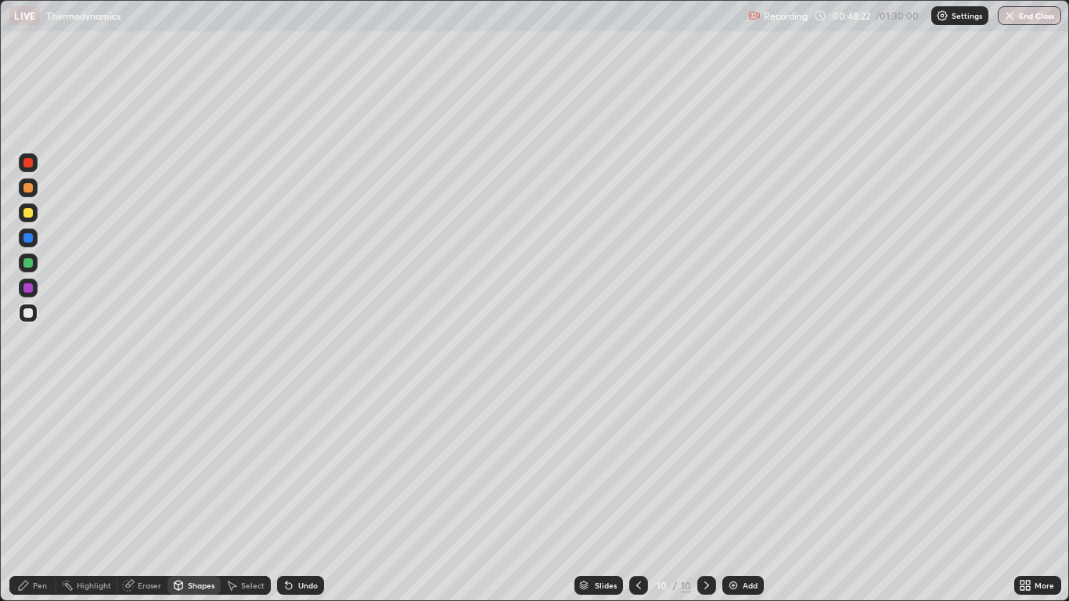
click at [37, 289] on div at bounding box center [28, 288] width 19 height 19
click at [33, 495] on div "Pen" at bounding box center [40, 585] width 14 height 8
click at [32, 315] on div at bounding box center [27, 312] width 9 height 9
click at [202, 495] on div "Shapes" at bounding box center [193, 585] width 53 height 19
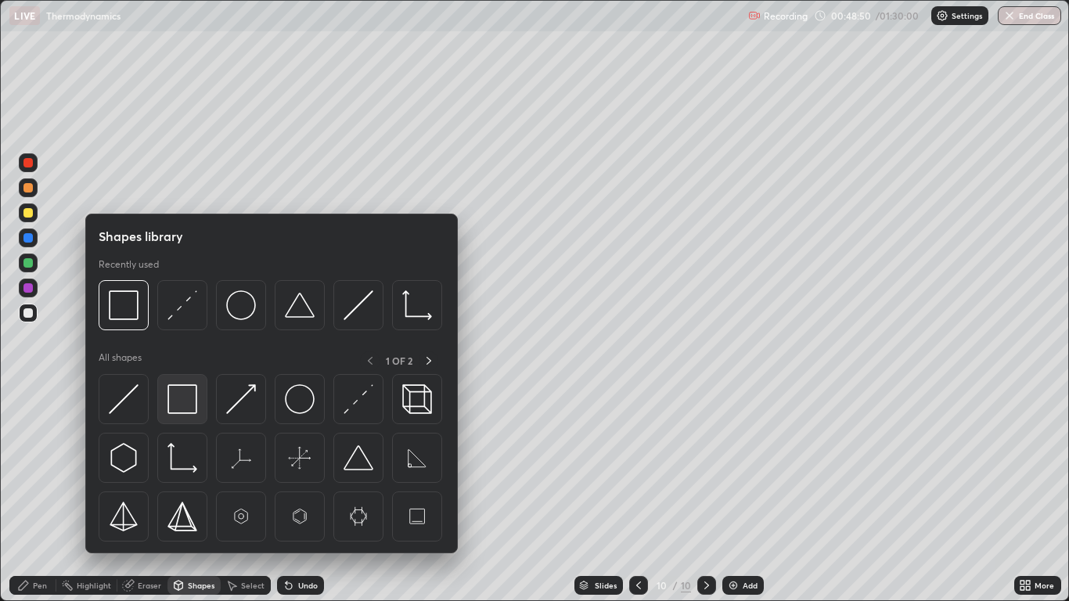
click at [191, 402] on img at bounding box center [182, 399] width 30 height 30
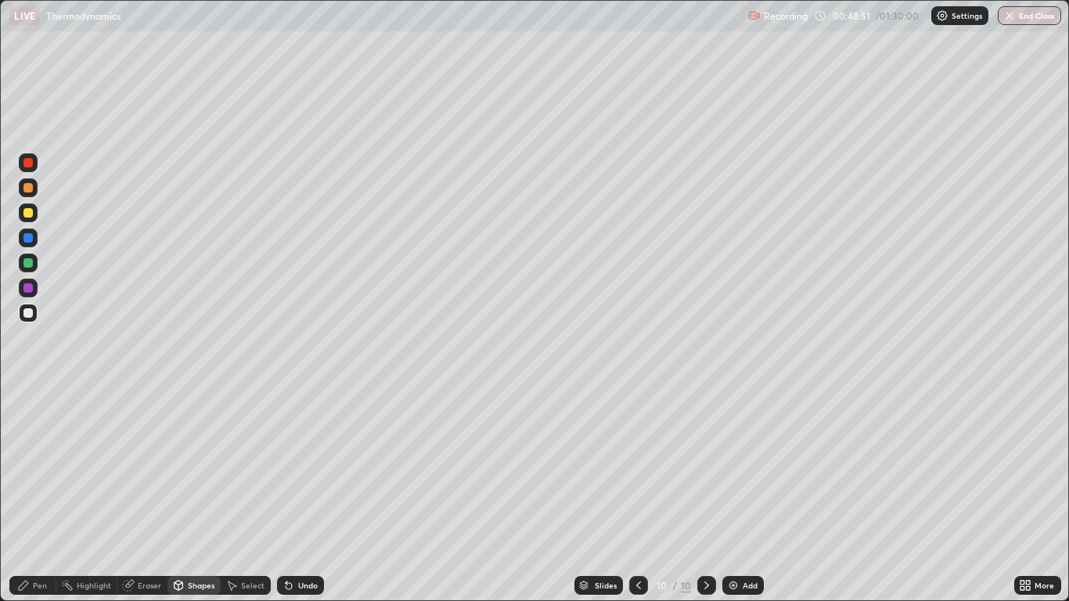
click at [34, 290] on div at bounding box center [28, 288] width 19 height 19
click at [31, 495] on div "Pen" at bounding box center [32, 585] width 47 height 19
click at [305, 495] on div "Undo" at bounding box center [300, 585] width 47 height 19
click at [305, 495] on div "Undo" at bounding box center [308, 585] width 20 height 8
click at [301, 495] on div "Undo" at bounding box center [308, 585] width 20 height 8
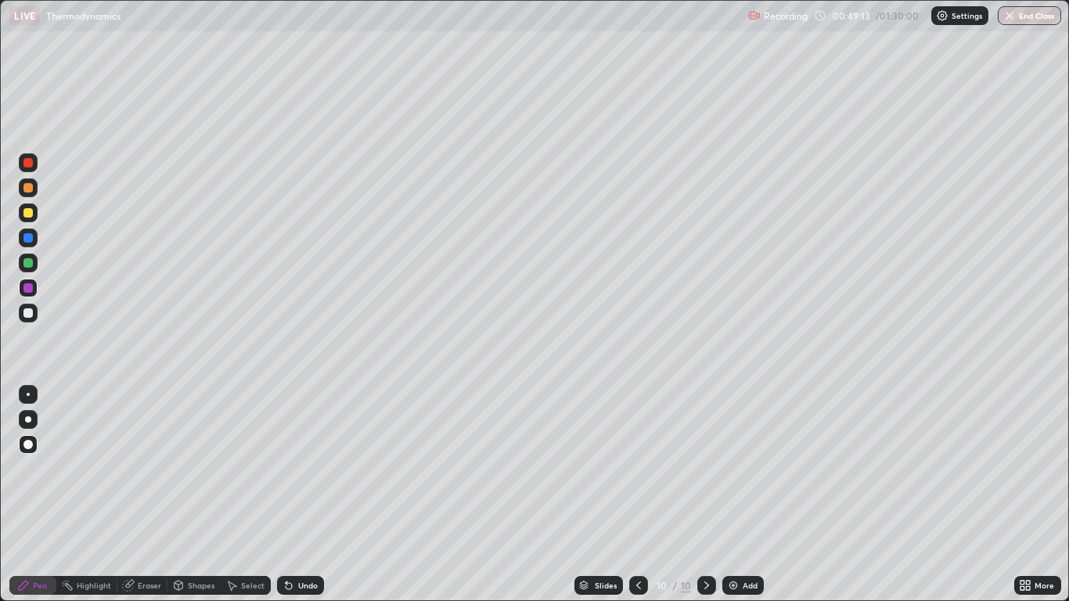
click at [304, 495] on div "Undo" at bounding box center [308, 585] width 20 height 8
click at [304, 495] on div "Undo" at bounding box center [300, 585] width 47 height 19
click at [204, 495] on div "Shapes" at bounding box center [201, 585] width 27 height 8
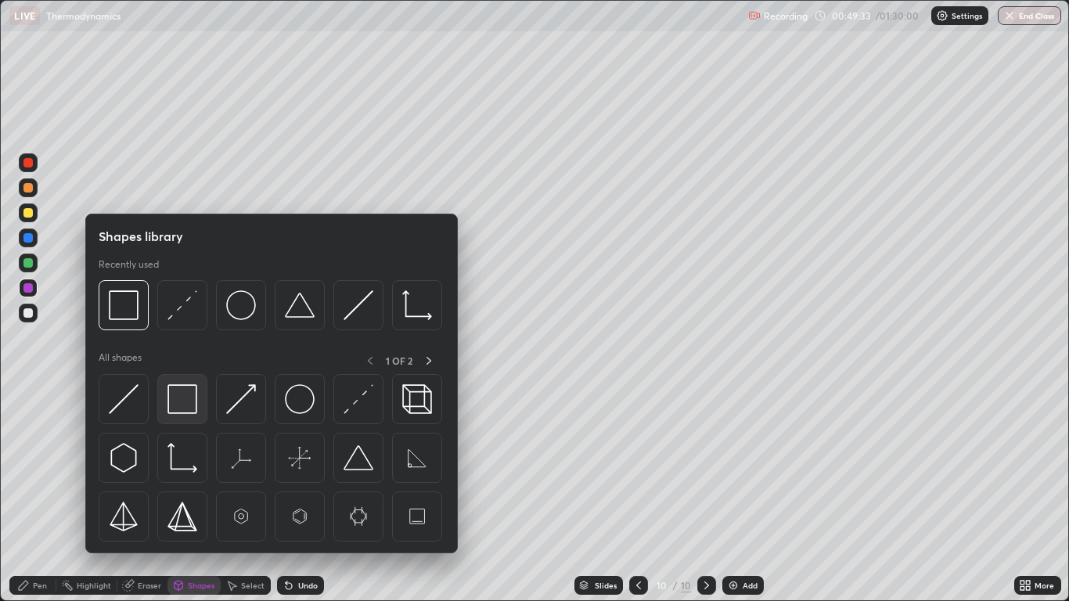
click at [184, 397] on img at bounding box center [182, 399] width 30 height 30
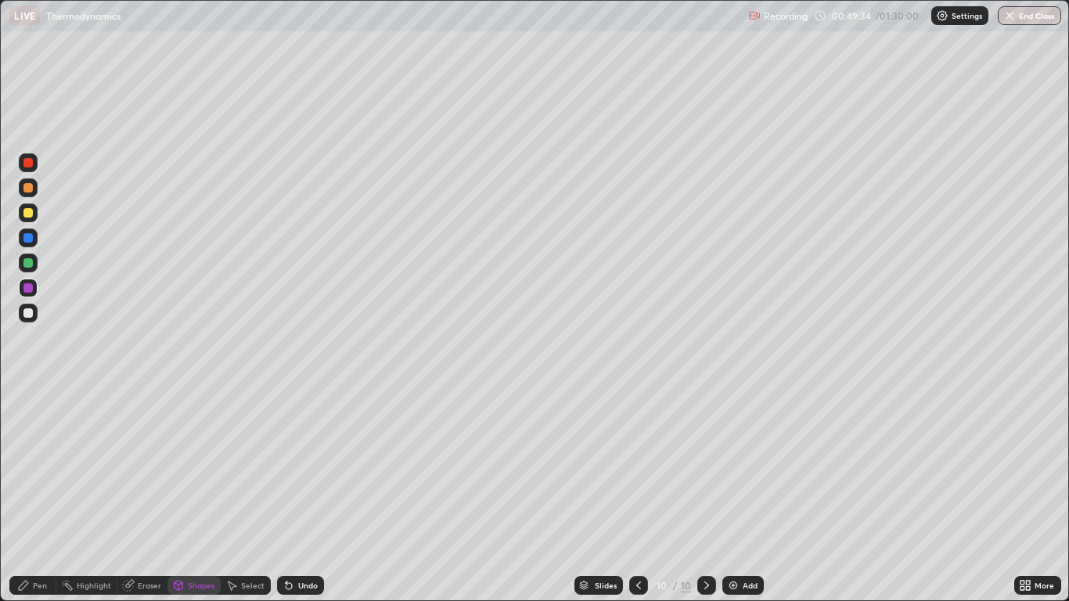
click at [30, 218] on div at bounding box center [28, 212] width 19 height 19
click at [743, 495] on div "Add" at bounding box center [750, 585] width 15 height 8
click at [294, 495] on div "Undo" at bounding box center [300, 585] width 47 height 19
click at [302, 495] on div "Undo" at bounding box center [308, 585] width 20 height 8
click at [36, 495] on div "Pen" at bounding box center [40, 585] width 14 height 8
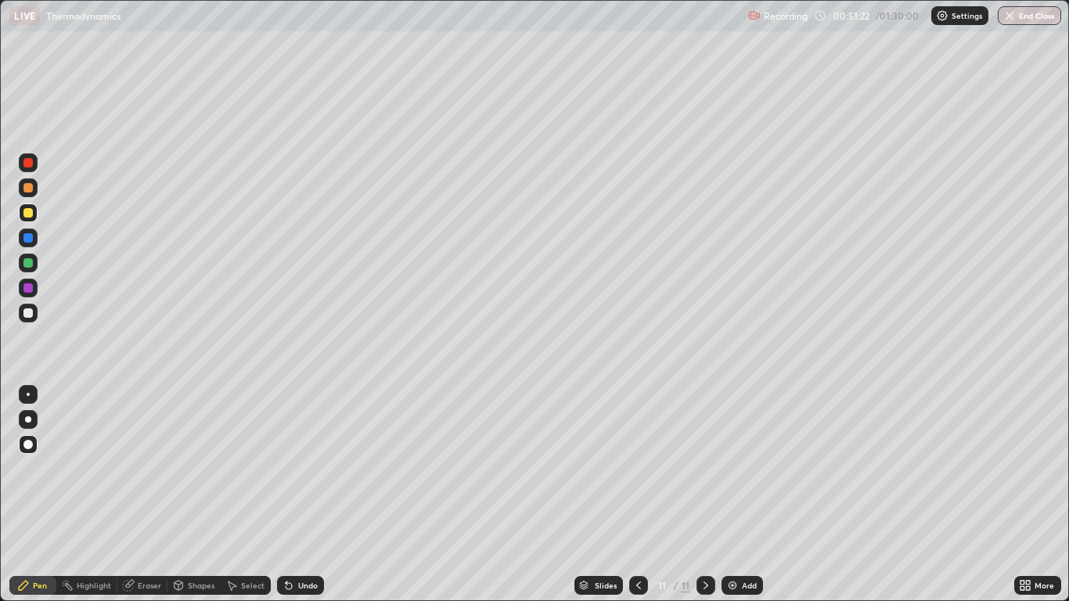
click at [300, 495] on div "Undo" at bounding box center [308, 585] width 20 height 8
click at [293, 495] on div "Undo" at bounding box center [300, 585] width 47 height 19
click at [201, 495] on div "Shapes" at bounding box center [201, 585] width 27 height 8
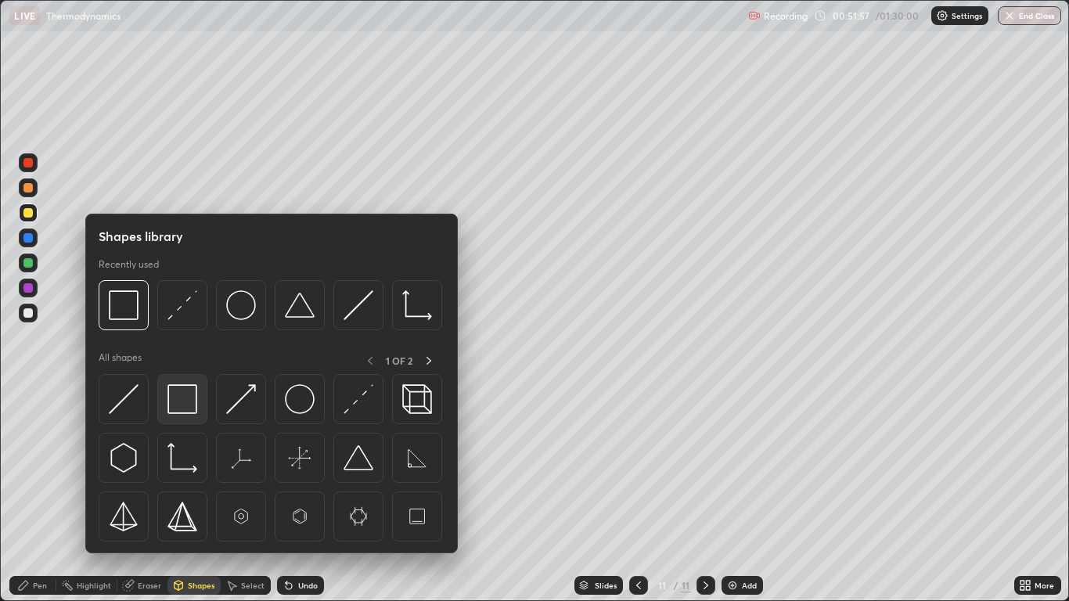
click at [188, 400] on img at bounding box center [182, 399] width 30 height 30
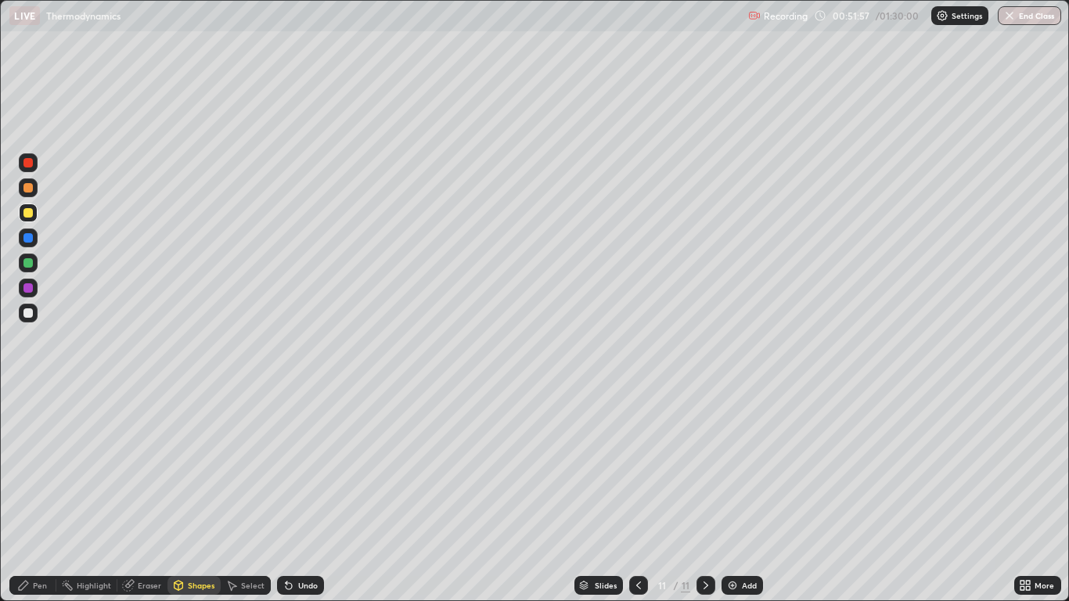
click at [30, 289] on div at bounding box center [27, 287] width 9 height 9
click at [25, 211] on div at bounding box center [27, 212] width 9 height 9
click at [34, 495] on div "Pen" at bounding box center [32, 585] width 47 height 19
click at [304, 495] on div "Undo" at bounding box center [308, 585] width 20 height 8
click at [302, 495] on div "Undo" at bounding box center [308, 585] width 20 height 8
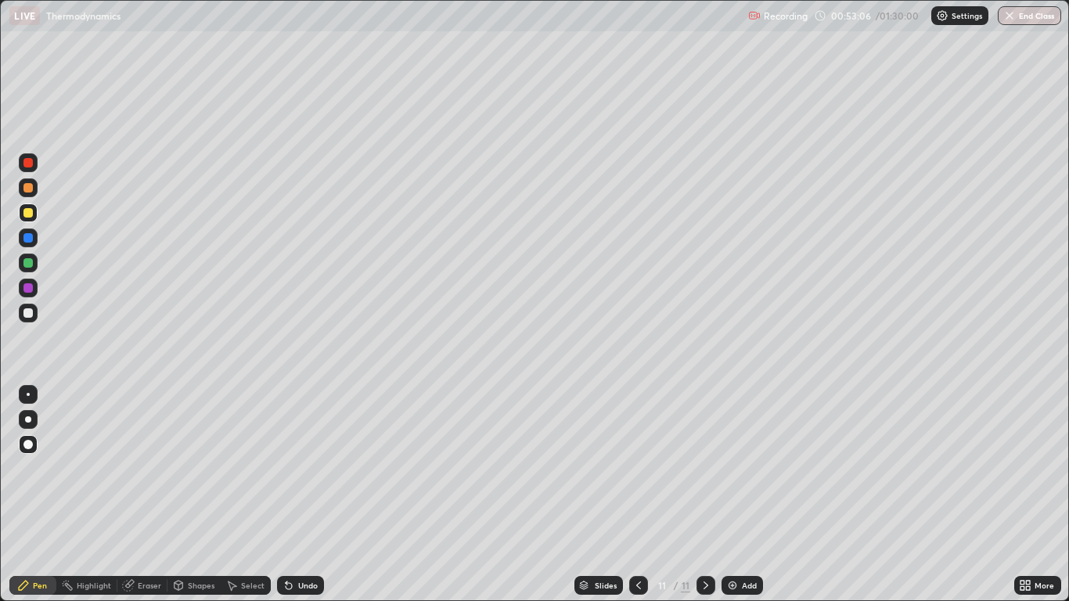
click at [299, 495] on div "Undo" at bounding box center [300, 585] width 47 height 19
click at [29, 269] on div at bounding box center [28, 263] width 19 height 19
click at [309, 495] on div "Undo" at bounding box center [308, 585] width 20 height 8
click at [308, 495] on div "Undo" at bounding box center [308, 585] width 20 height 8
click at [300, 495] on div "Undo" at bounding box center [300, 585] width 47 height 19
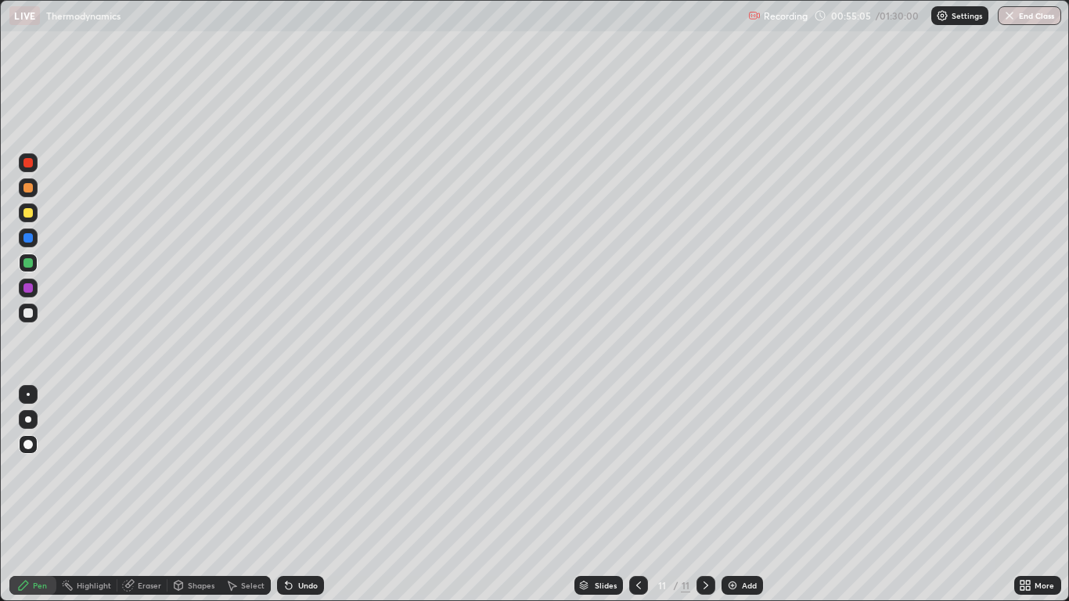
click at [312, 495] on div "Undo" at bounding box center [300, 585] width 47 height 19
click at [308, 495] on div "Undo" at bounding box center [308, 585] width 20 height 8
click at [739, 495] on div "Add" at bounding box center [742, 585] width 41 height 19
click at [293, 495] on div "Undo" at bounding box center [300, 585] width 47 height 19
click at [301, 495] on div "Undo" at bounding box center [300, 585] width 47 height 19
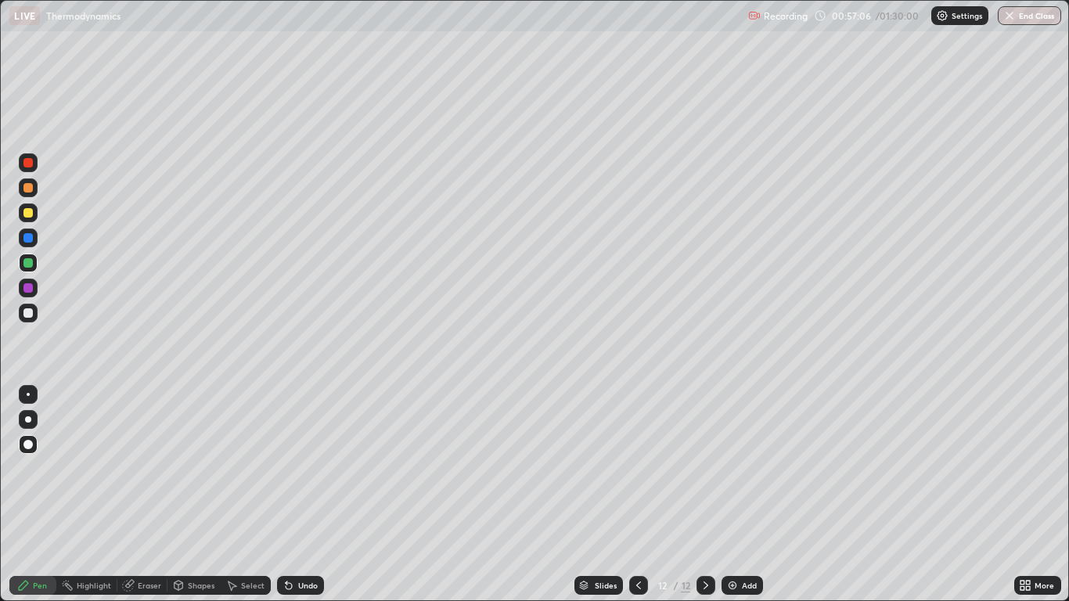
click at [299, 495] on div "Undo" at bounding box center [308, 585] width 20 height 8
click at [301, 495] on div "Undo" at bounding box center [300, 585] width 47 height 19
click at [637, 495] on icon at bounding box center [638, 585] width 5 height 8
click at [705, 495] on icon at bounding box center [706, 585] width 13 height 13
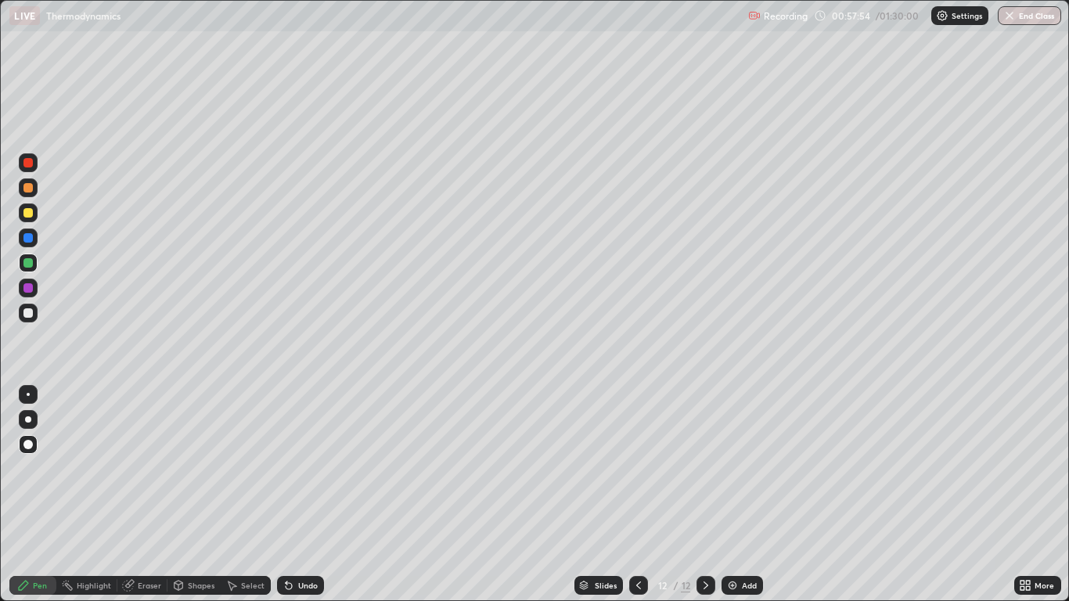
click at [194, 495] on div "Shapes" at bounding box center [201, 585] width 27 height 8
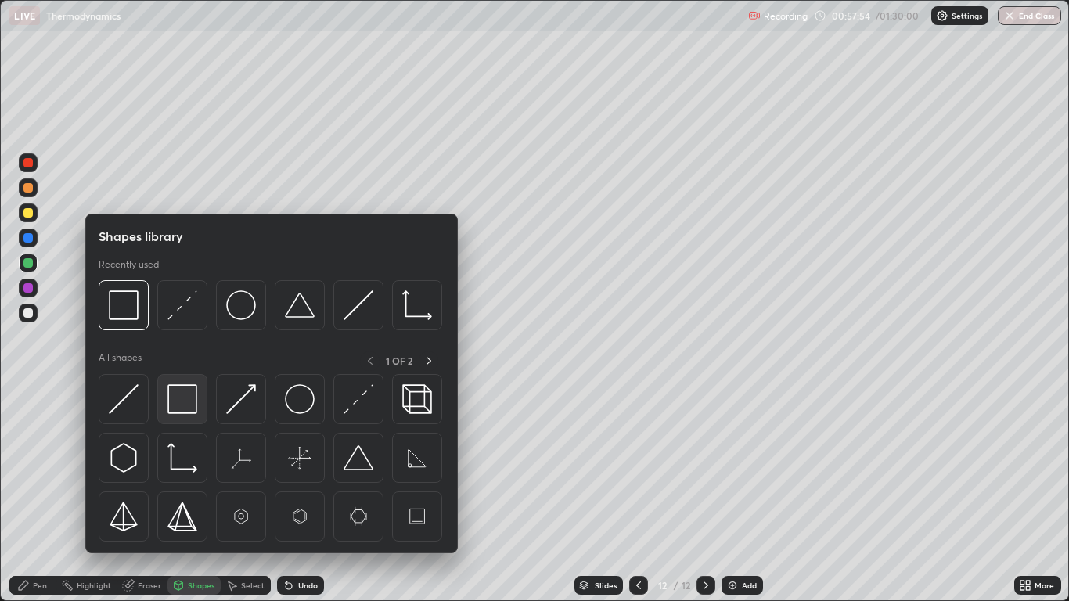
click at [190, 407] on img at bounding box center [182, 399] width 30 height 30
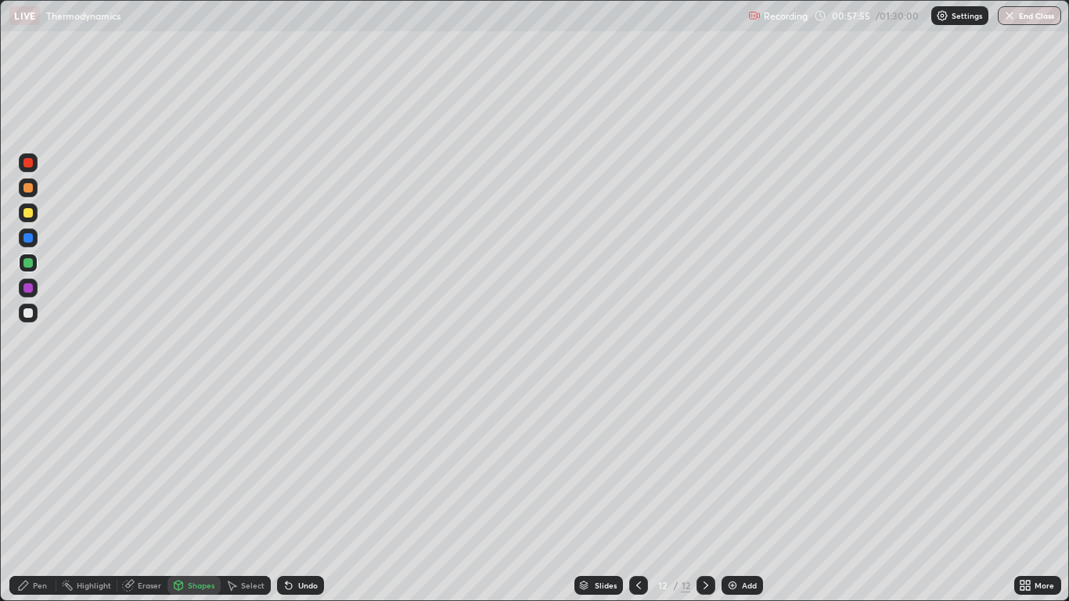
click at [32, 292] on div at bounding box center [28, 288] width 19 height 19
click at [46, 495] on div "Pen" at bounding box center [32, 585] width 47 height 19
click at [31, 264] on div at bounding box center [27, 262] width 9 height 9
click at [286, 495] on icon at bounding box center [289, 586] width 6 height 6
click at [302, 495] on div "Undo" at bounding box center [300, 585] width 47 height 19
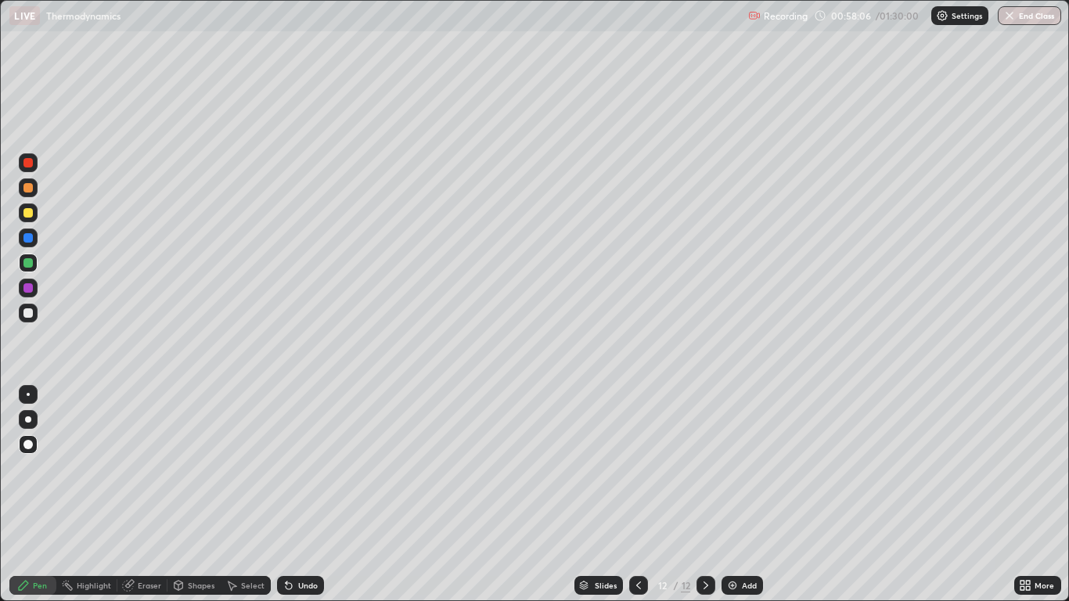
click at [306, 495] on div "Undo" at bounding box center [308, 585] width 20 height 8
click at [304, 495] on div "Undo" at bounding box center [300, 585] width 47 height 19
click at [32, 216] on div at bounding box center [27, 212] width 9 height 9
click at [302, 495] on div "Undo" at bounding box center [300, 585] width 47 height 19
click at [28, 263] on div at bounding box center [27, 262] width 9 height 9
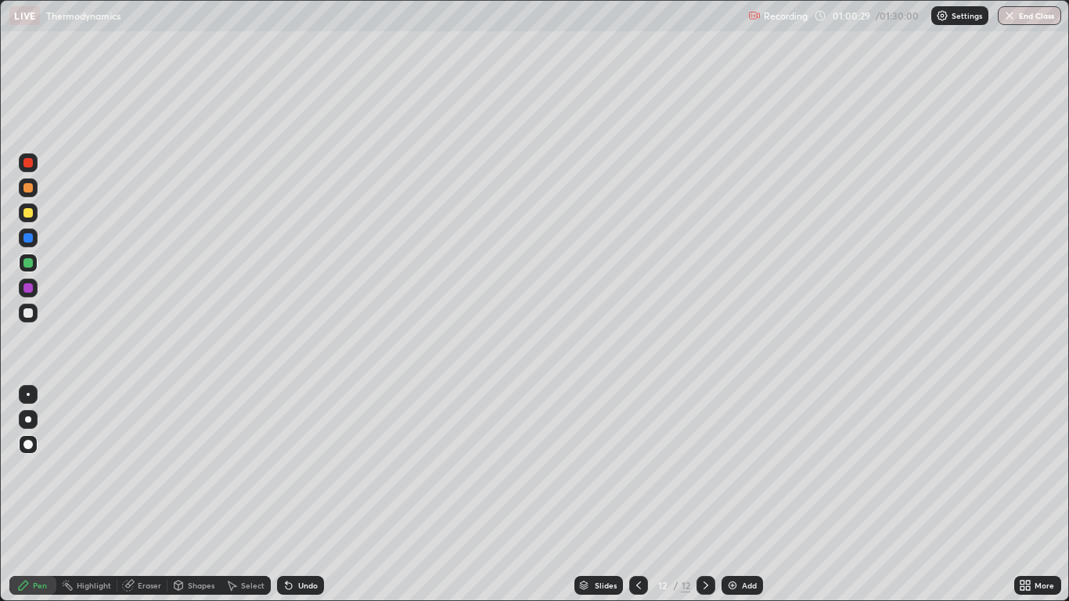
click at [312, 495] on div "Undo" at bounding box center [308, 585] width 20 height 8
click at [308, 495] on div "Undo" at bounding box center [308, 585] width 20 height 8
click at [736, 495] on img at bounding box center [732, 585] width 13 height 13
click at [26, 211] on div at bounding box center [27, 212] width 9 height 9
click at [304, 495] on div "Undo" at bounding box center [300, 585] width 47 height 19
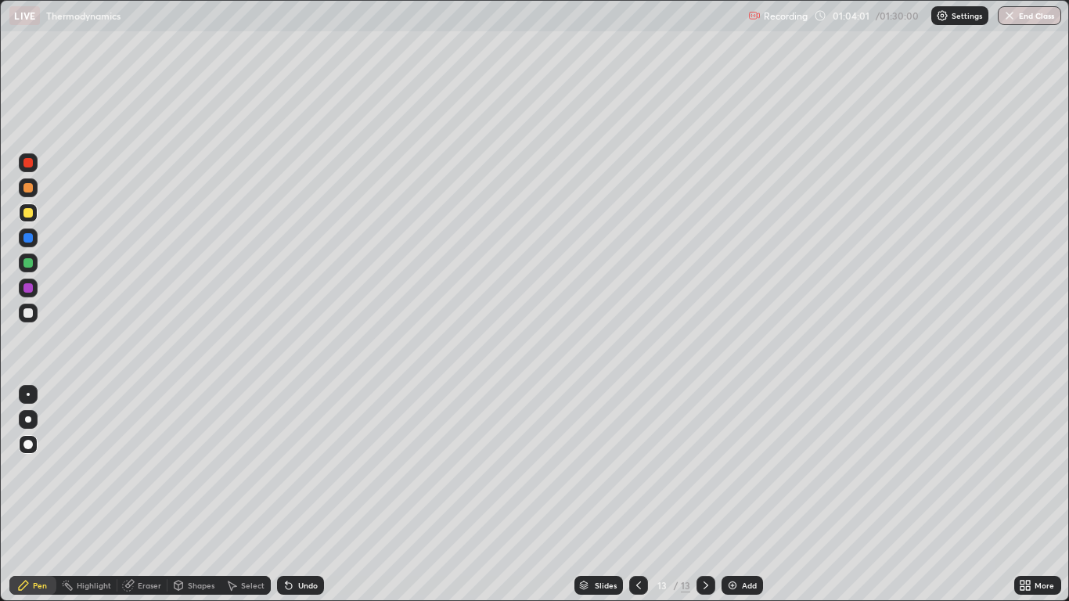
click at [28, 265] on div at bounding box center [27, 262] width 9 height 9
click at [295, 495] on div "Undo" at bounding box center [300, 585] width 47 height 19
click at [298, 495] on div "Undo" at bounding box center [308, 585] width 20 height 8
click at [146, 495] on div "Eraser" at bounding box center [149, 585] width 23 height 8
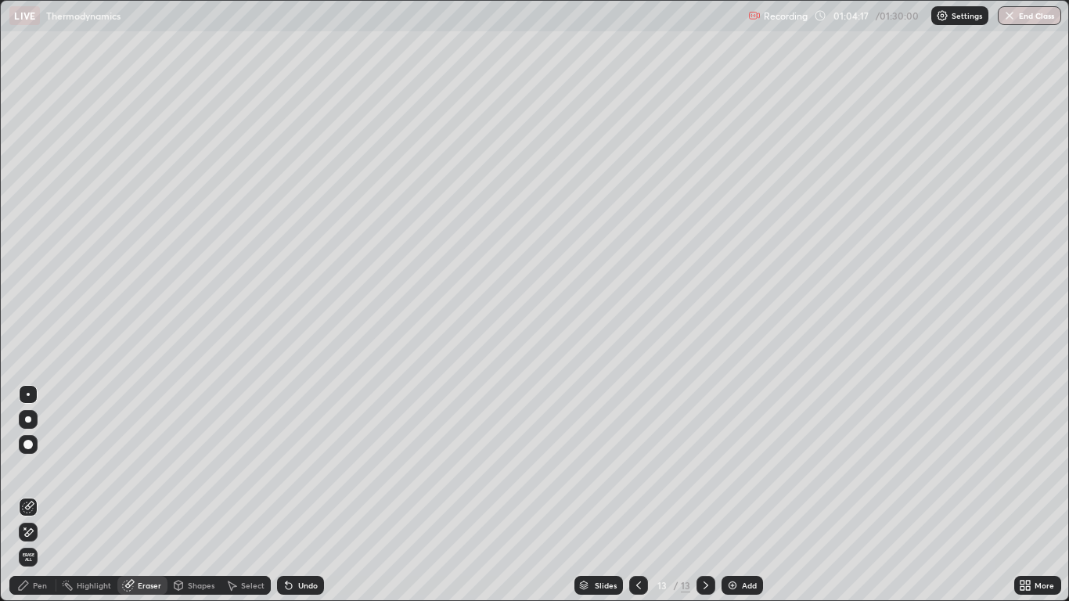
click at [42, 495] on div "Pen" at bounding box center [40, 585] width 14 height 8
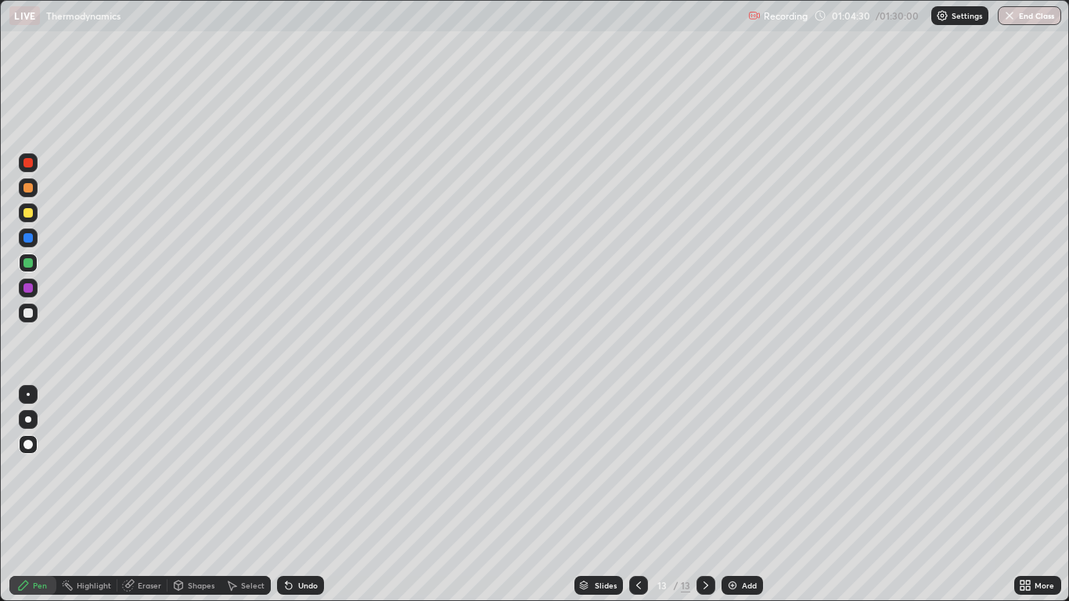
click at [22, 268] on div at bounding box center [28, 263] width 19 height 19
click at [22, 218] on div at bounding box center [28, 212] width 19 height 19
click at [301, 495] on div "Undo" at bounding box center [308, 585] width 20 height 8
click at [287, 495] on icon at bounding box center [289, 586] width 6 height 6
click at [290, 495] on icon at bounding box center [289, 585] width 13 height 13
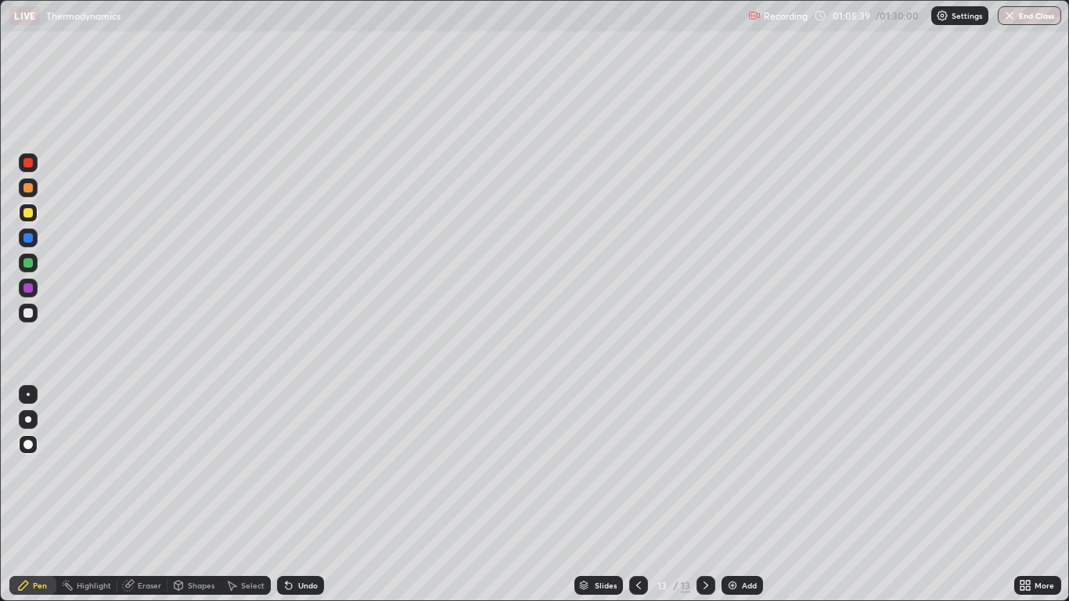
click at [292, 495] on div "Undo" at bounding box center [300, 585] width 47 height 19
click at [734, 495] on div "Add" at bounding box center [742, 585] width 41 height 19
click at [308, 495] on div "Undo" at bounding box center [308, 585] width 20 height 8
click at [305, 495] on div "Undo" at bounding box center [308, 585] width 20 height 8
click at [301, 495] on div "Undo" at bounding box center [300, 585] width 47 height 19
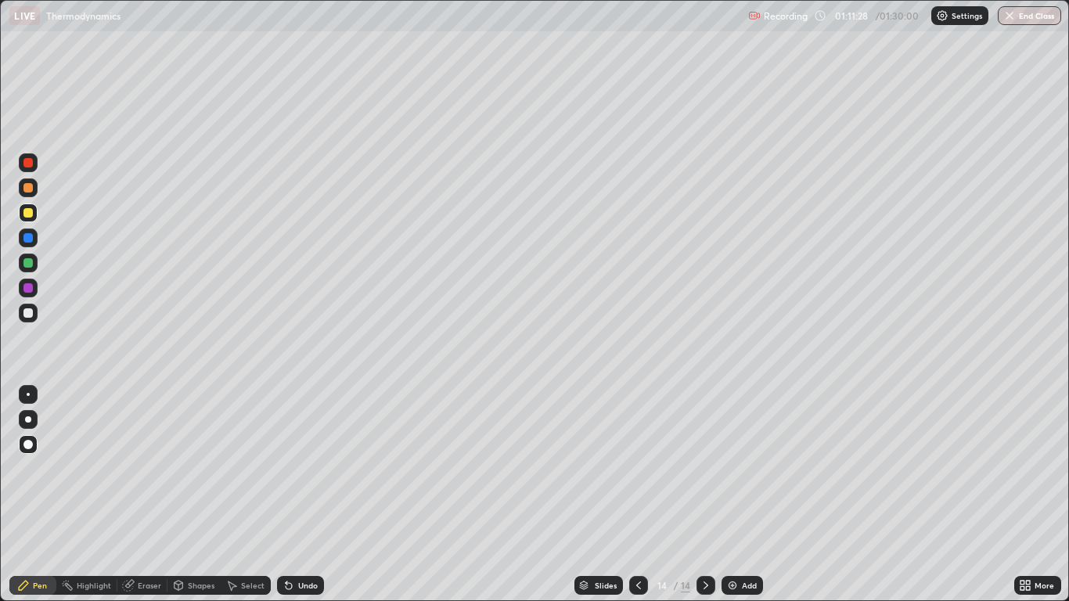
click at [299, 495] on div "Undo" at bounding box center [308, 585] width 20 height 8
click at [301, 495] on div "Undo" at bounding box center [308, 585] width 20 height 8
click at [147, 495] on div "Eraser" at bounding box center [149, 585] width 23 height 8
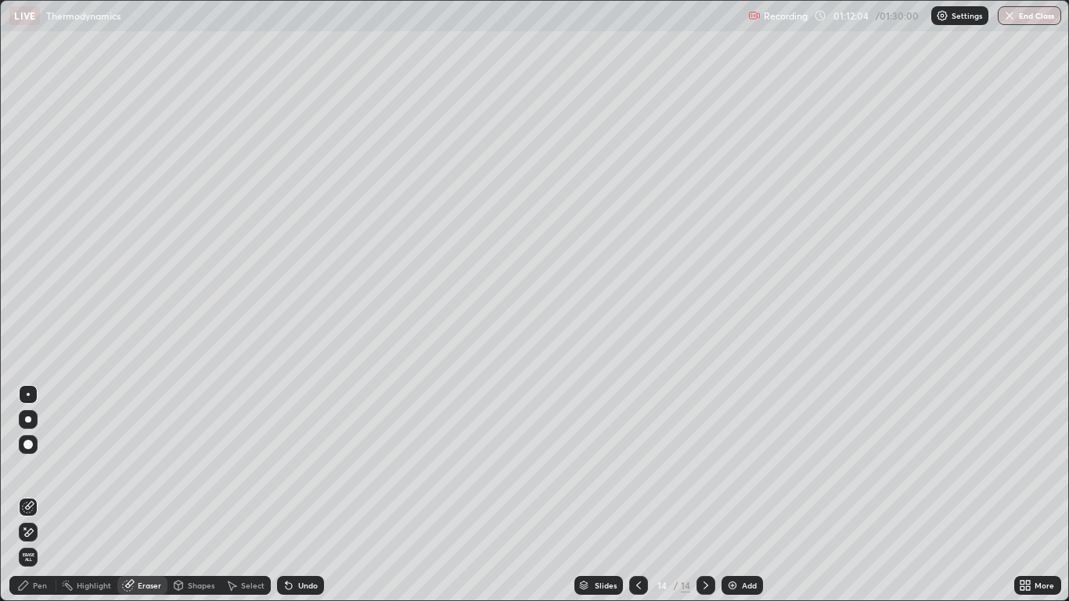
click at [638, 495] on icon at bounding box center [638, 585] width 13 height 13
click at [210, 495] on div "Shapes" at bounding box center [201, 585] width 27 height 8
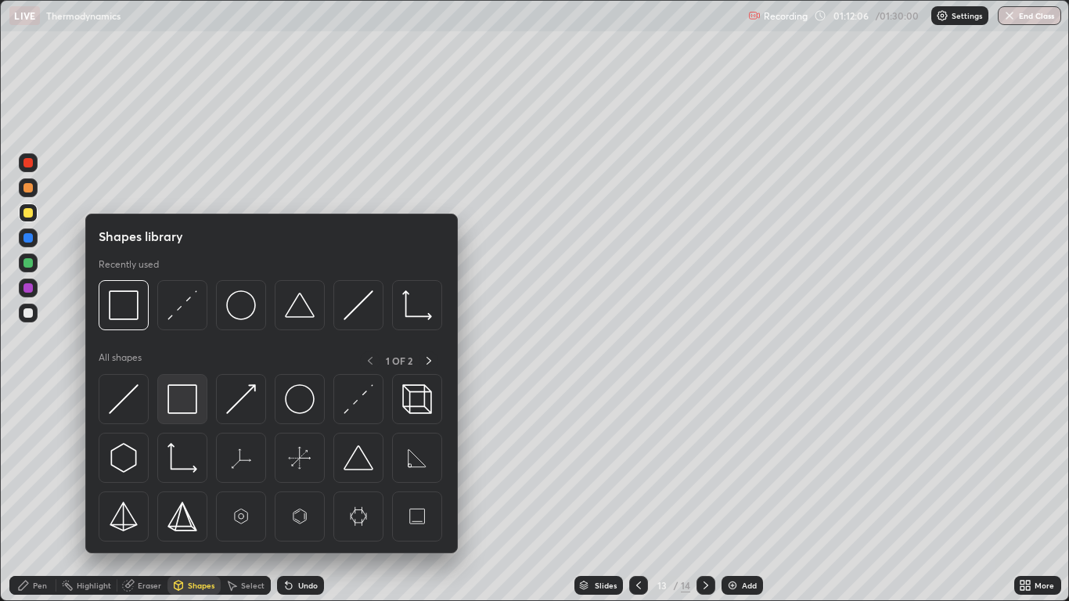
click at [182, 408] on img at bounding box center [182, 399] width 30 height 30
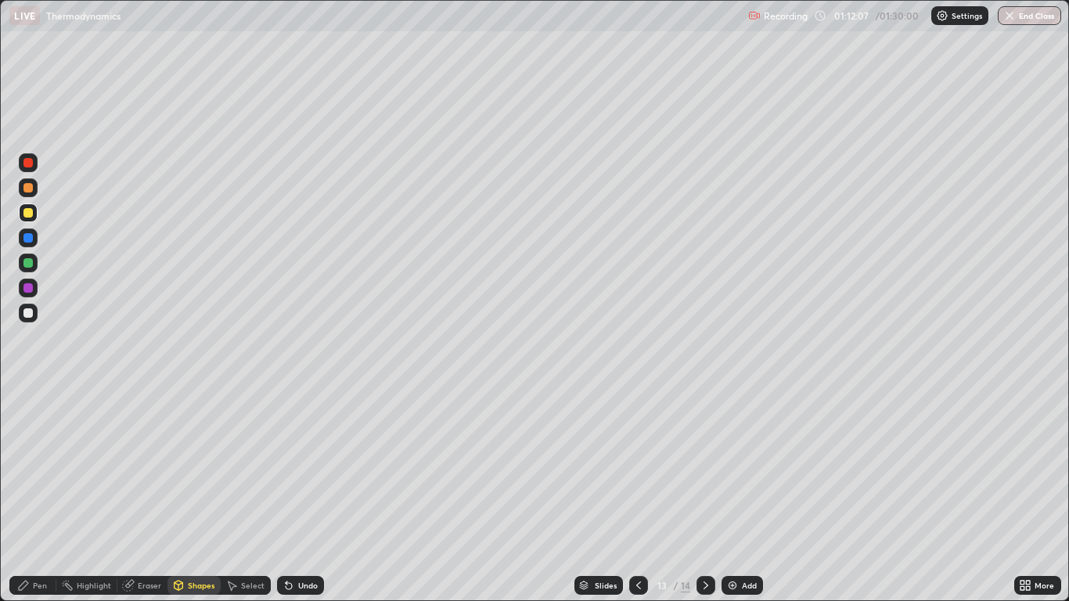
click at [28, 290] on div at bounding box center [27, 287] width 9 height 9
click at [300, 495] on div "Undo" at bounding box center [300, 585] width 47 height 19
click at [705, 495] on icon at bounding box center [706, 585] width 5 height 8
click at [246, 495] on div "Select" at bounding box center [252, 585] width 23 height 8
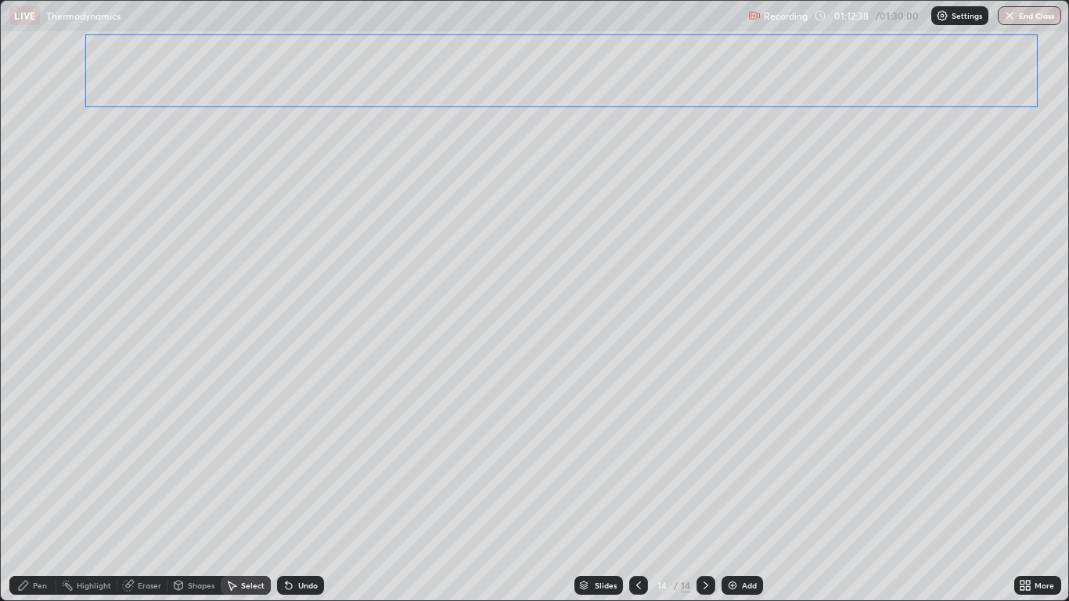
click at [136, 114] on div "0 ° Undo Copy Paste here Duplicate Duplicate to new slide Delete" at bounding box center [534, 300] width 1067 height 599
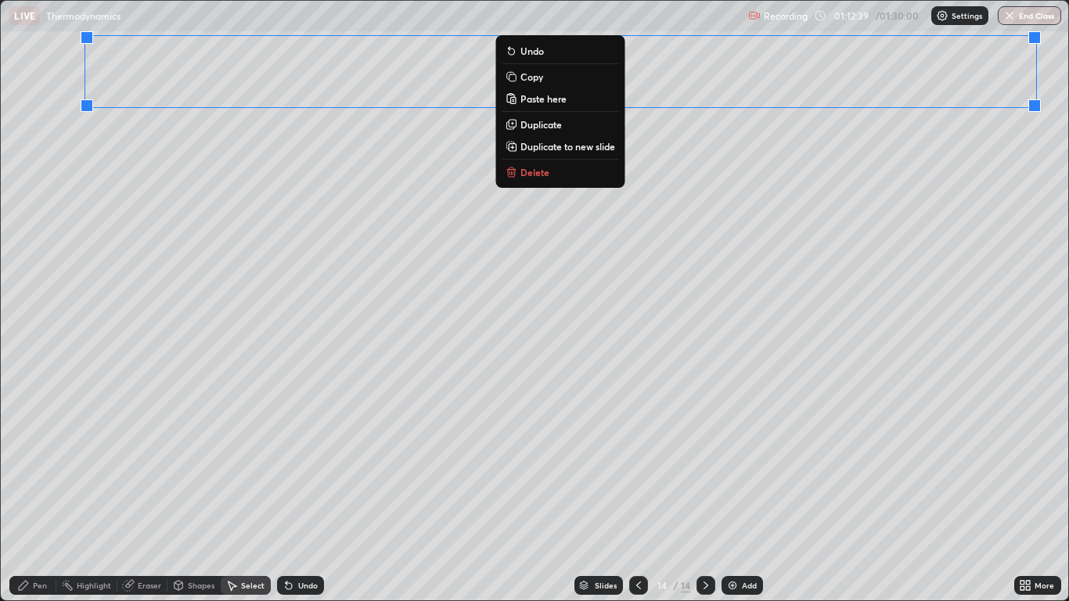
click at [153, 356] on div "0 ° Undo Copy Paste here Duplicate Duplicate to new slide Delete" at bounding box center [534, 300] width 1067 height 599
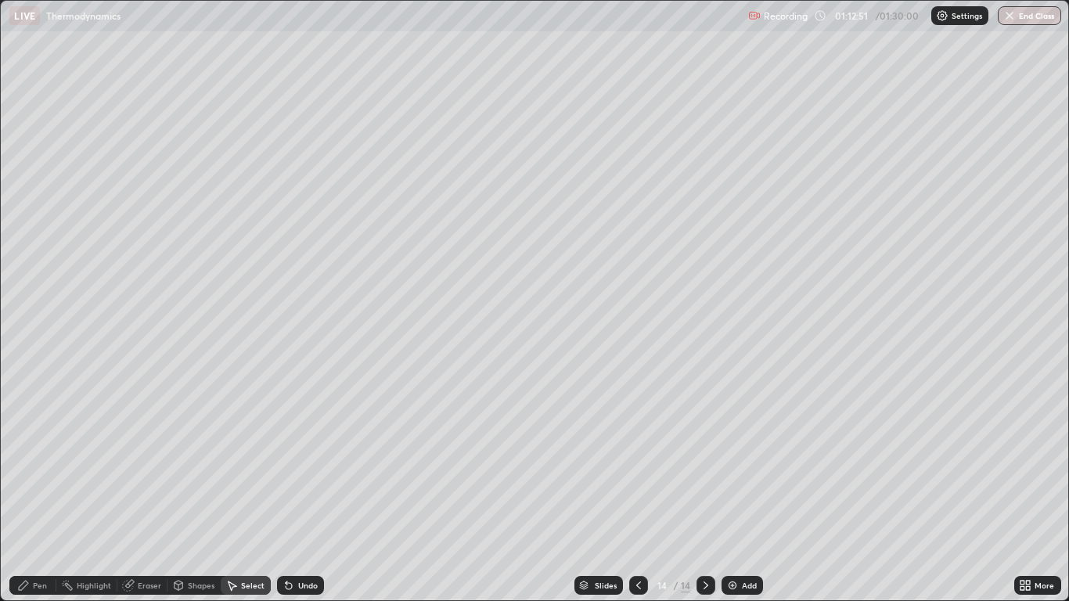
click at [149, 495] on div "Eraser" at bounding box center [149, 585] width 23 height 8
click at [243, 495] on div "Select" at bounding box center [252, 585] width 23 height 8
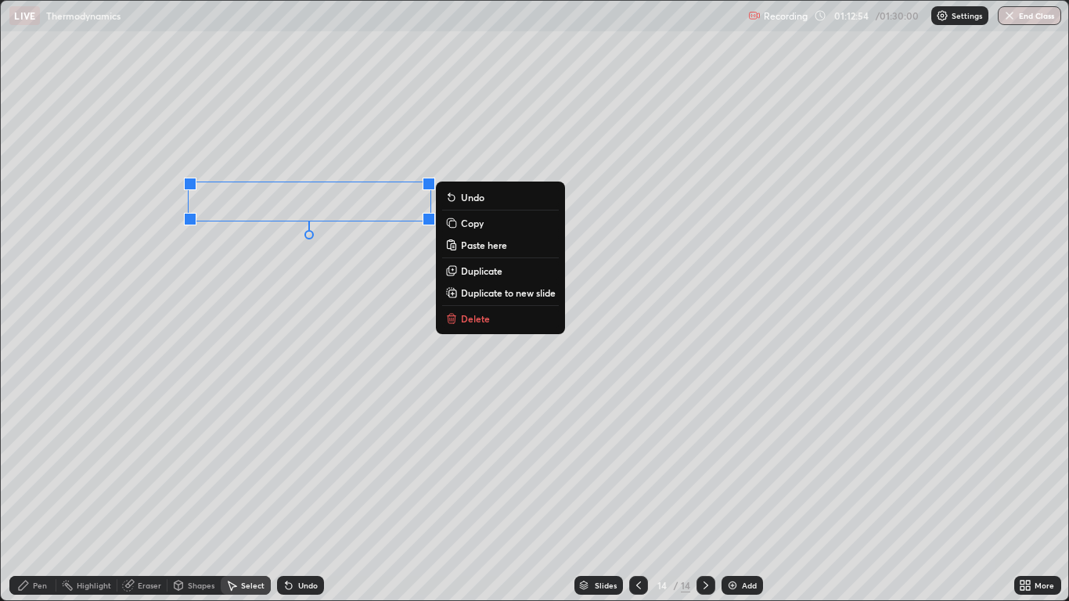
click at [483, 319] on p "Delete" at bounding box center [475, 318] width 29 height 13
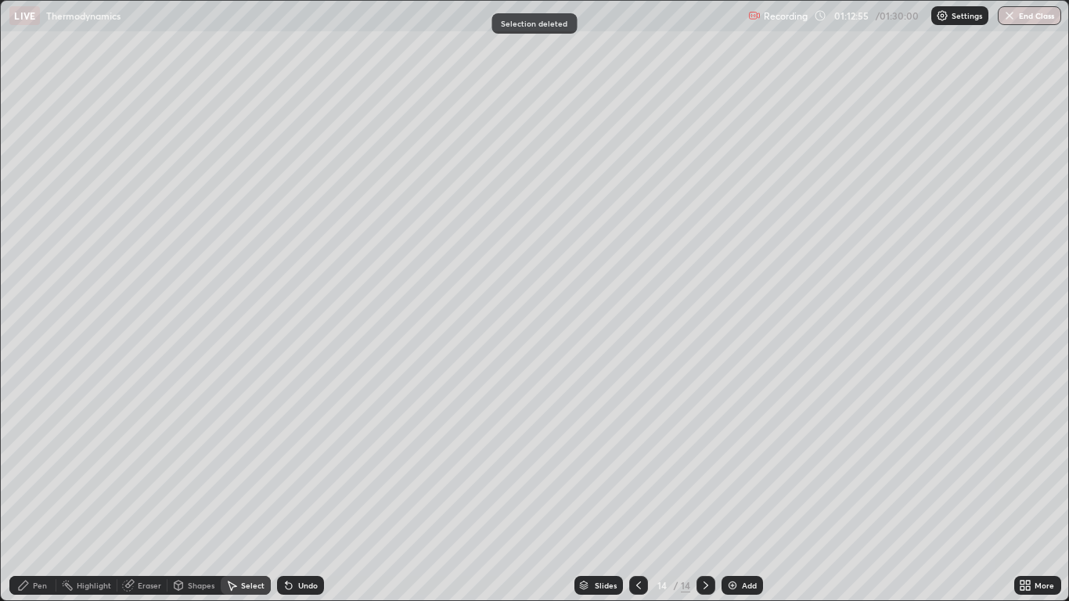
click at [35, 495] on div "Pen" at bounding box center [32, 585] width 47 height 19
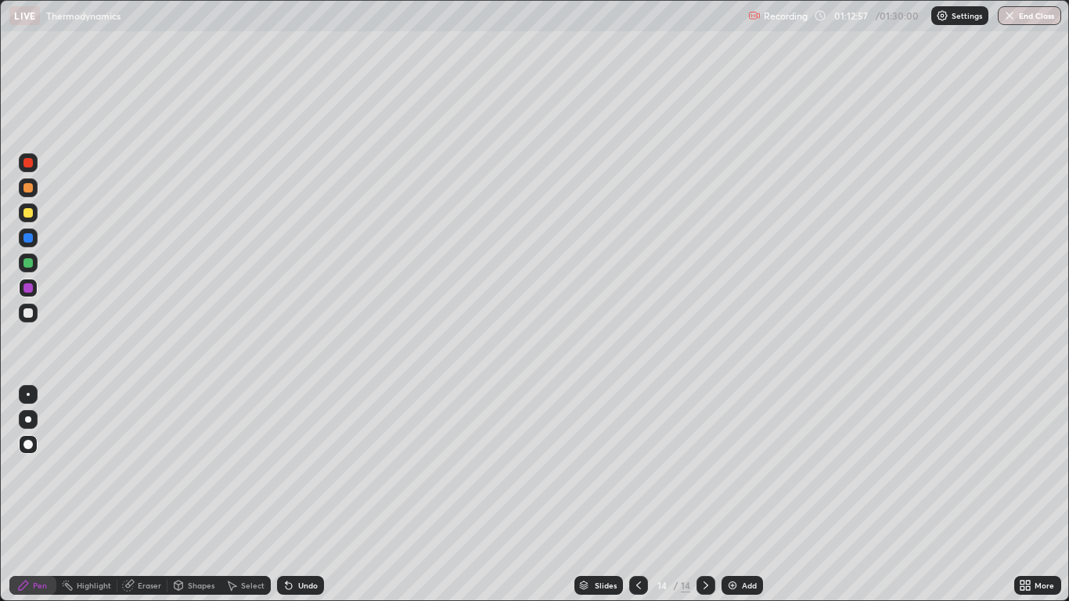
click at [29, 216] on div at bounding box center [27, 212] width 9 height 9
click at [299, 495] on div "Undo" at bounding box center [300, 585] width 47 height 19
click at [307, 495] on div "Undo" at bounding box center [308, 585] width 20 height 8
click at [302, 495] on div "Undo" at bounding box center [308, 585] width 20 height 8
click at [297, 495] on div "Undo" at bounding box center [300, 585] width 47 height 19
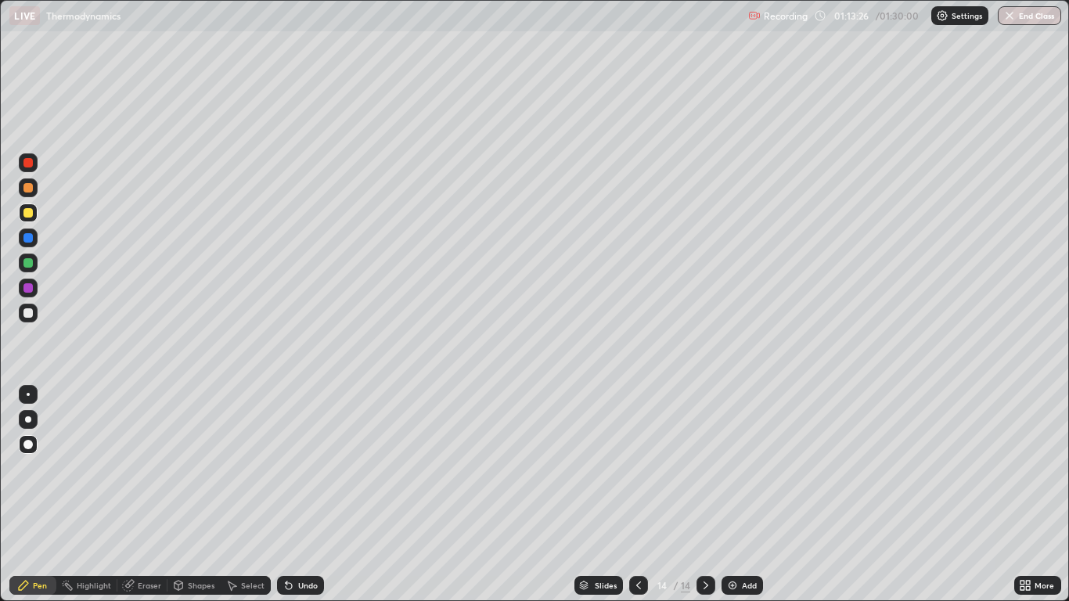
click at [310, 495] on div "Undo" at bounding box center [308, 585] width 20 height 8
click at [188, 495] on div "Shapes" at bounding box center [201, 585] width 27 height 8
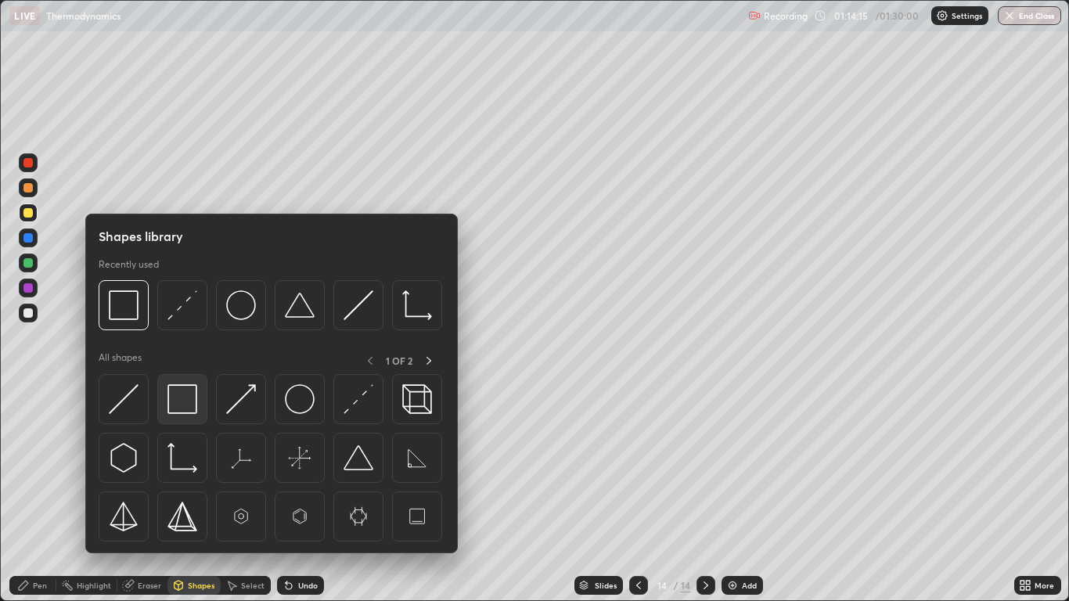
click at [186, 406] on img at bounding box center [182, 399] width 30 height 30
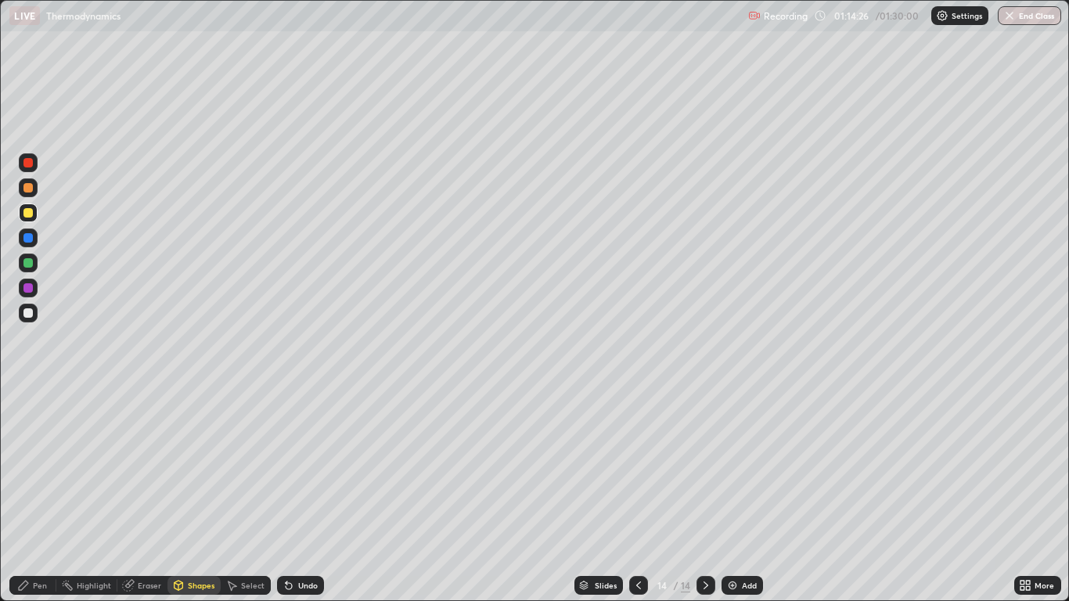
click at [48, 495] on div "Pen" at bounding box center [32, 585] width 47 height 19
click at [27, 315] on div at bounding box center [27, 312] width 9 height 9
click at [196, 495] on div "Shapes" at bounding box center [201, 585] width 27 height 8
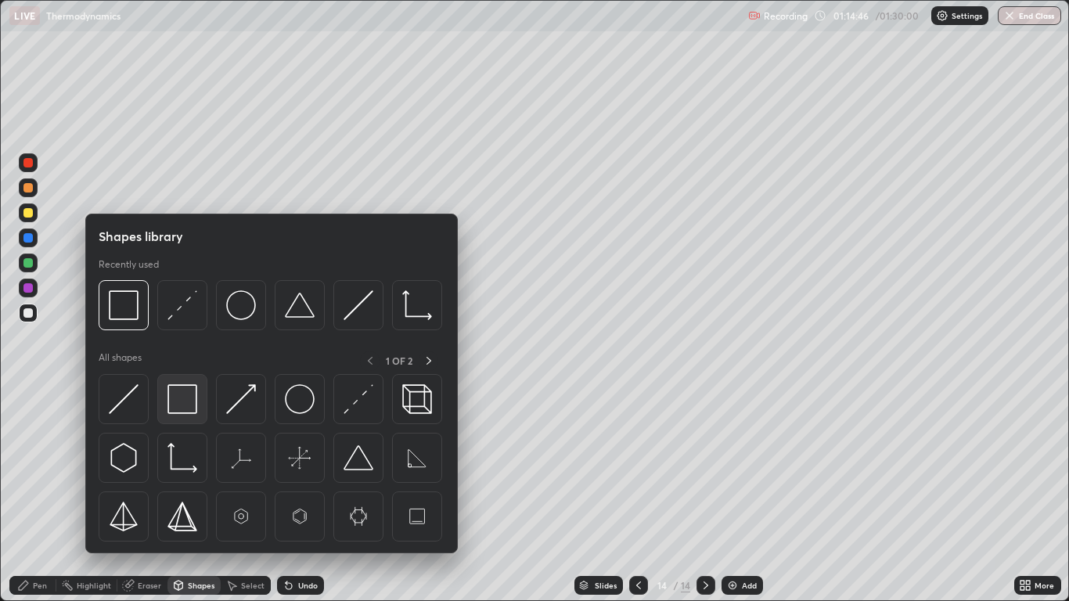
click at [181, 401] on img at bounding box center [182, 399] width 30 height 30
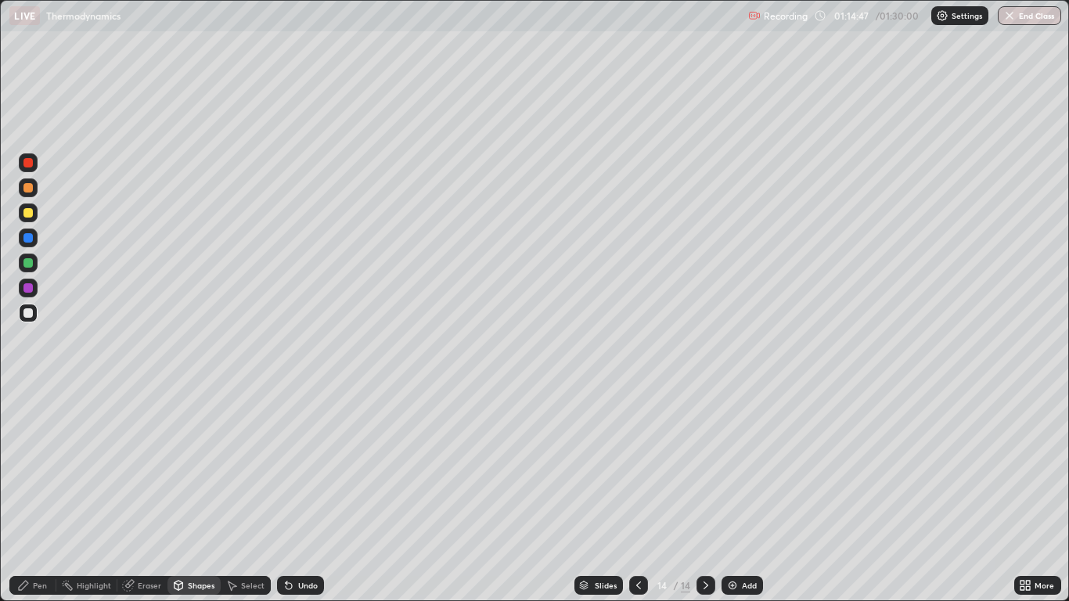
click at [31, 290] on div at bounding box center [27, 287] width 9 height 9
click at [747, 495] on div "Add" at bounding box center [749, 585] width 15 height 8
click at [30, 219] on div at bounding box center [28, 212] width 19 height 19
click at [37, 495] on div "Pen" at bounding box center [32, 585] width 47 height 19
click at [301, 495] on div "Undo" at bounding box center [308, 585] width 20 height 8
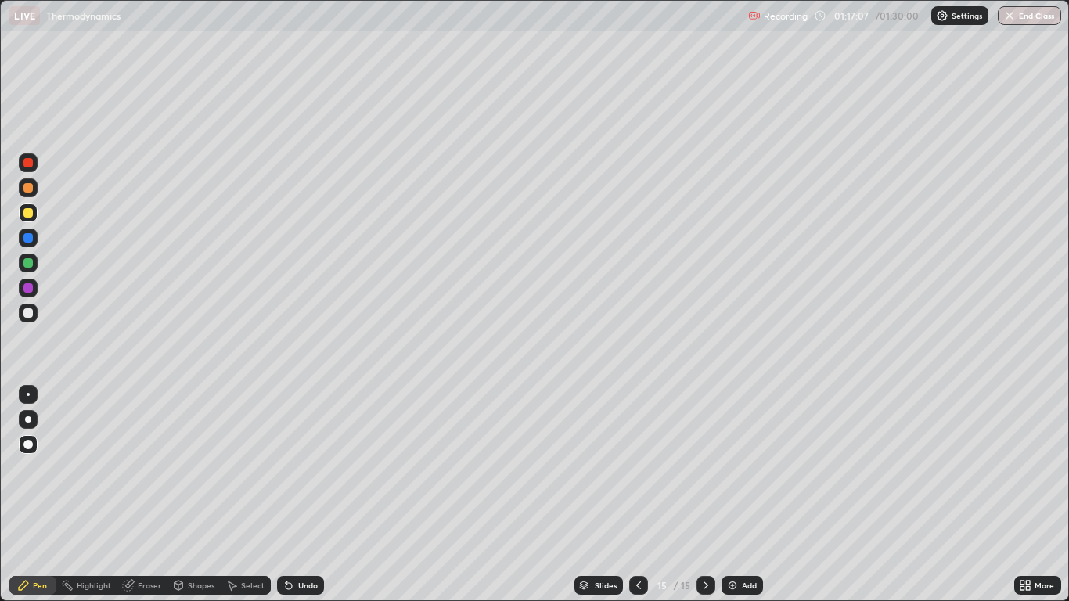
click at [308, 495] on div "Undo" at bounding box center [308, 585] width 20 height 8
click at [302, 495] on div "Undo" at bounding box center [300, 585] width 47 height 19
click at [31, 265] on div at bounding box center [27, 262] width 9 height 9
click at [200, 495] on div "Shapes" at bounding box center [201, 585] width 27 height 8
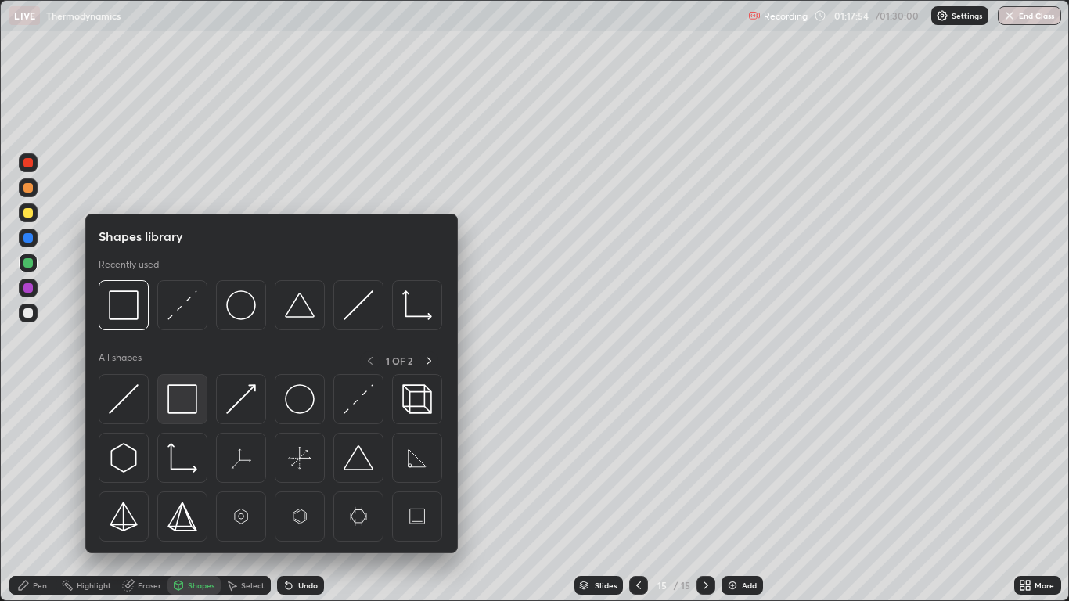
click at [189, 398] on img at bounding box center [182, 399] width 30 height 30
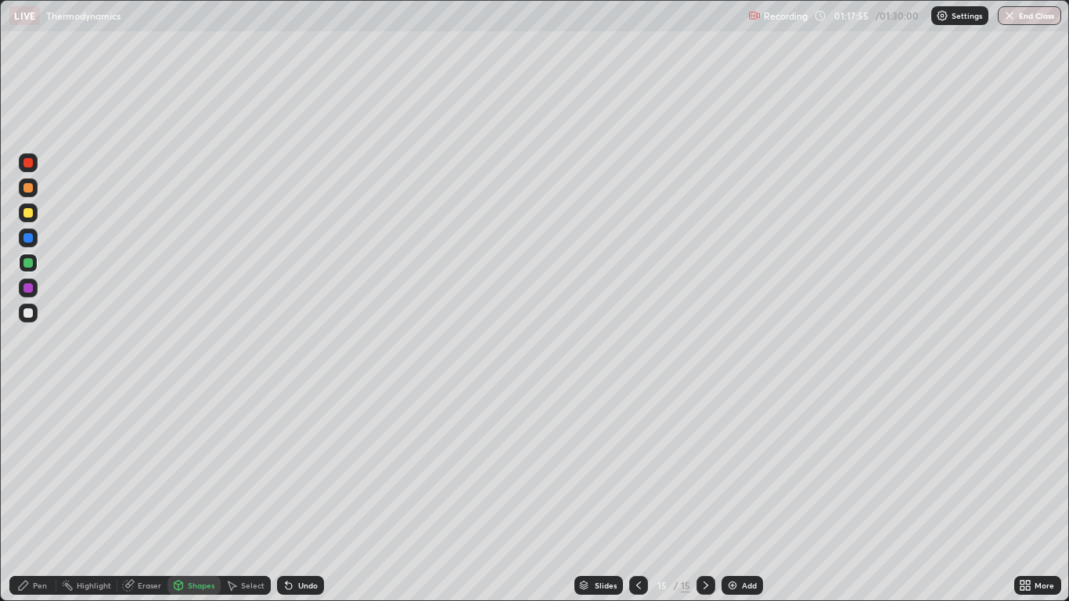
click at [30, 289] on div at bounding box center [27, 287] width 9 height 9
click at [37, 495] on div "Pen" at bounding box center [40, 585] width 14 height 8
click at [34, 314] on div at bounding box center [28, 313] width 19 height 19
click at [306, 495] on div "Undo" at bounding box center [300, 585] width 47 height 19
click at [311, 495] on div "Undo" at bounding box center [308, 585] width 20 height 8
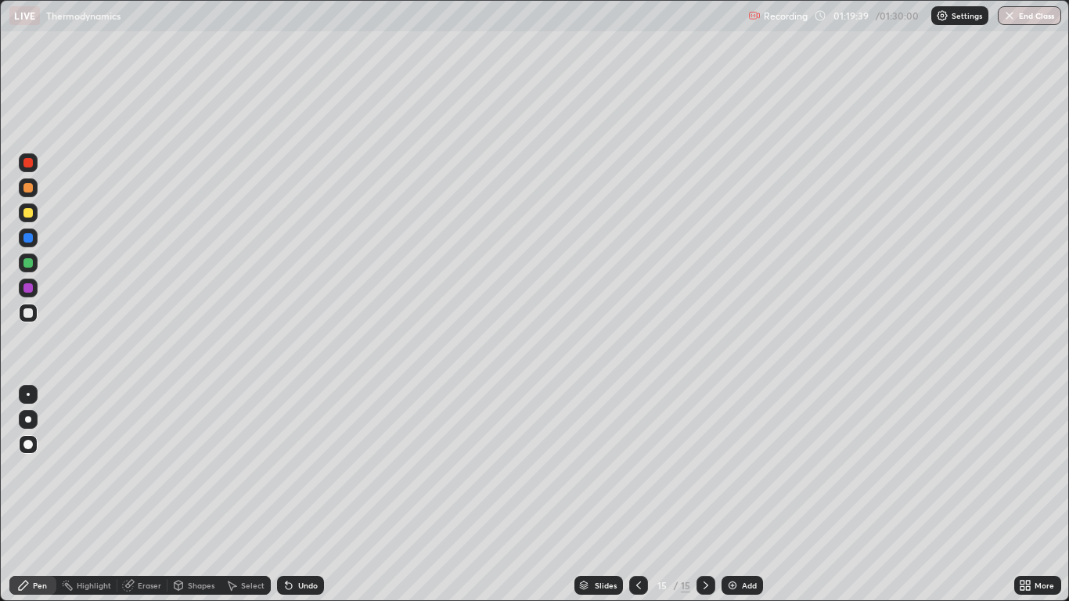
click at [305, 495] on div "Undo" at bounding box center [300, 585] width 47 height 19
click at [305, 495] on div "Undo" at bounding box center [308, 585] width 20 height 8
click at [304, 495] on div "Undo" at bounding box center [308, 585] width 20 height 8
click at [302, 495] on div "Undo" at bounding box center [308, 585] width 20 height 8
click at [293, 495] on div "Undo" at bounding box center [300, 585] width 47 height 19
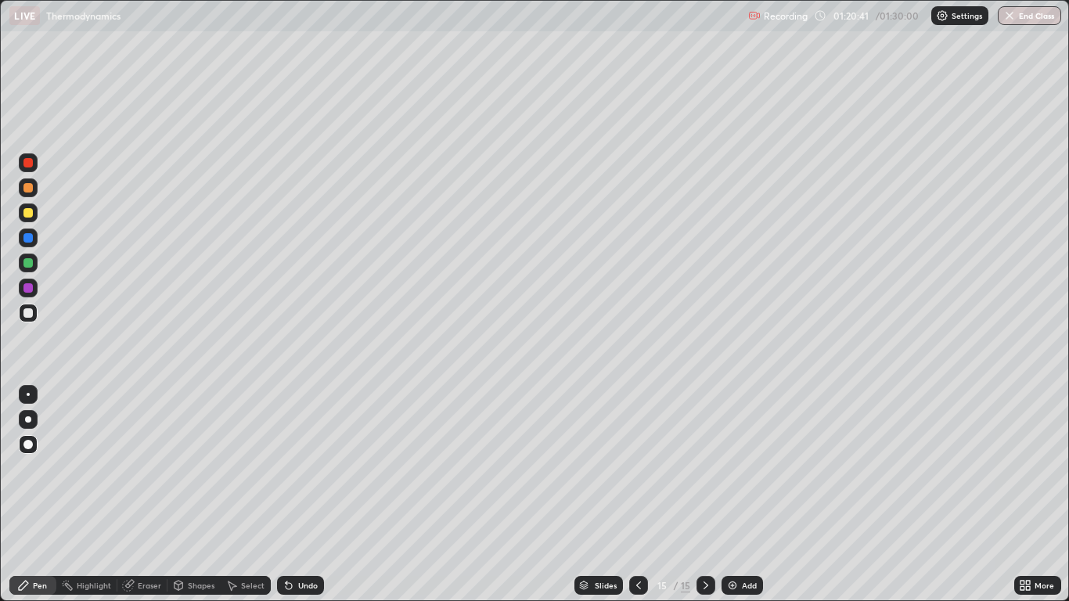
click at [308, 495] on div "Undo" at bounding box center [300, 585] width 47 height 19
click at [302, 495] on div "Undo" at bounding box center [300, 585] width 47 height 19
click at [301, 495] on div "Undo" at bounding box center [300, 585] width 47 height 19
click at [305, 495] on div "Undo" at bounding box center [300, 585] width 47 height 19
click at [307, 495] on div "Undo" at bounding box center [300, 585] width 47 height 19
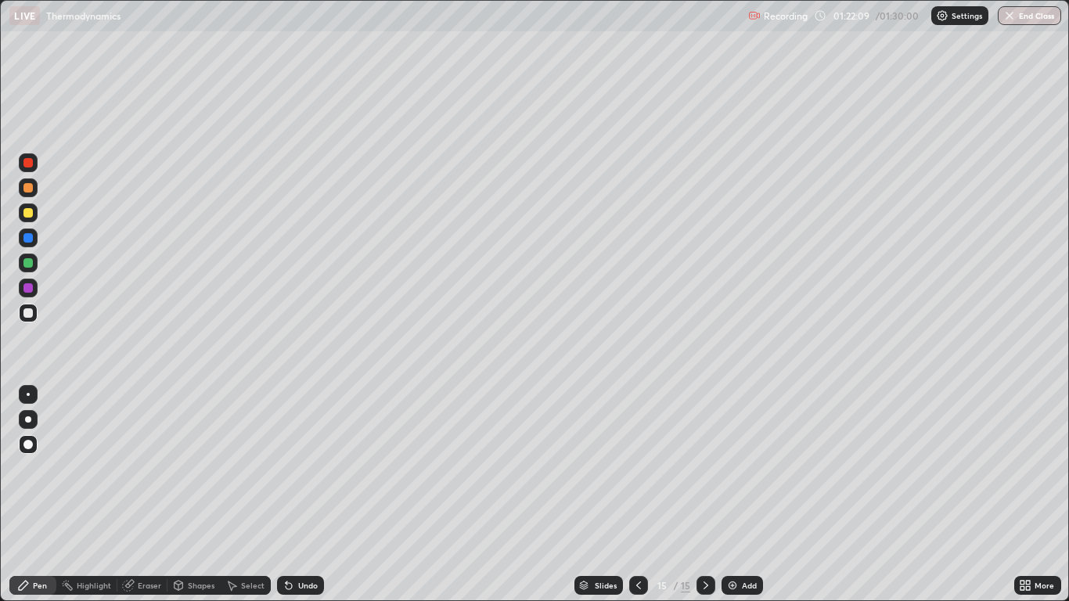
click at [745, 495] on div "Add" at bounding box center [749, 585] width 15 height 8
click at [38, 495] on div "Pen" at bounding box center [40, 585] width 14 height 8
click at [199, 495] on div "Shapes" at bounding box center [201, 585] width 27 height 8
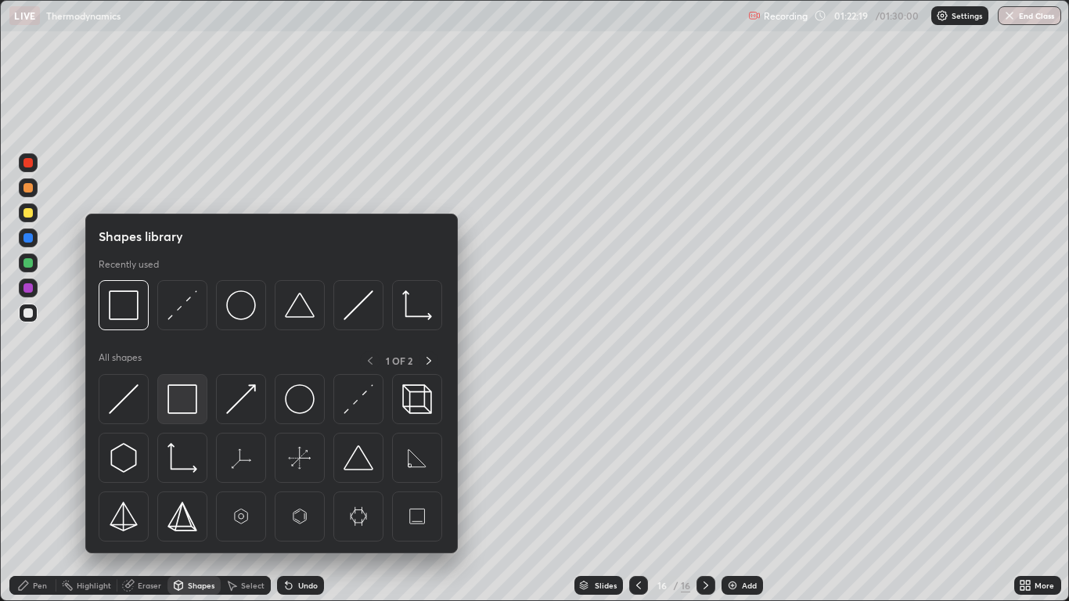
click at [189, 401] on img at bounding box center [182, 399] width 30 height 30
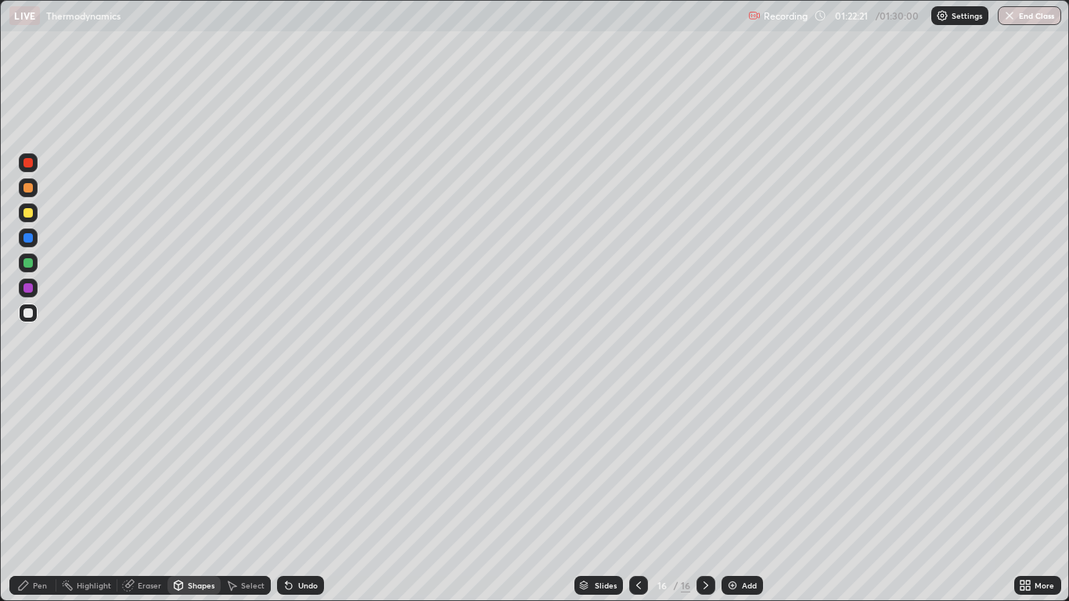
click at [45, 495] on div "Pen" at bounding box center [40, 585] width 14 height 8
click at [638, 495] on icon at bounding box center [638, 585] width 13 height 13
click at [148, 495] on div "Eraser" at bounding box center [149, 585] width 23 height 8
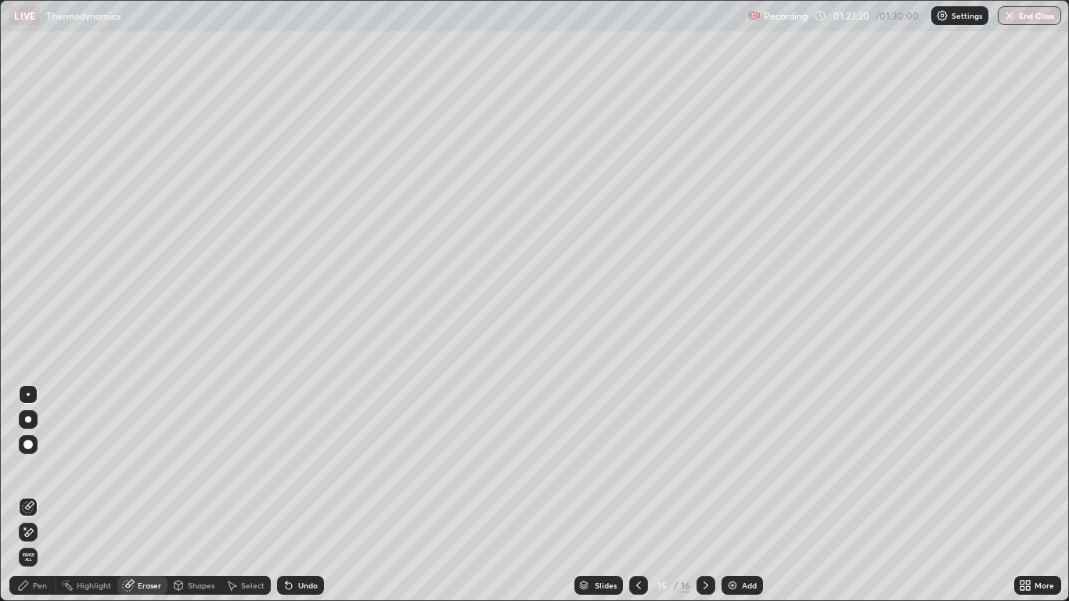
click at [700, 495] on div at bounding box center [705, 585] width 19 height 19
click at [42, 495] on div "Pen" at bounding box center [40, 585] width 14 height 8
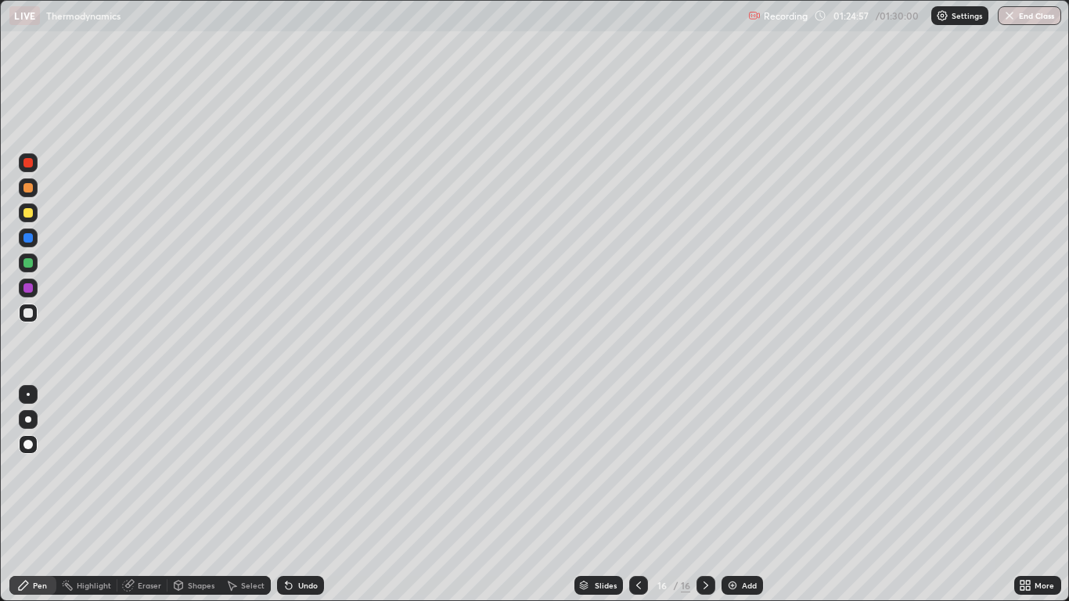
click at [255, 495] on div "Select" at bounding box center [252, 585] width 23 height 8
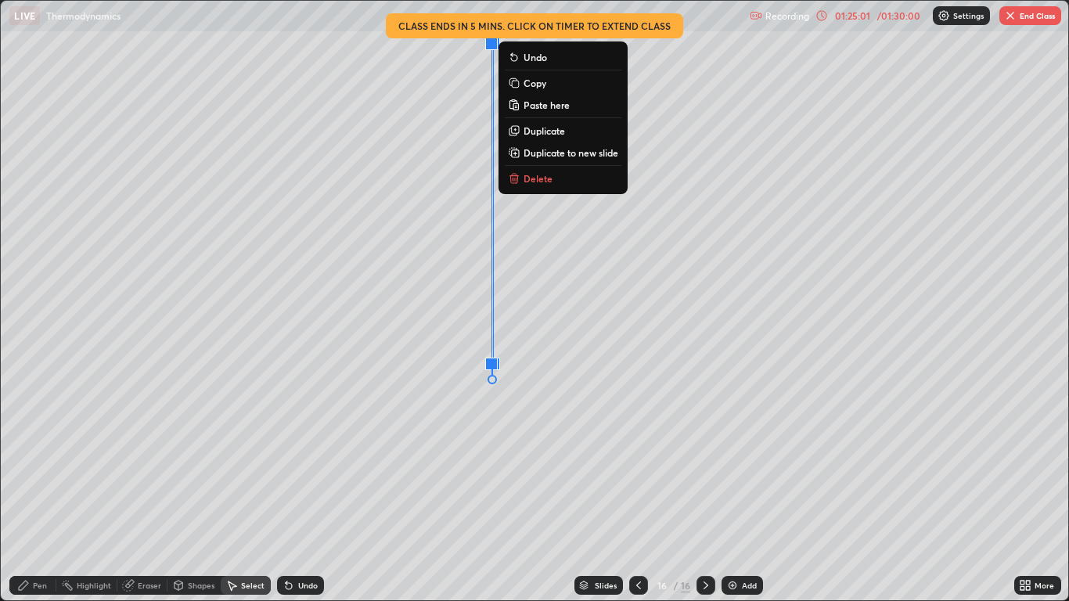
click at [405, 468] on div "0 ° Undo Copy Paste here Duplicate Duplicate to new slide Delete" at bounding box center [534, 300] width 1067 height 599
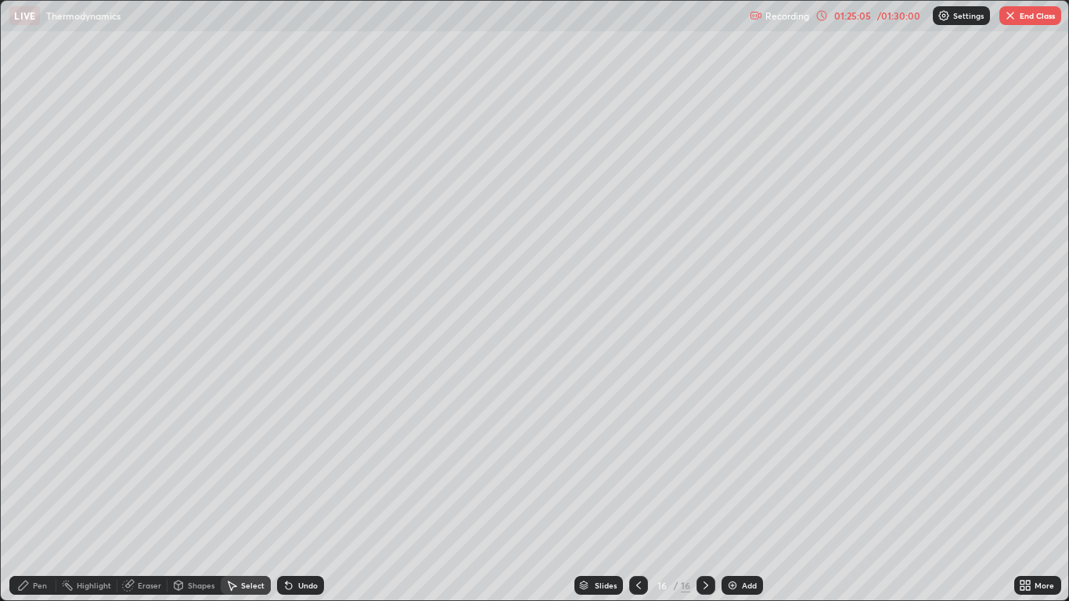
click at [34, 495] on div "Pen" at bounding box center [32, 585] width 47 height 19
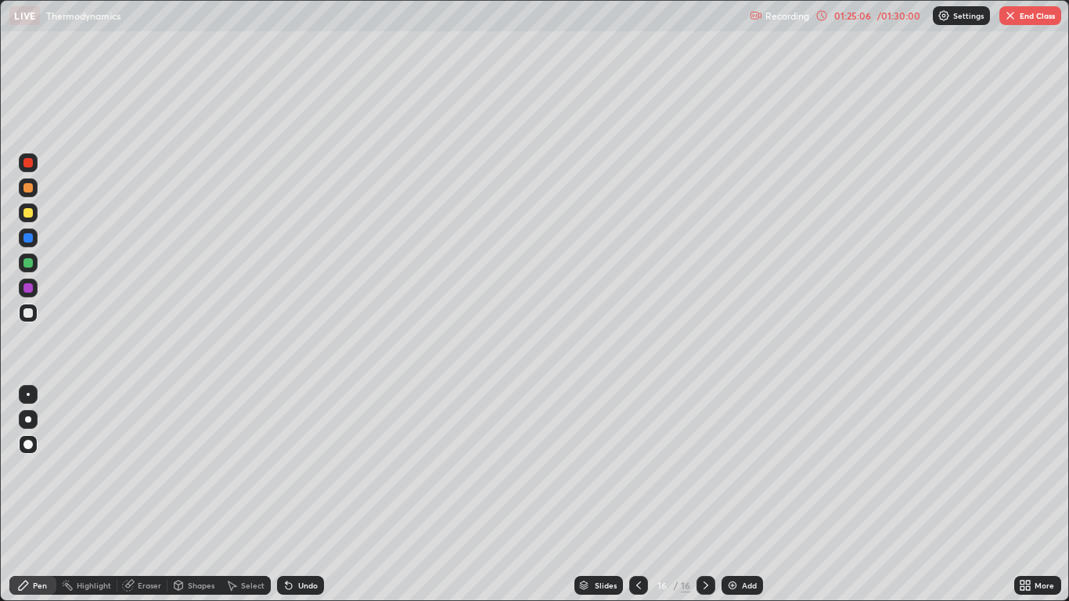
click at [24, 215] on div at bounding box center [27, 212] width 9 height 9
click at [301, 495] on div "Undo" at bounding box center [308, 585] width 20 height 8
click at [304, 495] on div "Undo" at bounding box center [308, 585] width 20 height 8
click at [307, 495] on div "Undo" at bounding box center [308, 585] width 20 height 8
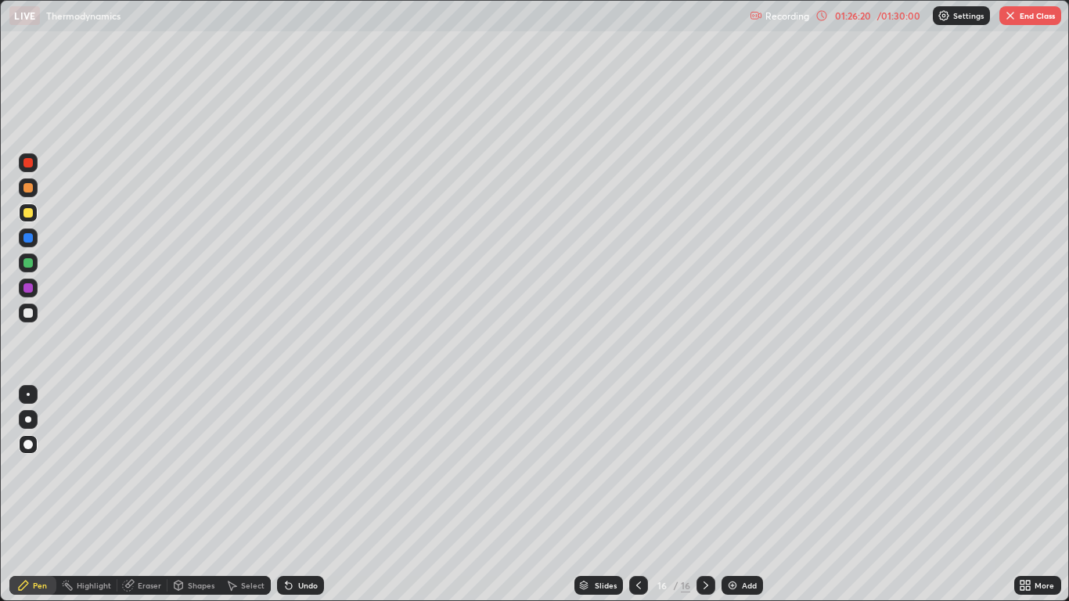
click at [307, 495] on div "Undo" at bounding box center [300, 585] width 47 height 19
click at [254, 495] on div "Select" at bounding box center [252, 585] width 23 height 8
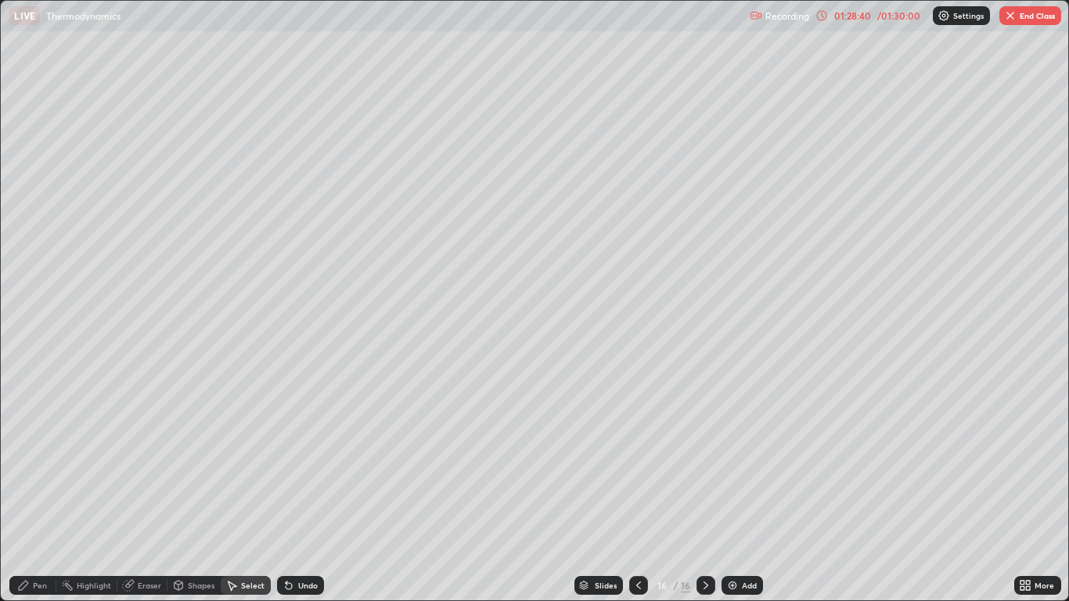
click at [639, 495] on icon at bounding box center [638, 585] width 13 height 13
click at [704, 495] on icon at bounding box center [706, 585] width 13 height 13
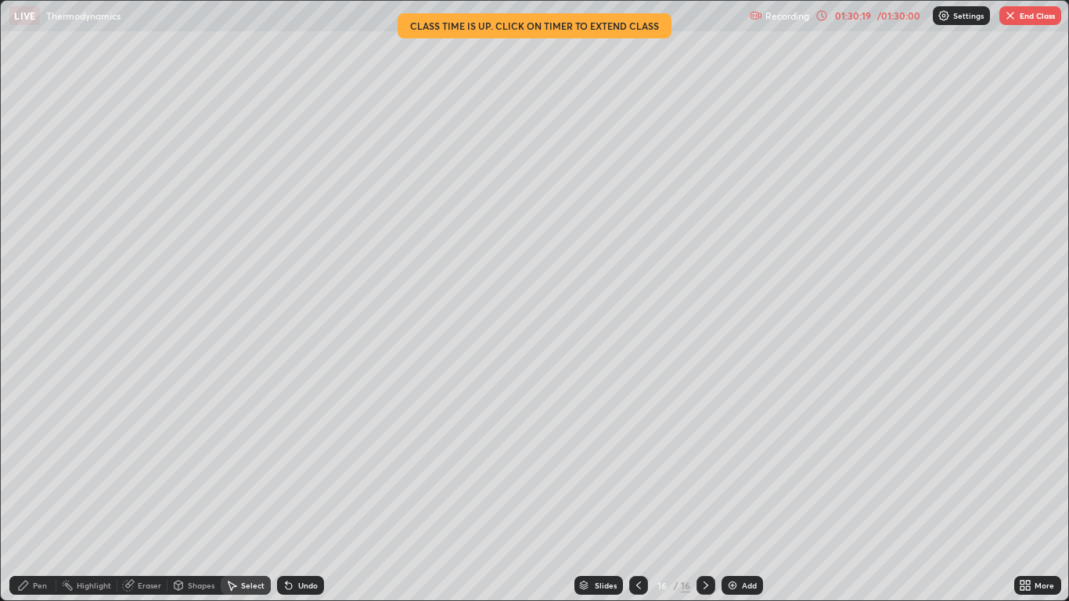
click at [1038, 19] on button "End Class" at bounding box center [1030, 15] width 62 height 19
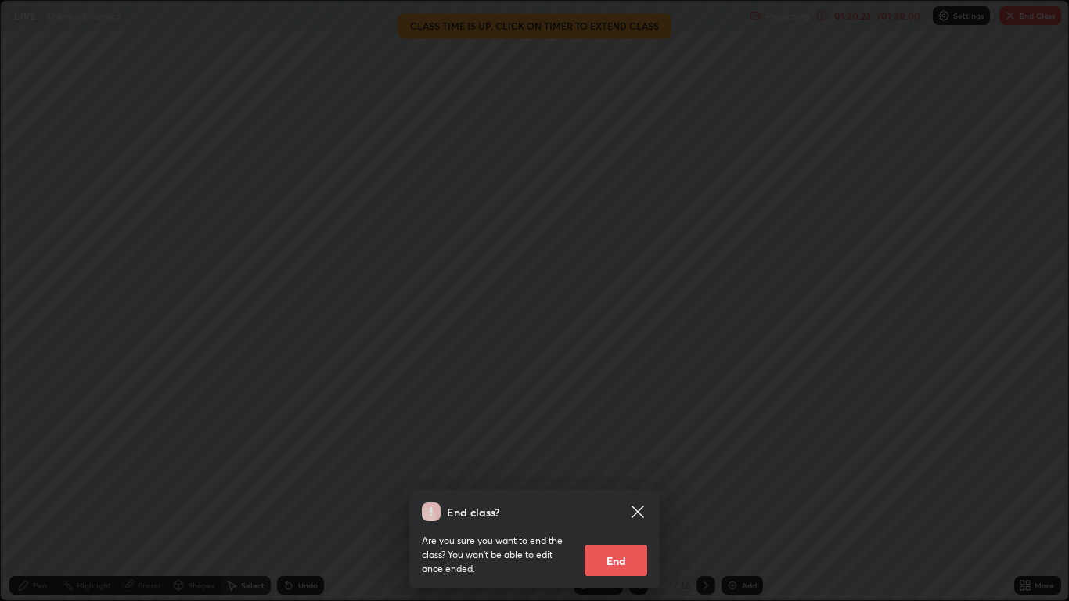
click at [628, 495] on button "End" at bounding box center [616, 560] width 63 height 31
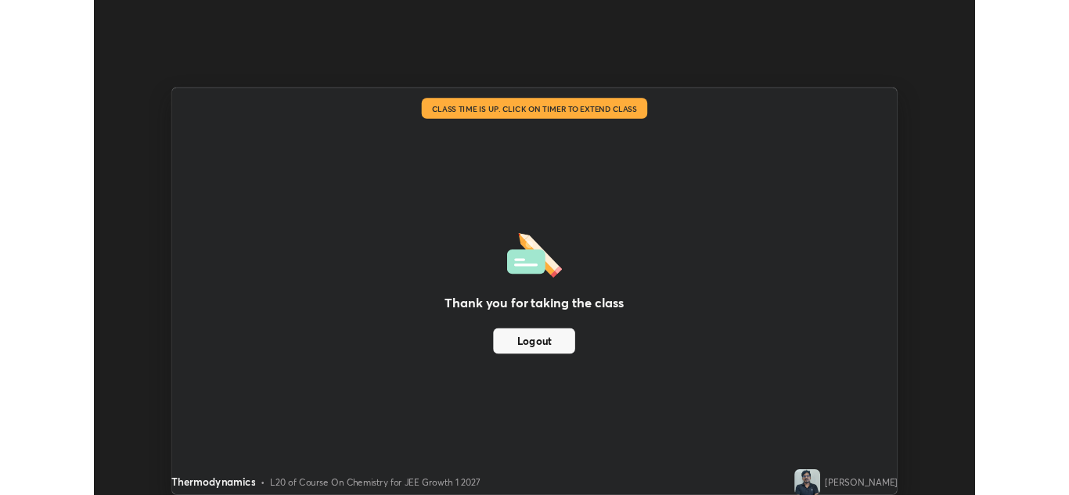
scroll to position [77760, 77186]
